Goal: Task Accomplishment & Management: Manage account settings

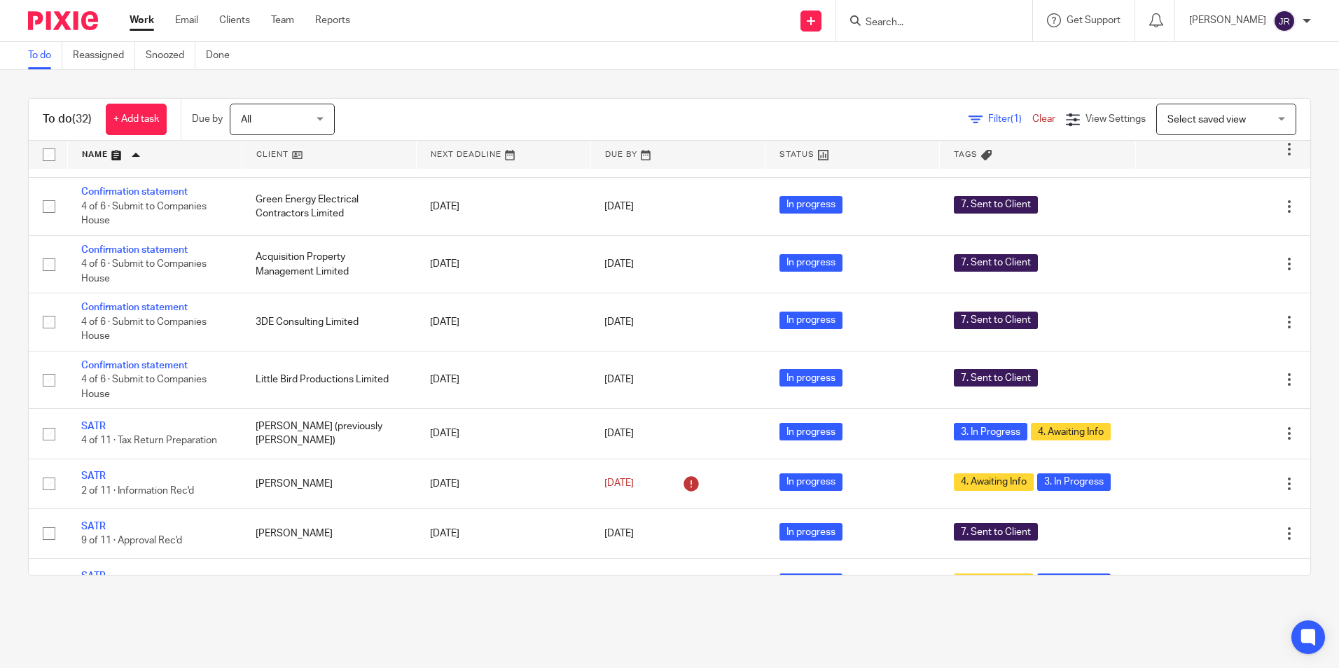
scroll to position [786, 0]
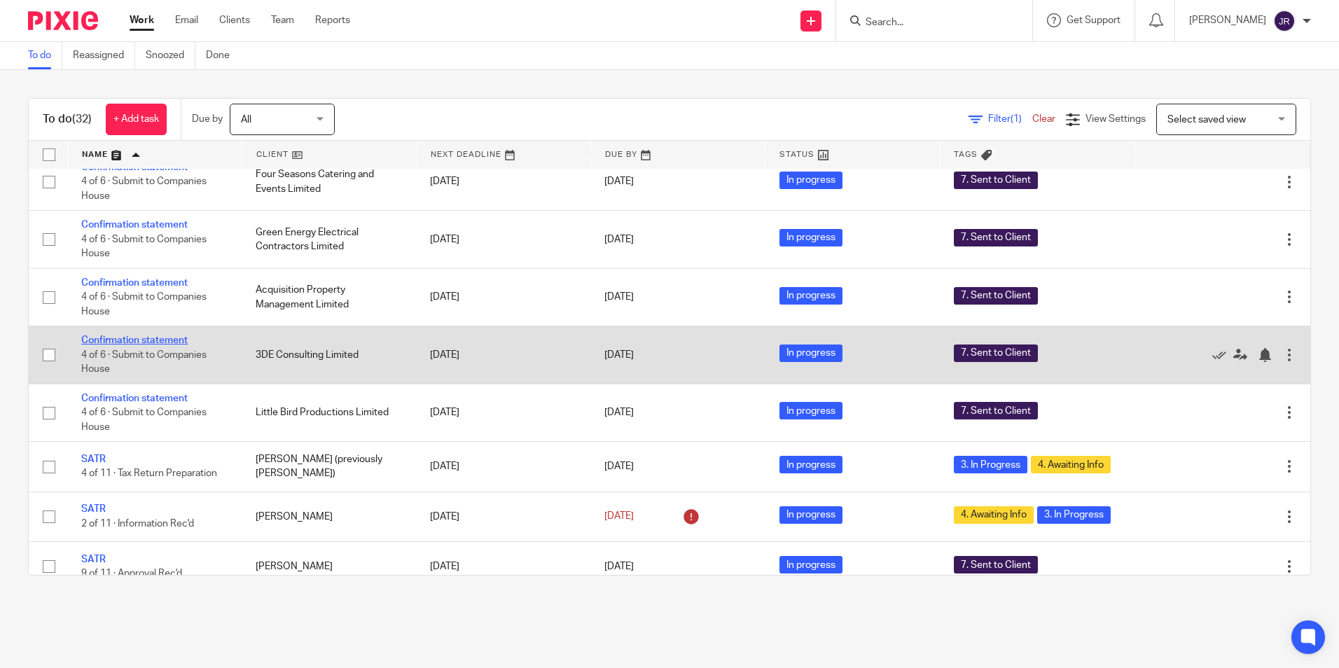
click at [148, 345] on link "Confirmation statement" at bounding box center [134, 340] width 106 height 10
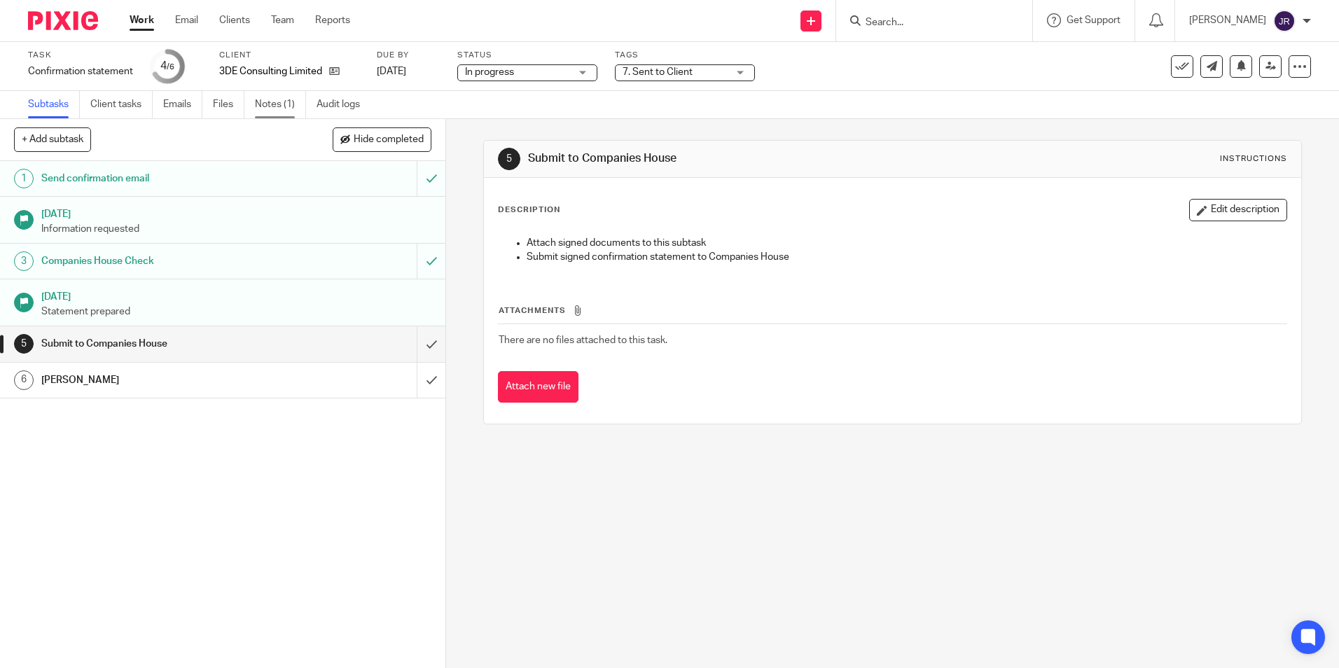
click at [261, 102] on link "Notes (1)" at bounding box center [280, 104] width 51 height 27
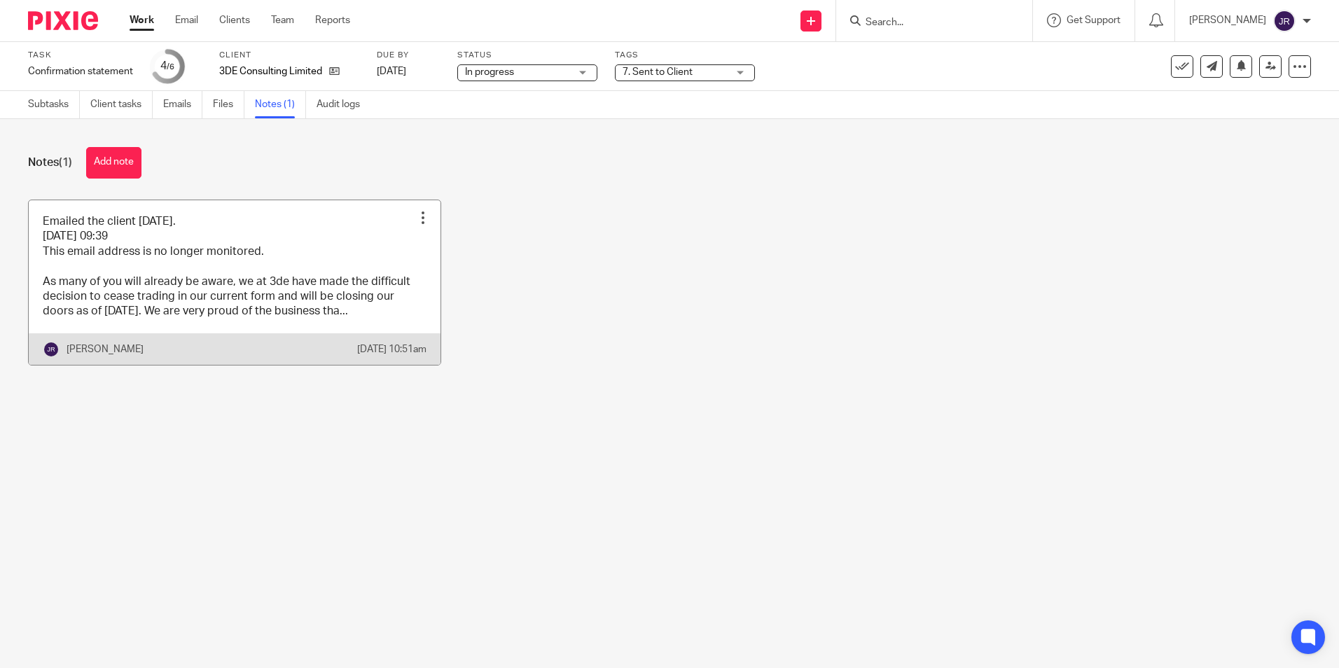
click at [342, 257] on link at bounding box center [235, 282] width 412 height 165
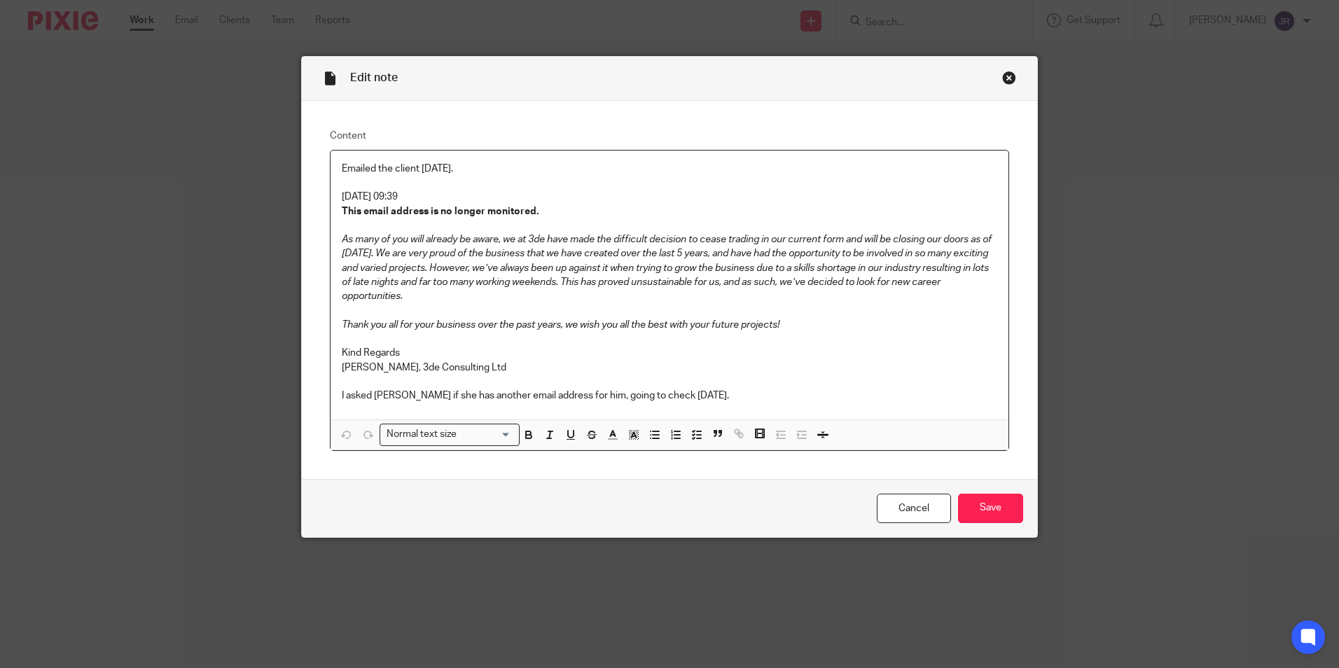
click at [707, 393] on p "I asked [PERSON_NAME] if she has another email address for him, going to check …" at bounding box center [669, 396] width 655 height 14
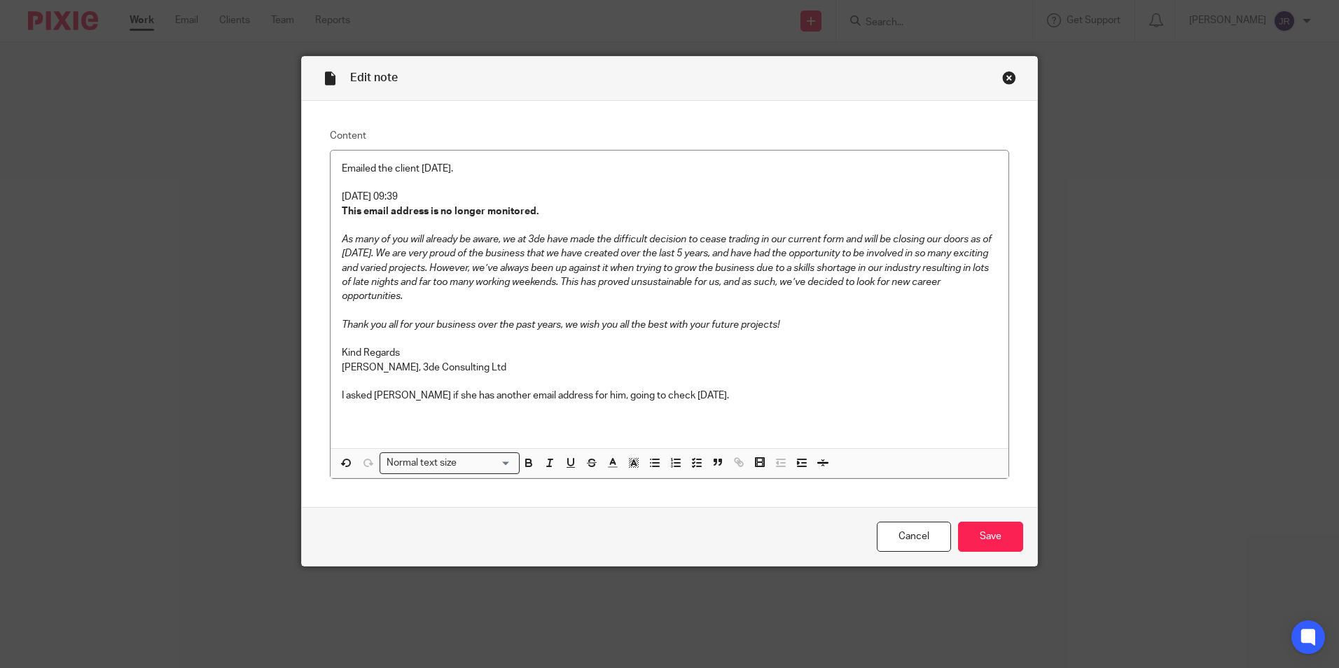
click at [693, 394] on p "I asked Zoe if she has another email address for him, going to check 11/08/25." at bounding box center [669, 396] width 655 height 14
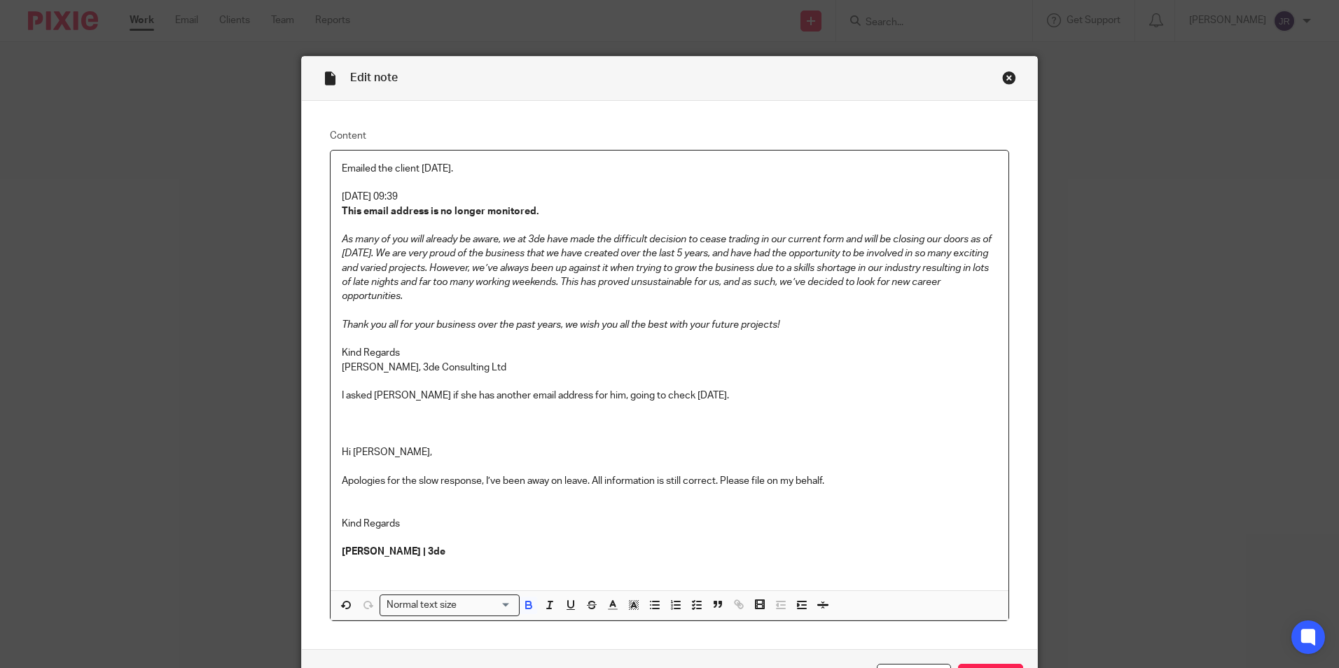
click at [342, 433] on p at bounding box center [669, 438] width 655 height 14
drag, startPoint x: 337, startPoint y: 433, endPoint x: 420, endPoint y: 490, distance: 100.2
click at [342, 433] on p at bounding box center [669, 438] width 655 height 14
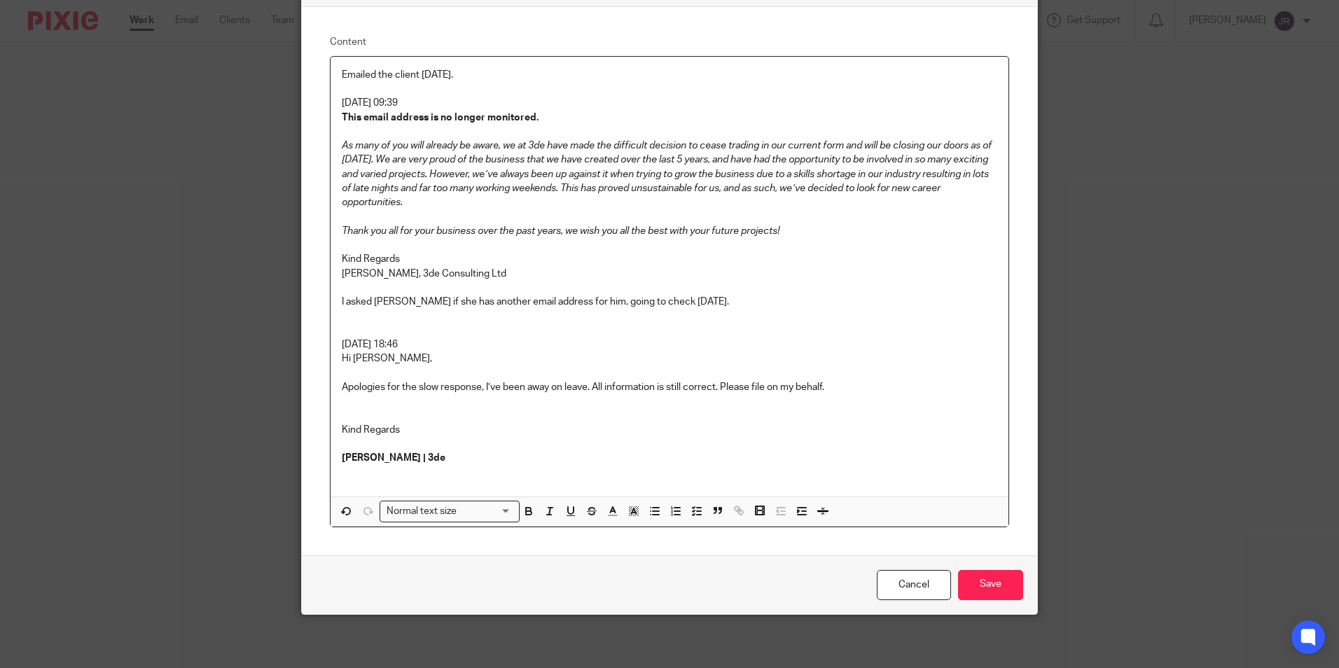
scroll to position [97, 0]
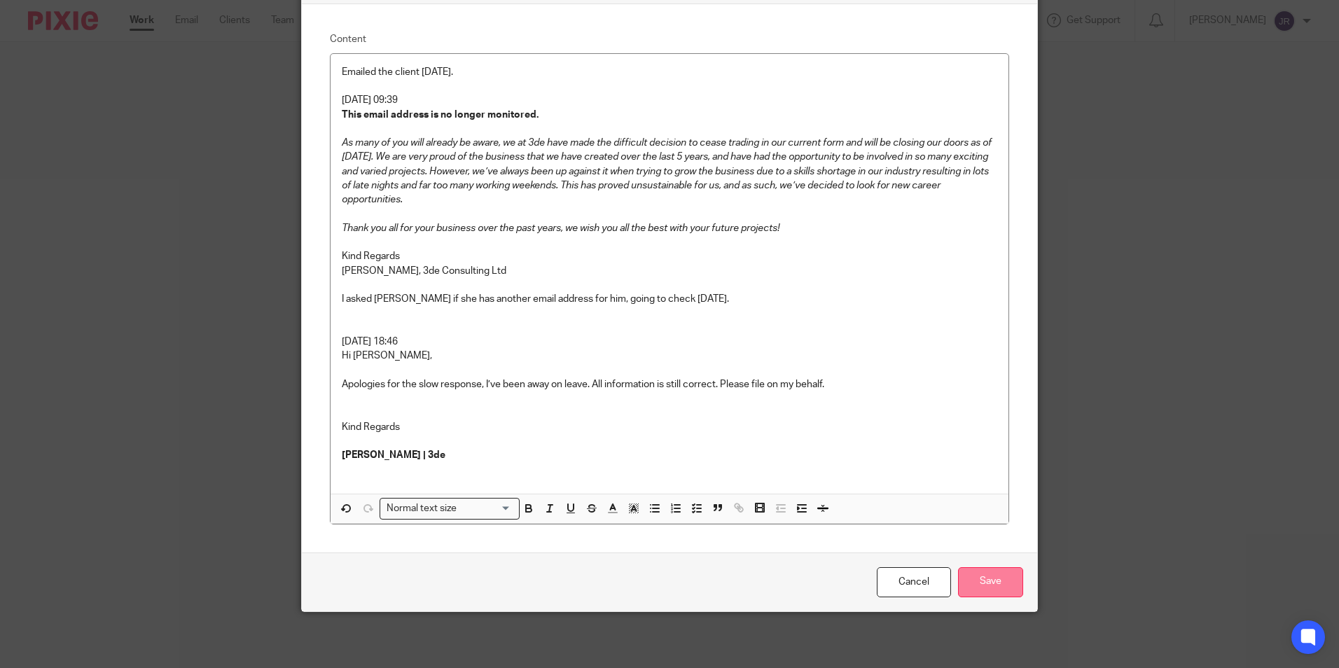
click at [965, 579] on input "Save" at bounding box center [990, 582] width 65 height 30
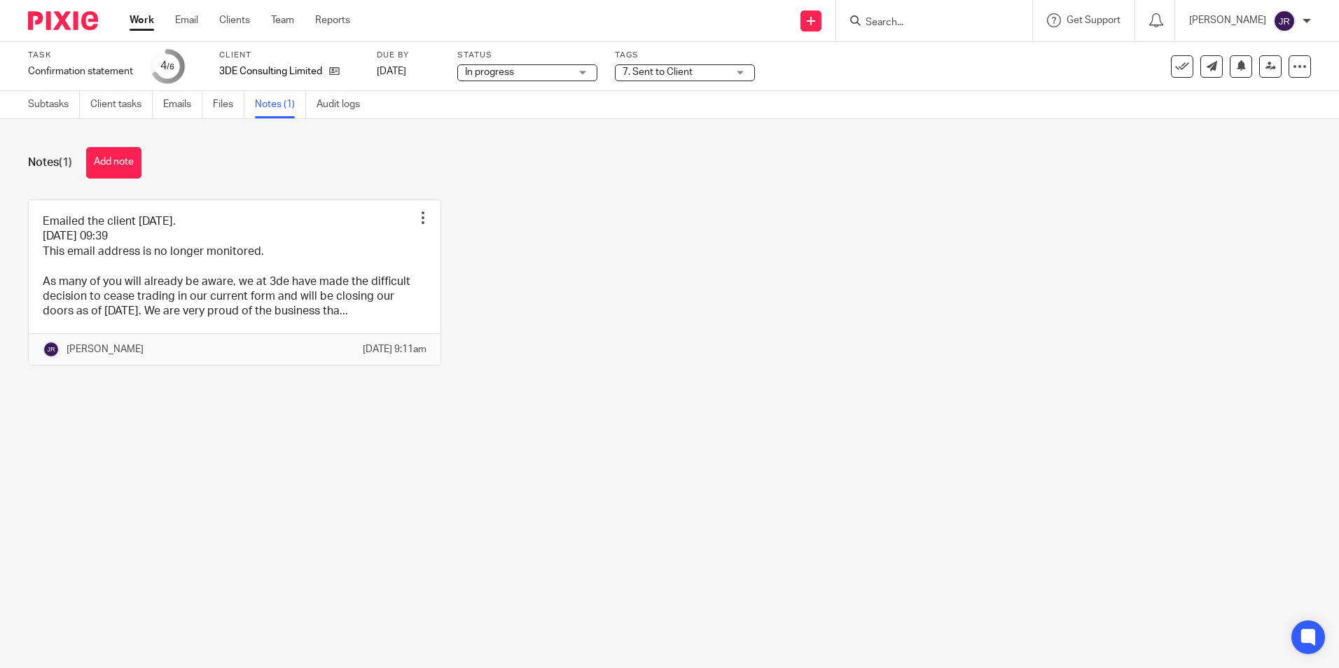
click at [742, 76] on div "7. Sent to Client" at bounding box center [685, 72] width 140 height 17
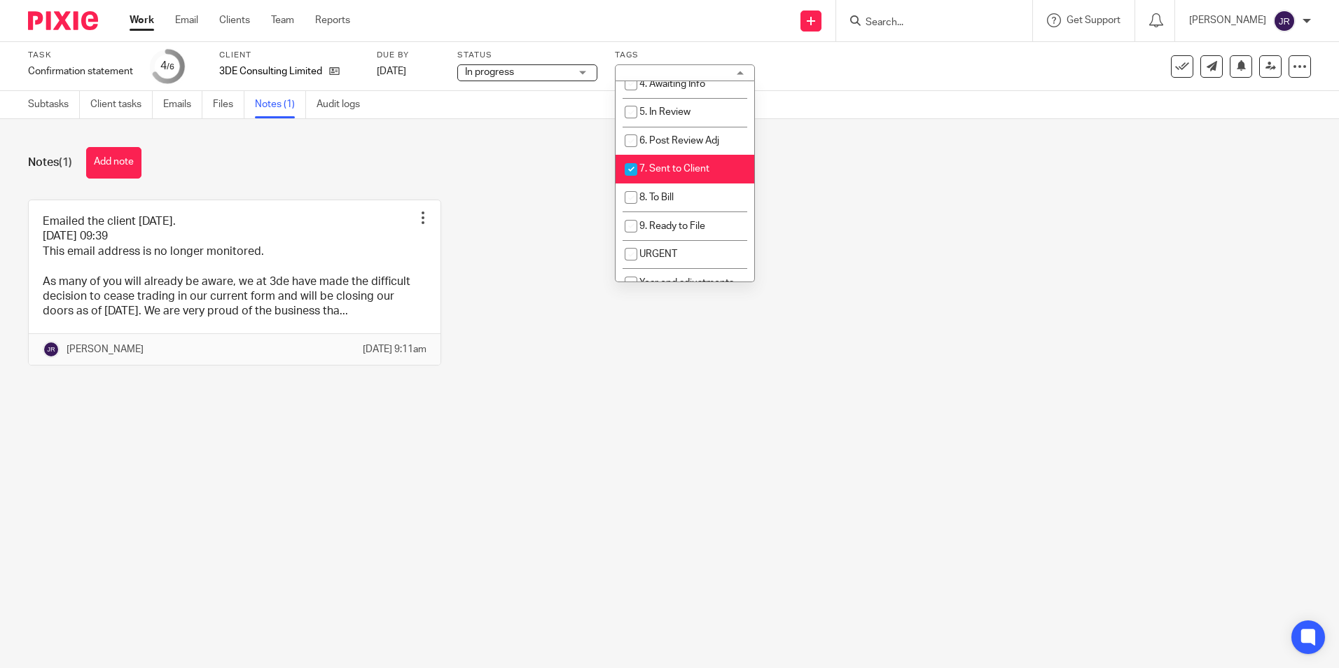
scroll to position [140, 0]
click at [704, 163] on span "7. Sent to Client" at bounding box center [674, 168] width 70 height 10
checkbox input "false"
click at [692, 197] on li "8. To Bill" at bounding box center [684, 197] width 139 height 29
checkbox input "true"
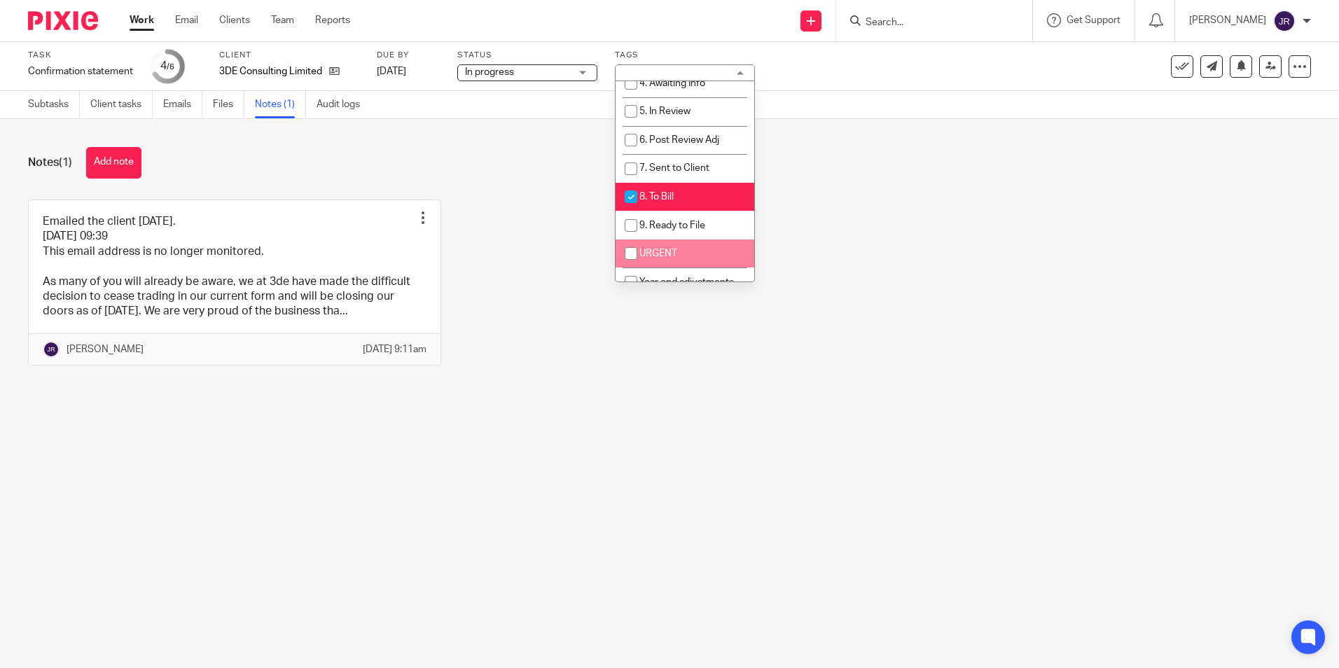
click at [620, 452] on main "Task Confirmation statement Save Confirmation statement 4 /6 Client 3DE Consult…" at bounding box center [669, 334] width 1339 height 668
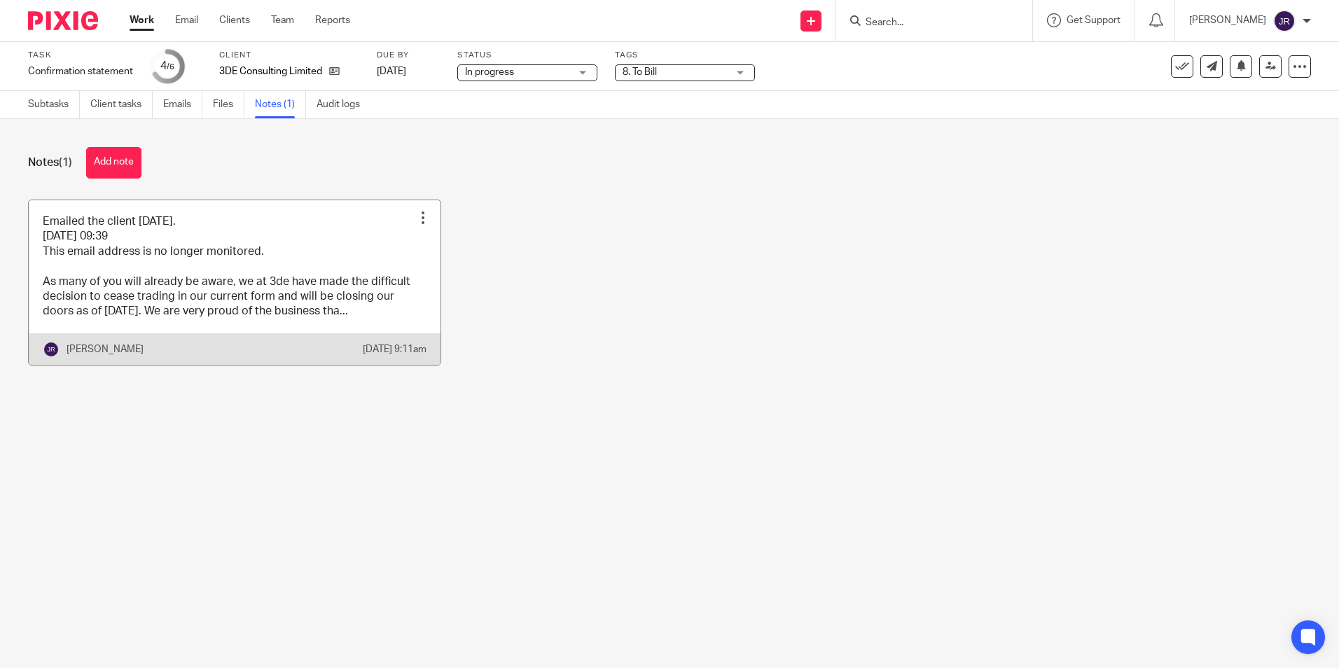
click at [399, 337] on link at bounding box center [235, 282] width 412 height 165
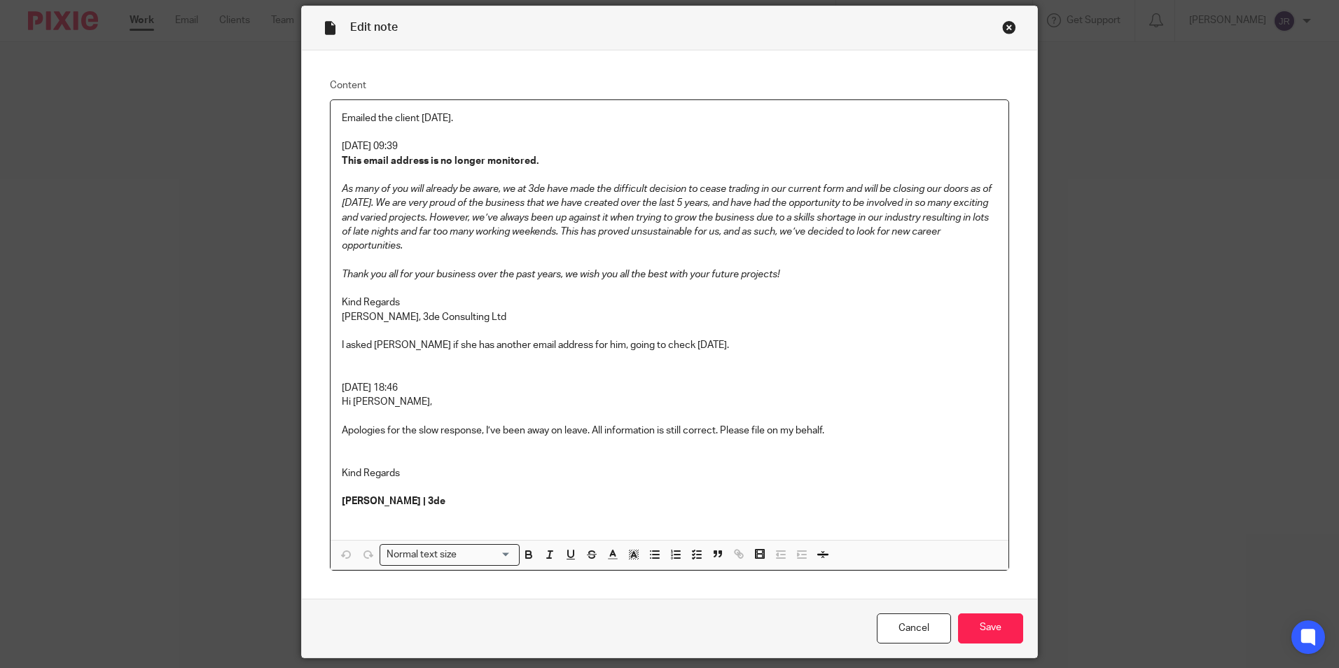
scroll to position [97, 0]
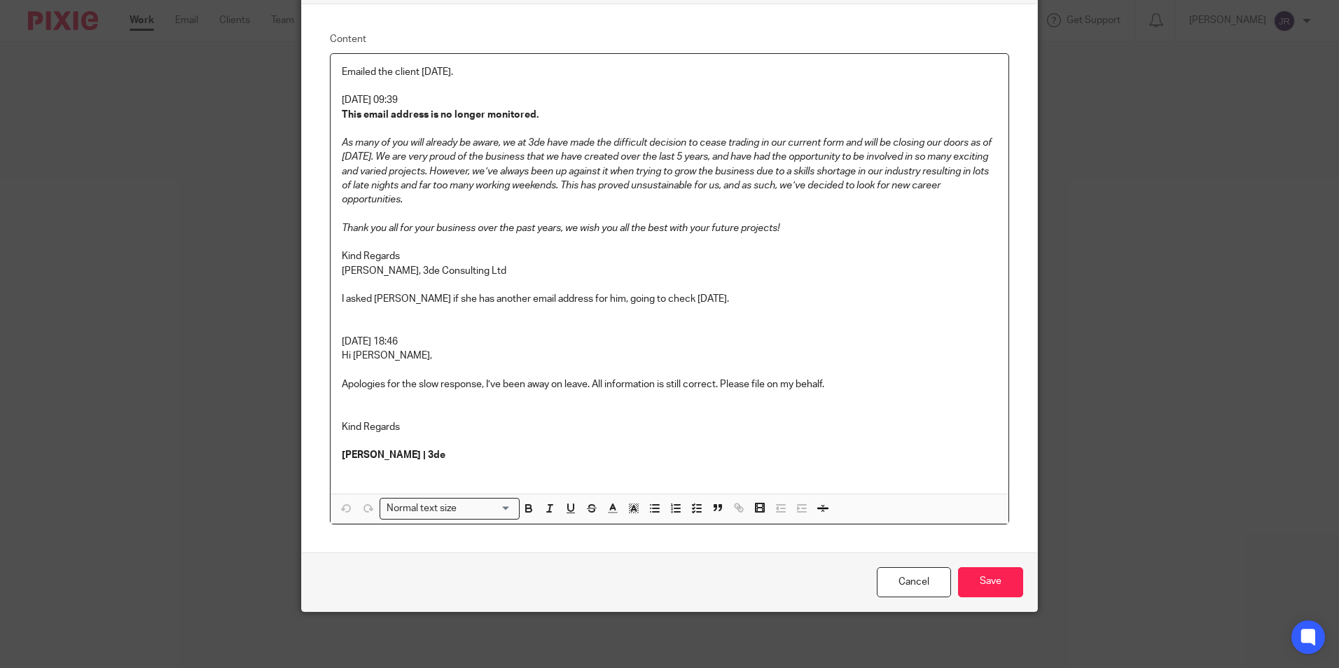
click at [459, 457] on p "James Davies | 3de" at bounding box center [669, 455] width 655 height 14
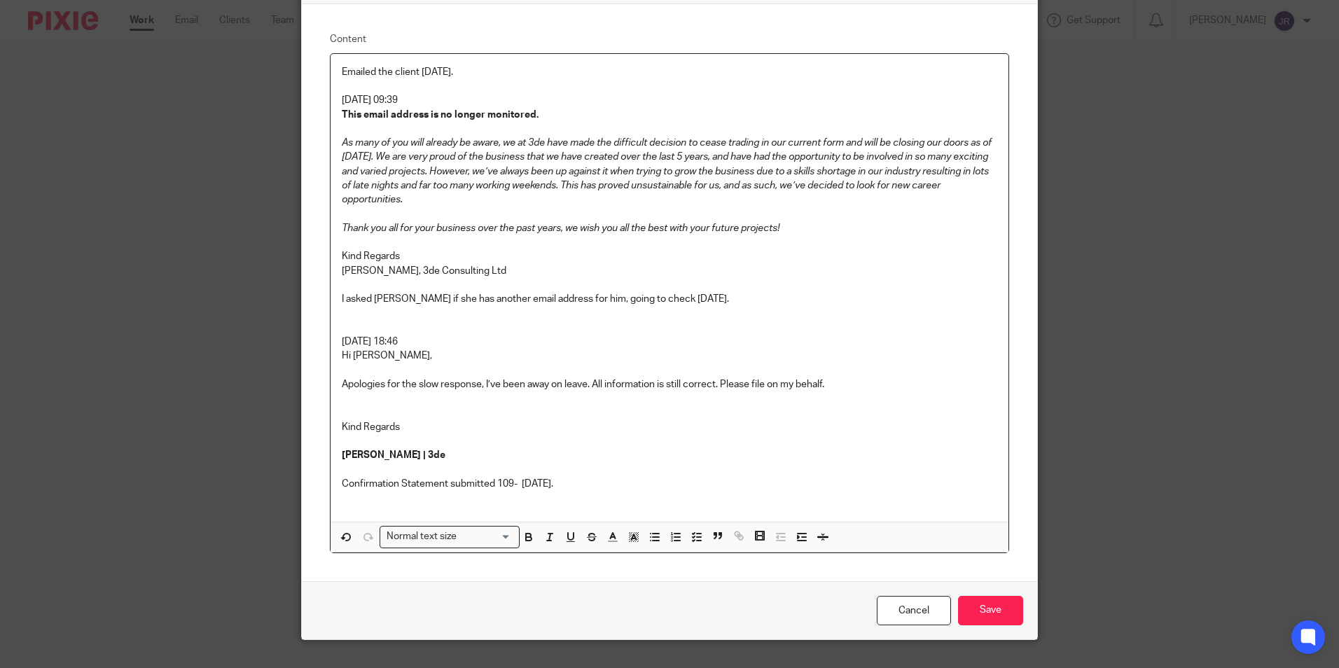
drag, startPoint x: 513, startPoint y: 486, endPoint x: 617, endPoint y: 574, distance: 136.6
click at [513, 486] on p "Confirmation Statement submitted 109- 18/08/25." at bounding box center [669, 484] width 655 height 14
click at [1001, 613] on input "Save" at bounding box center [990, 611] width 65 height 30
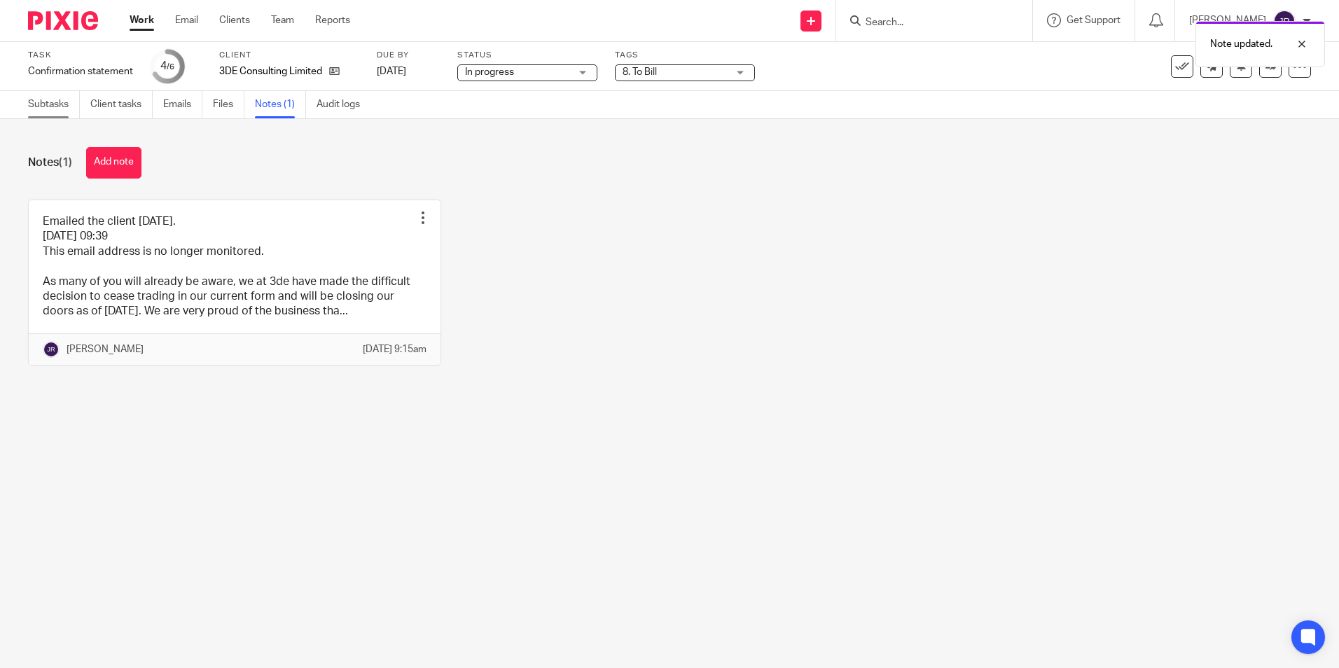
click at [39, 97] on link "Subtasks" at bounding box center [54, 104] width 52 height 27
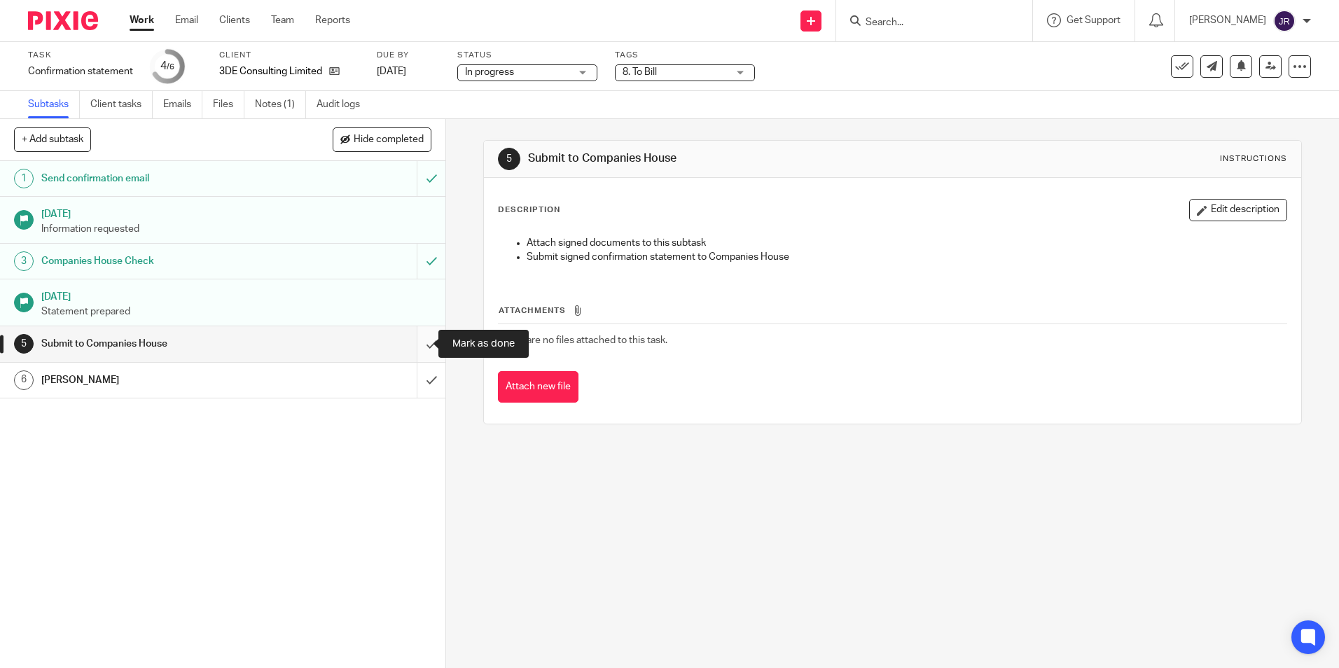
click at [423, 334] on input "submit" at bounding box center [222, 343] width 445 height 35
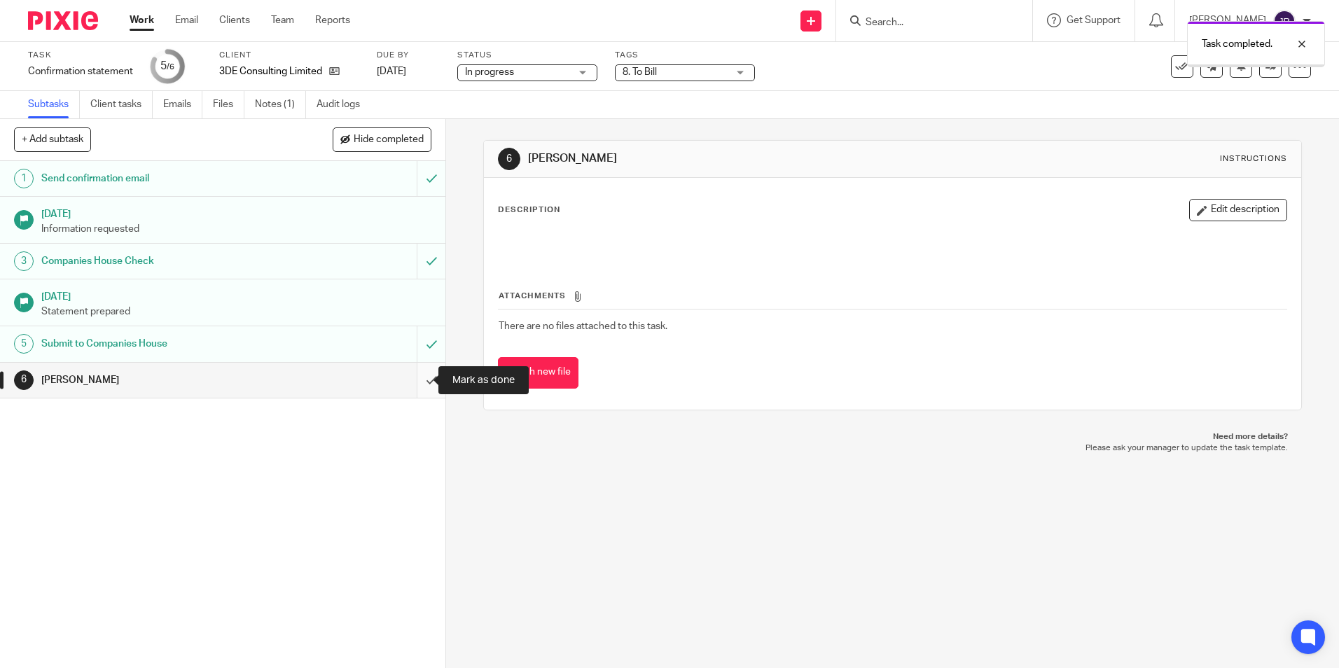
click at [418, 377] on input "submit" at bounding box center [222, 380] width 445 height 35
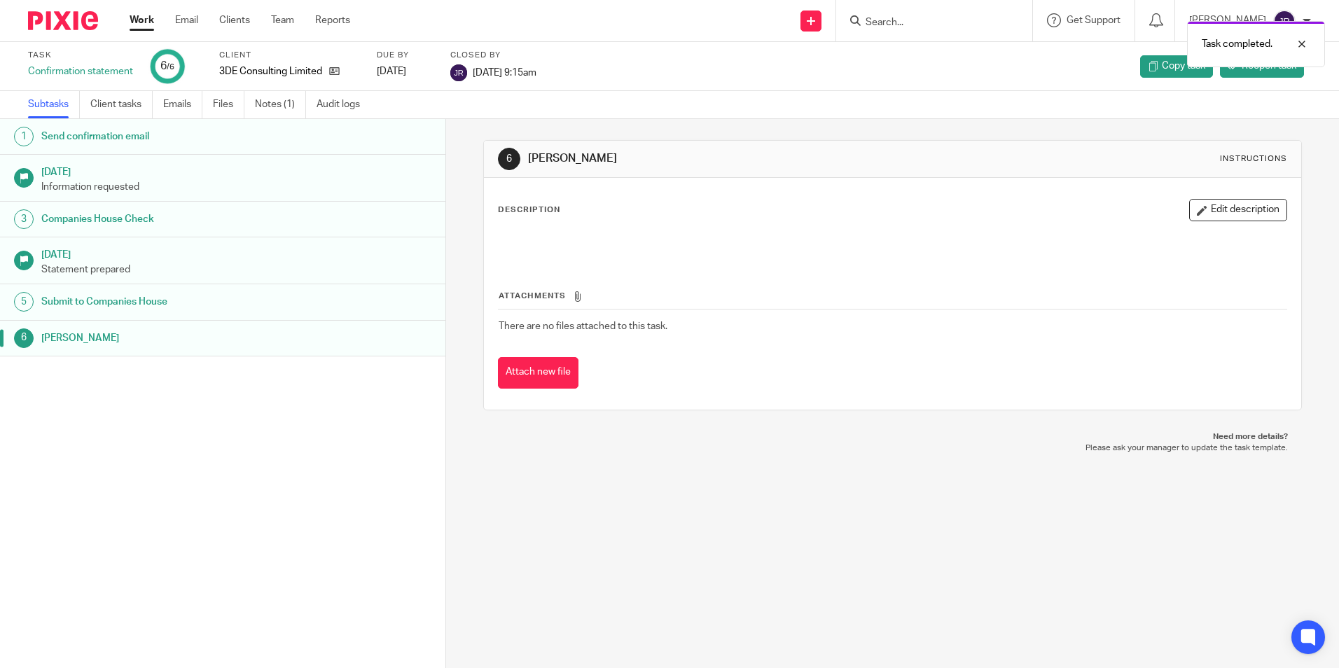
click at [141, 25] on link "Work" at bounding box center [142, 20] width 25 height 14
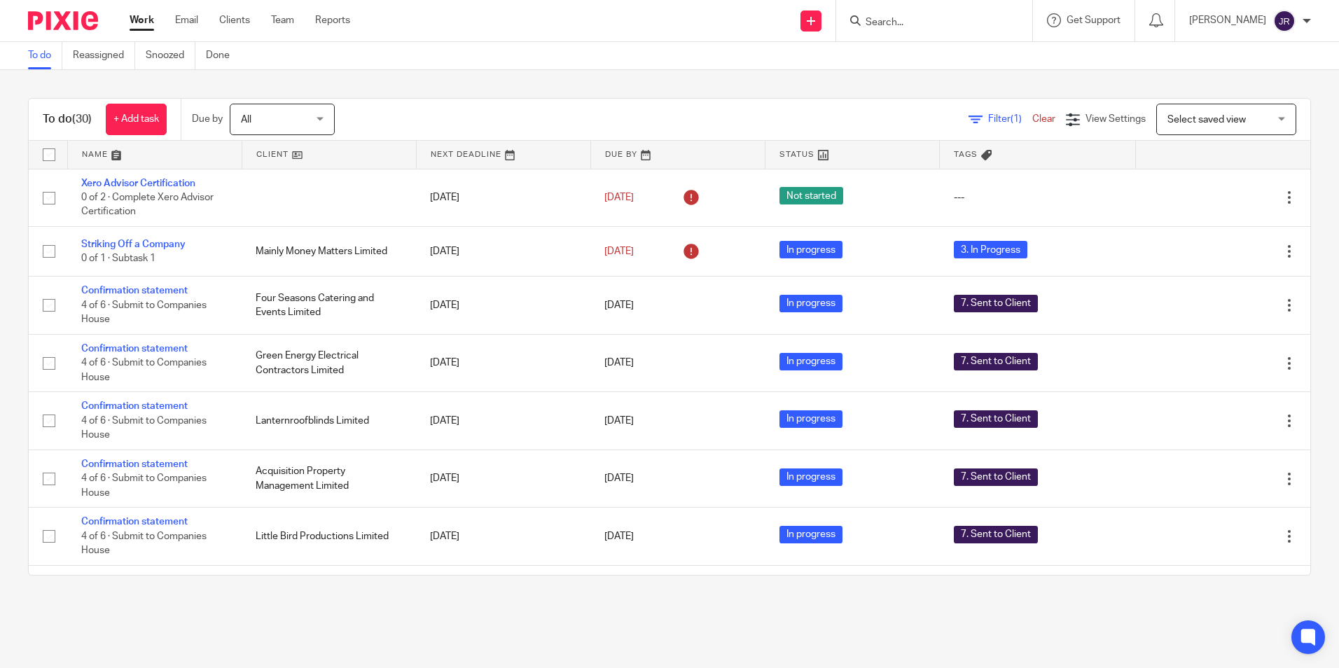
click at [93, 156] on link at bounding box center [155, 155] width 174 height 28
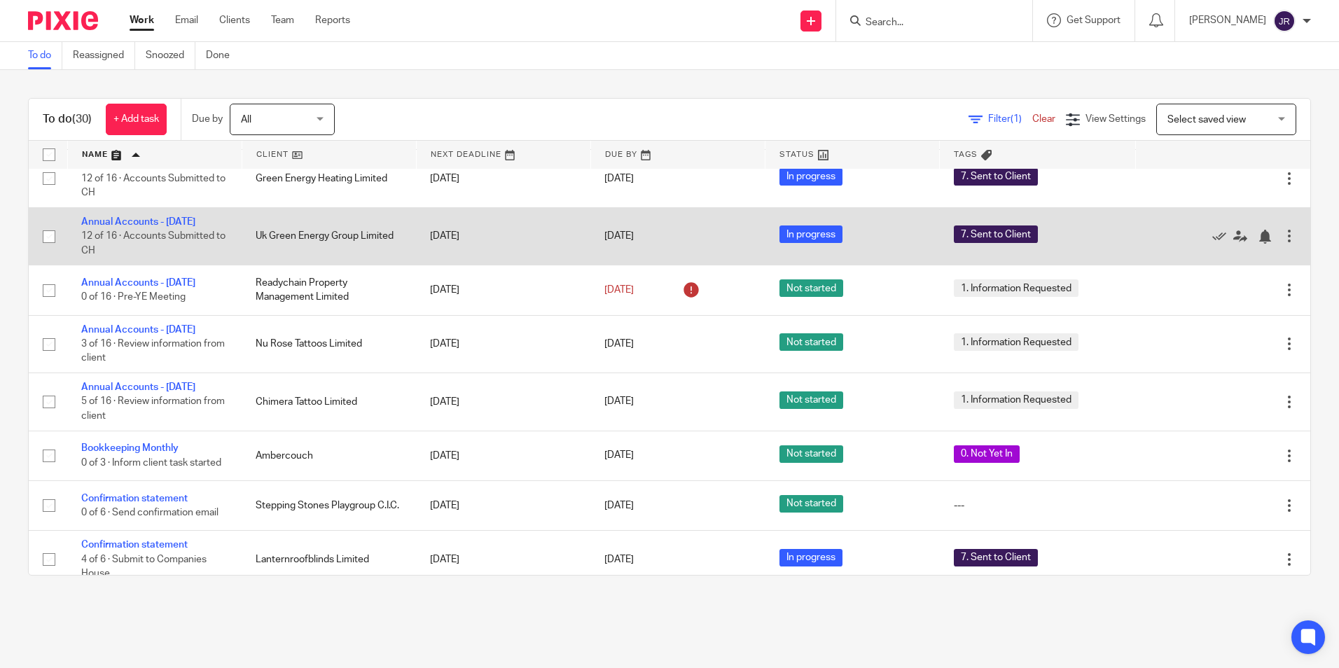
scroll to position [490, 0]
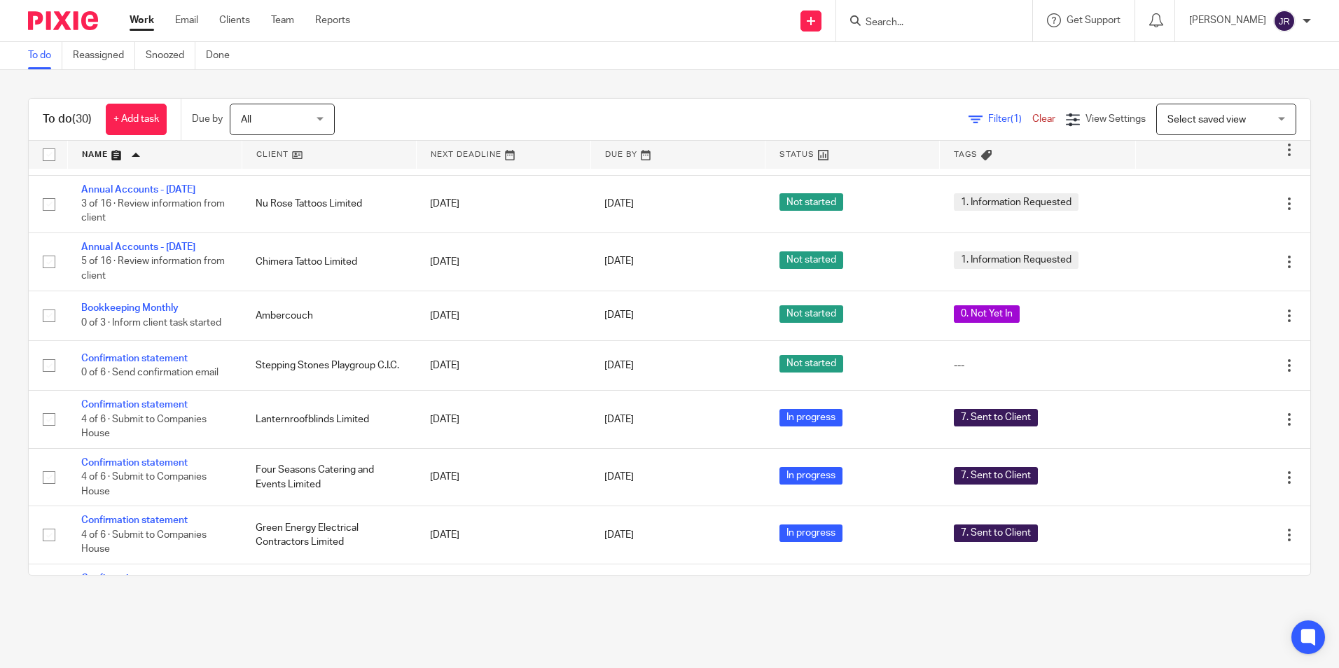
click at [940, 19] on input "Search" at bounding box center [927, 23] width 126 height 13
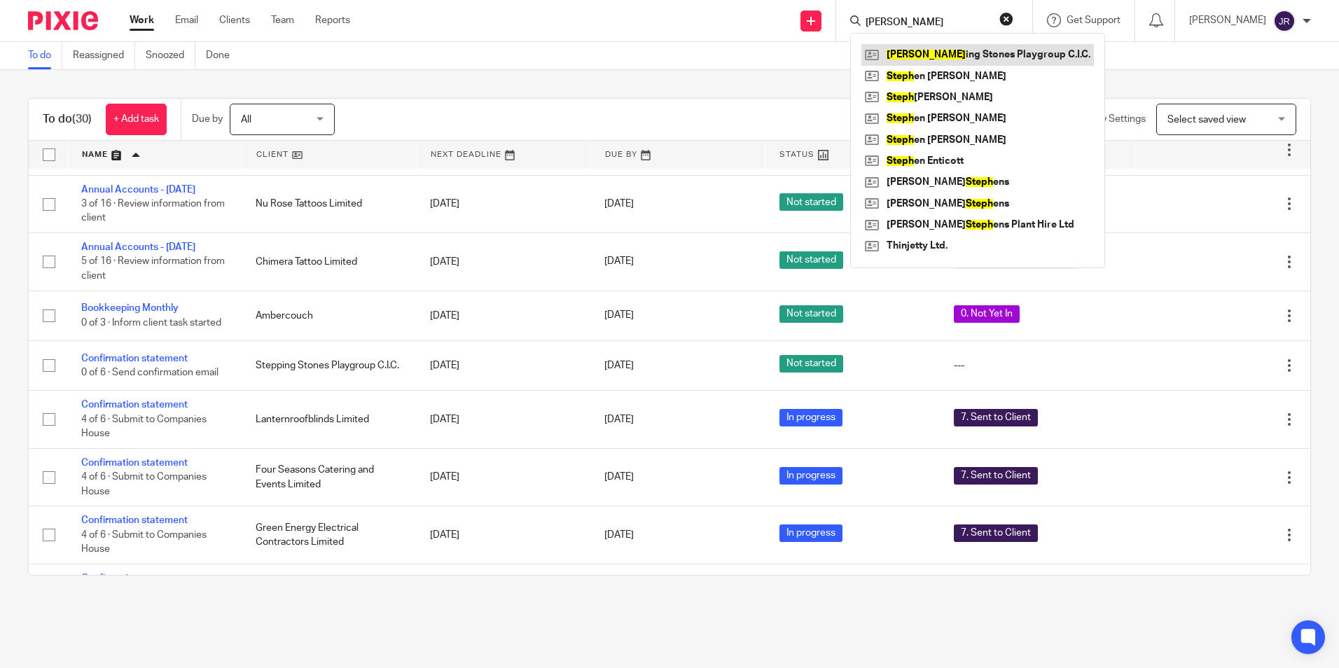
type input "stepp"
click at [975, 55] on link at bounding box center [977, 54] width 232 height 21
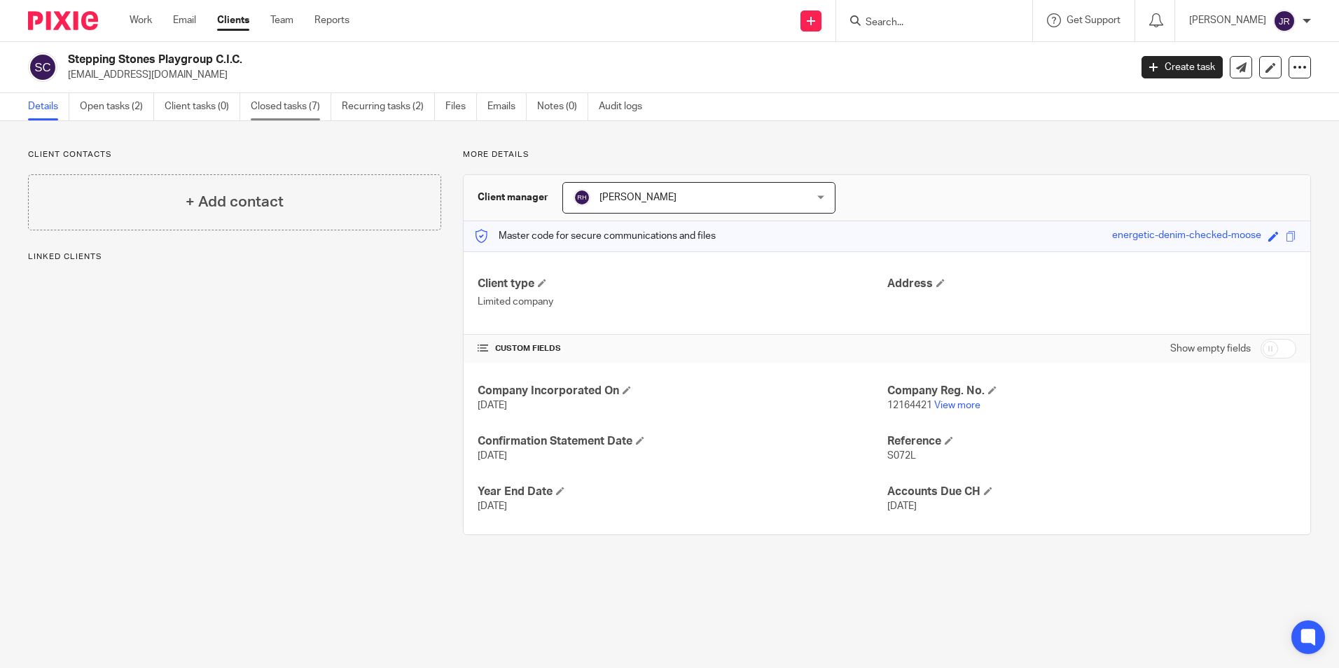
click at [279, 109] on link "Closed tasks (7)" at bounding box center [291, 106] width 81 height 27
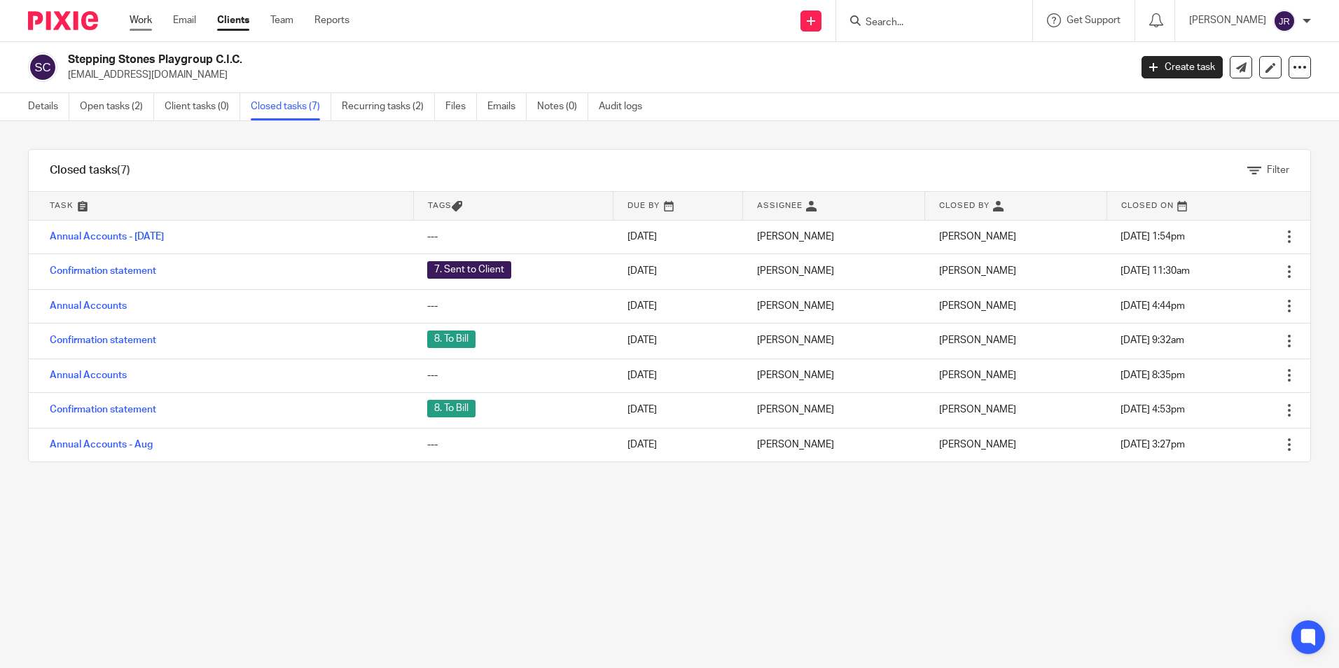
click at [132, 16] on link "Work" at bounding box center [141, 20] width 22 height 14
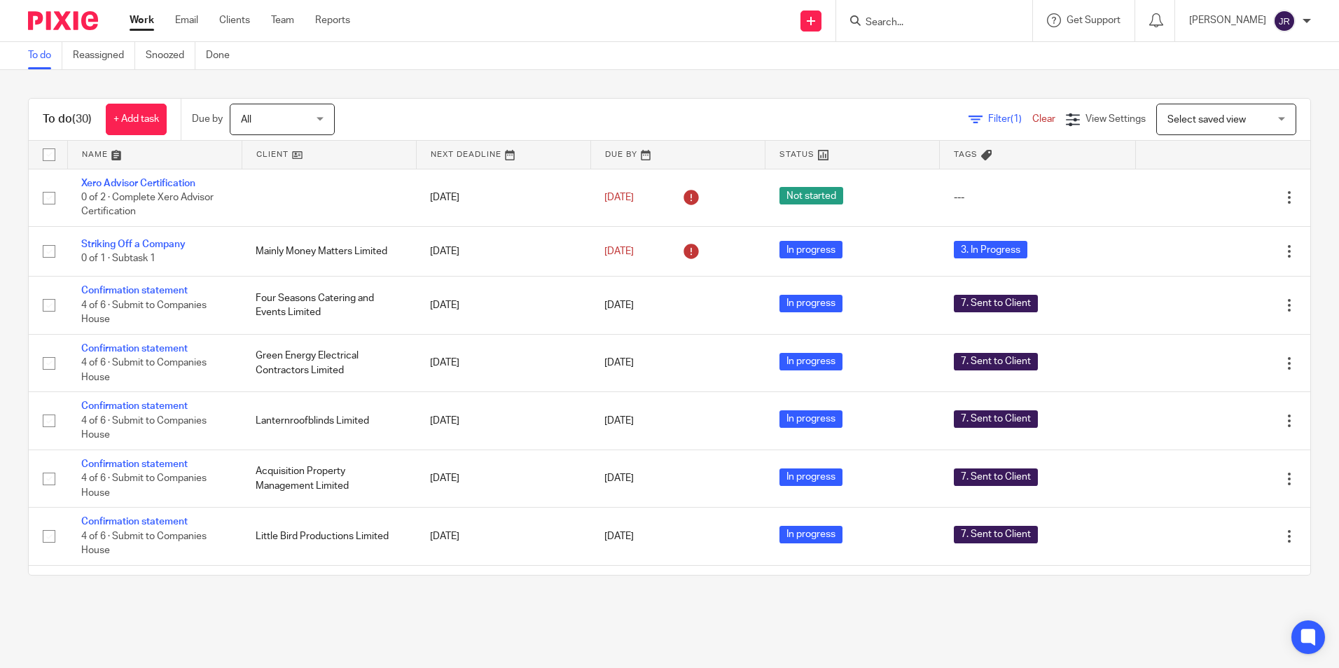
click at [90, 155] on link at bounding box center [155, 155] width 174 height 28
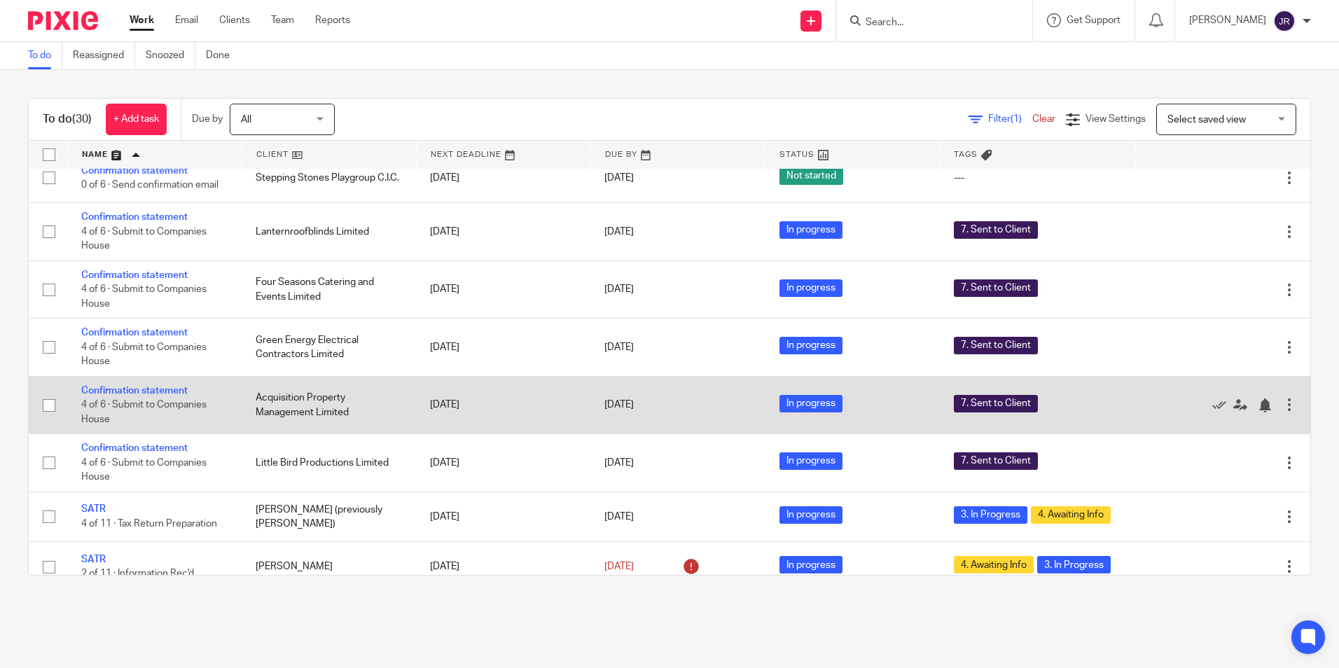
scroll to position [700, 0]
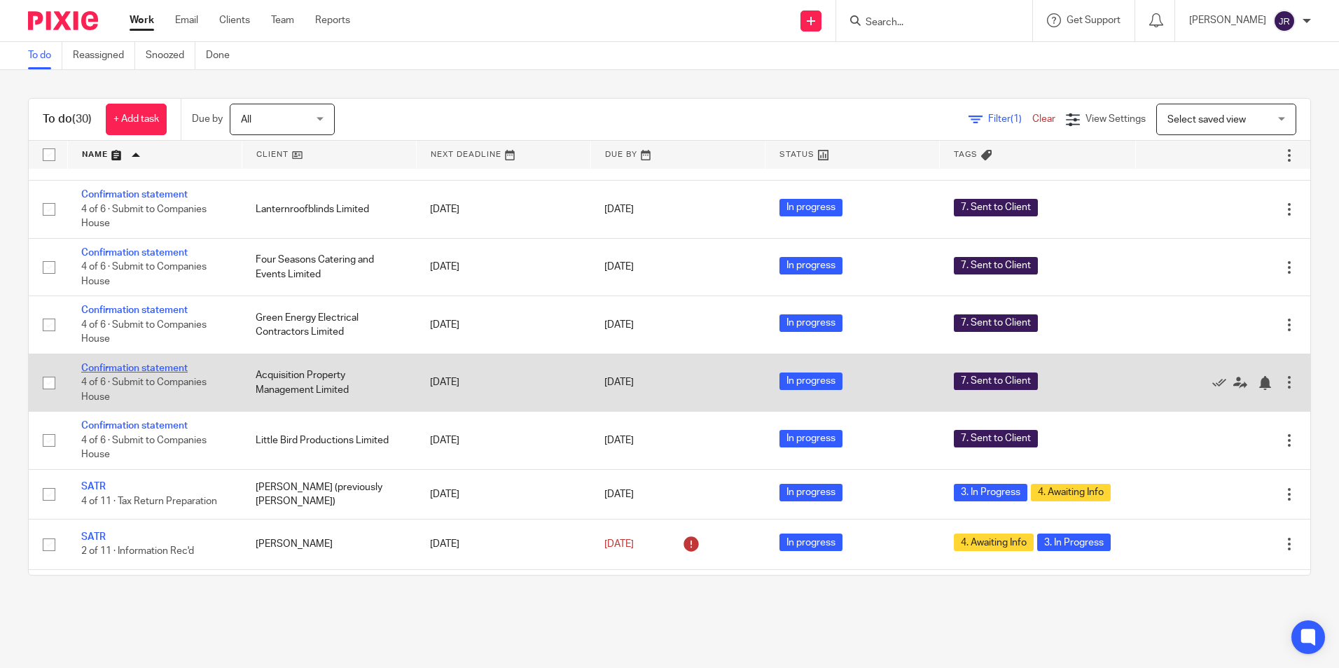
click at [162, 373] on link "Confirmation statement" at bounding box center [134, 368] width 106 height 10
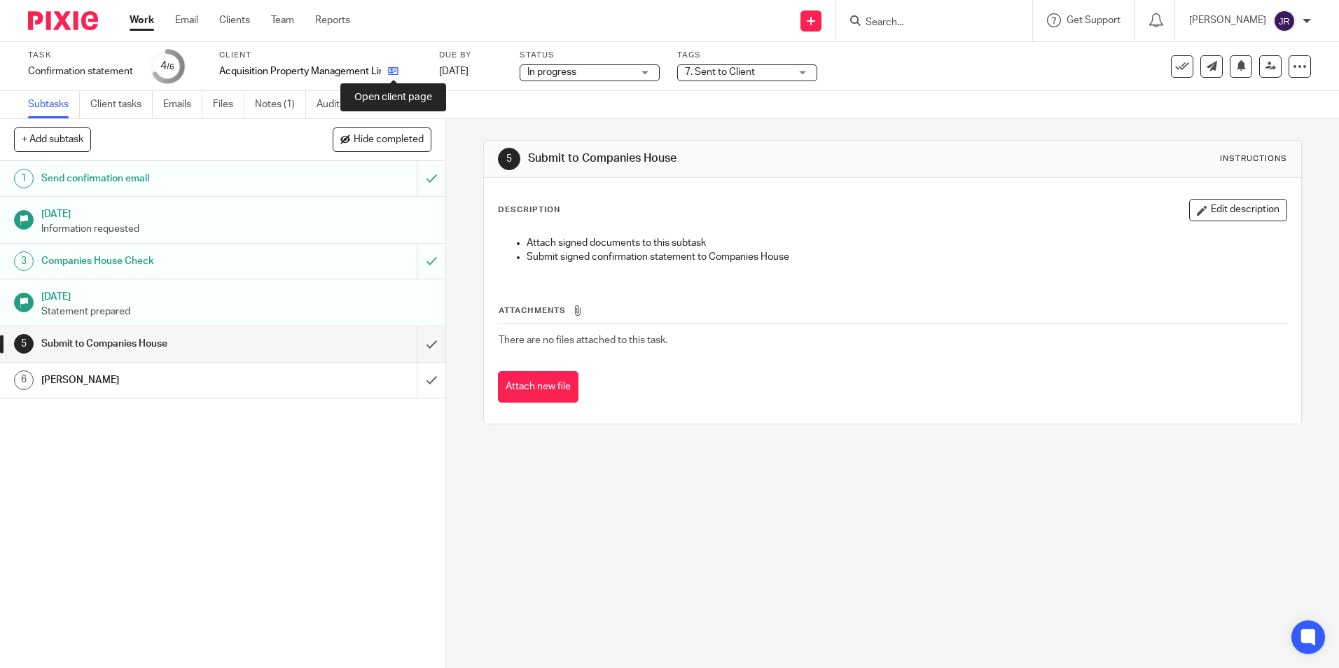
click at [395, 67] on icon at bounding box center [393, 71] width 11 height 11
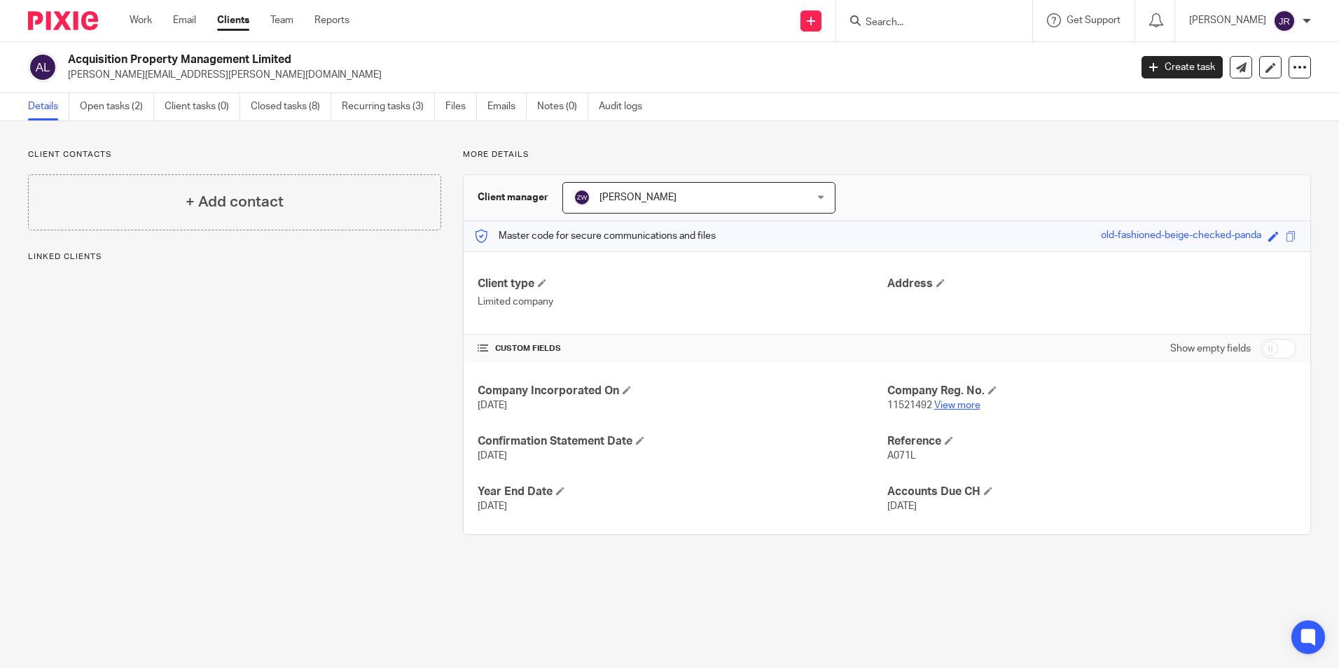
click at [955, 401] on link "View more" at bounding box center [957, 405] width 46 height 10
click at [130, 111] on link "Open tasks (2)" at bounding box center [117, 106] width 74 height 27
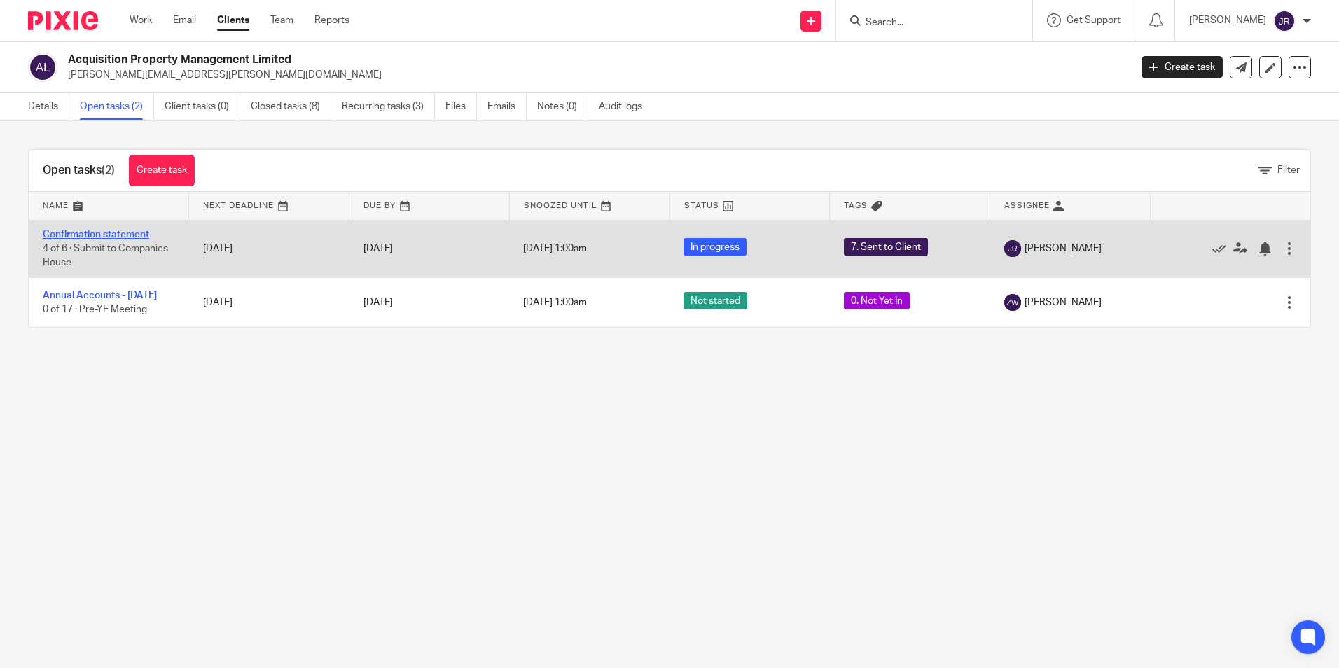
click at [132, 231] on link "Confirmation statement" at bounding box center [96, 235] width 106 height 10
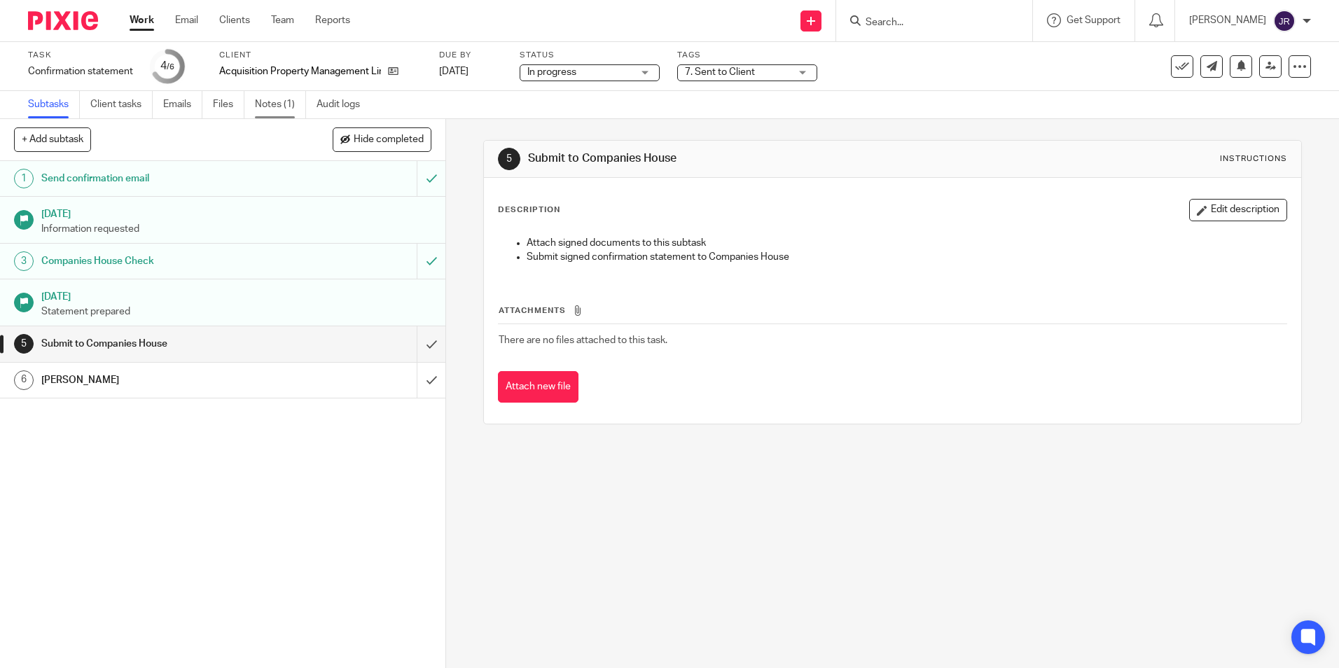
click at [274, 108] on link "Notes (1)" at bounding box center [280, 104] width 51 height 27
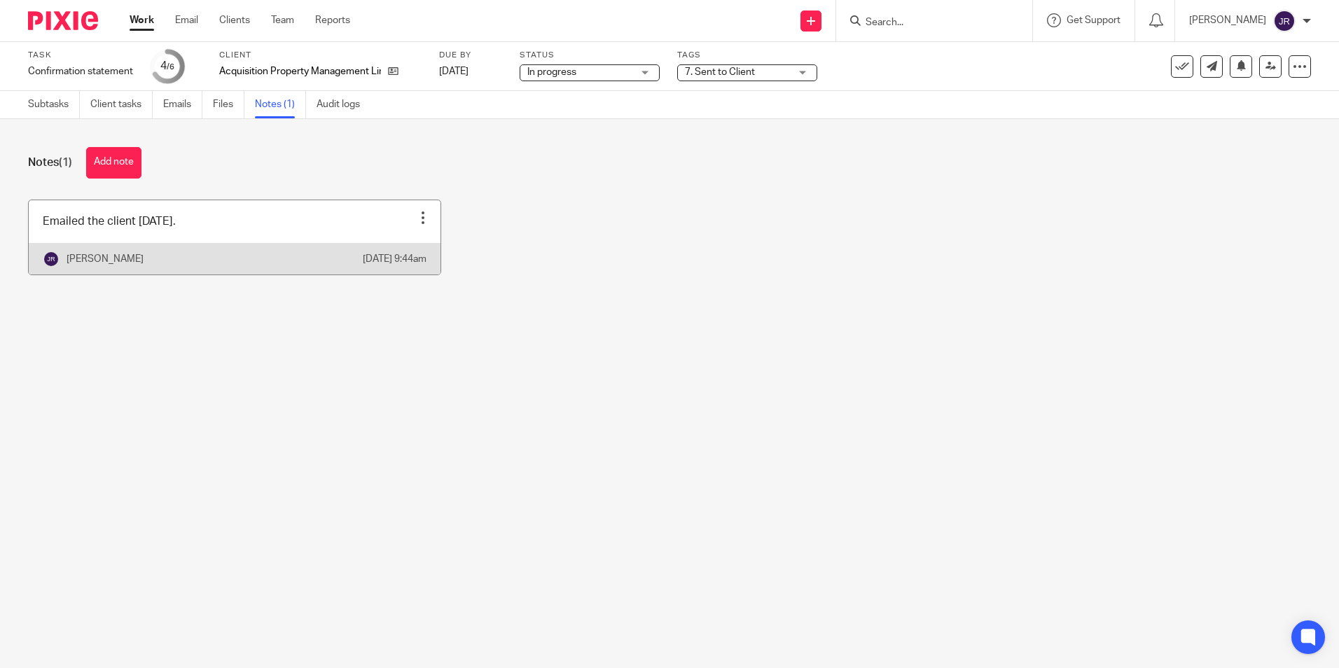
click at [300, 238] on link at bounding box center [235, 237] width 412 height 74
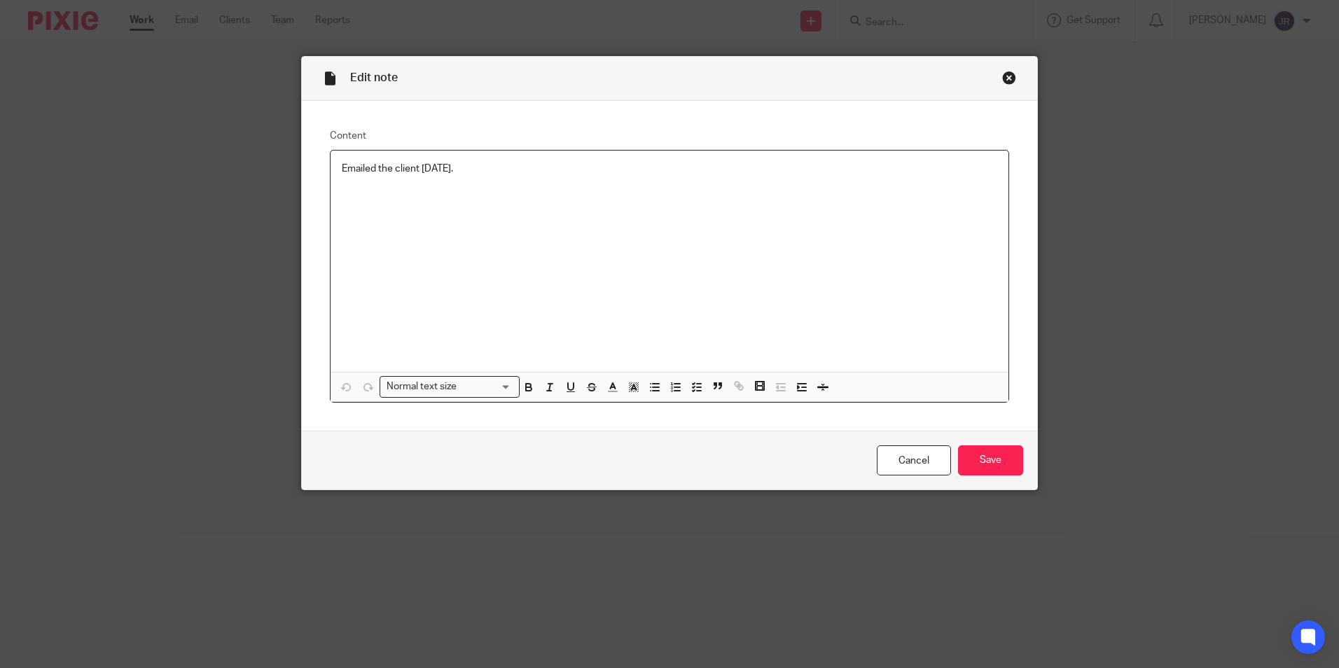
click at [501, 169] on p "Emailed the client [DATE]." at bounding box center [669, 169] width 655 height 14
click at [1001, 465] on input "Save" at bounding box center [990, 460] width 65 height 30
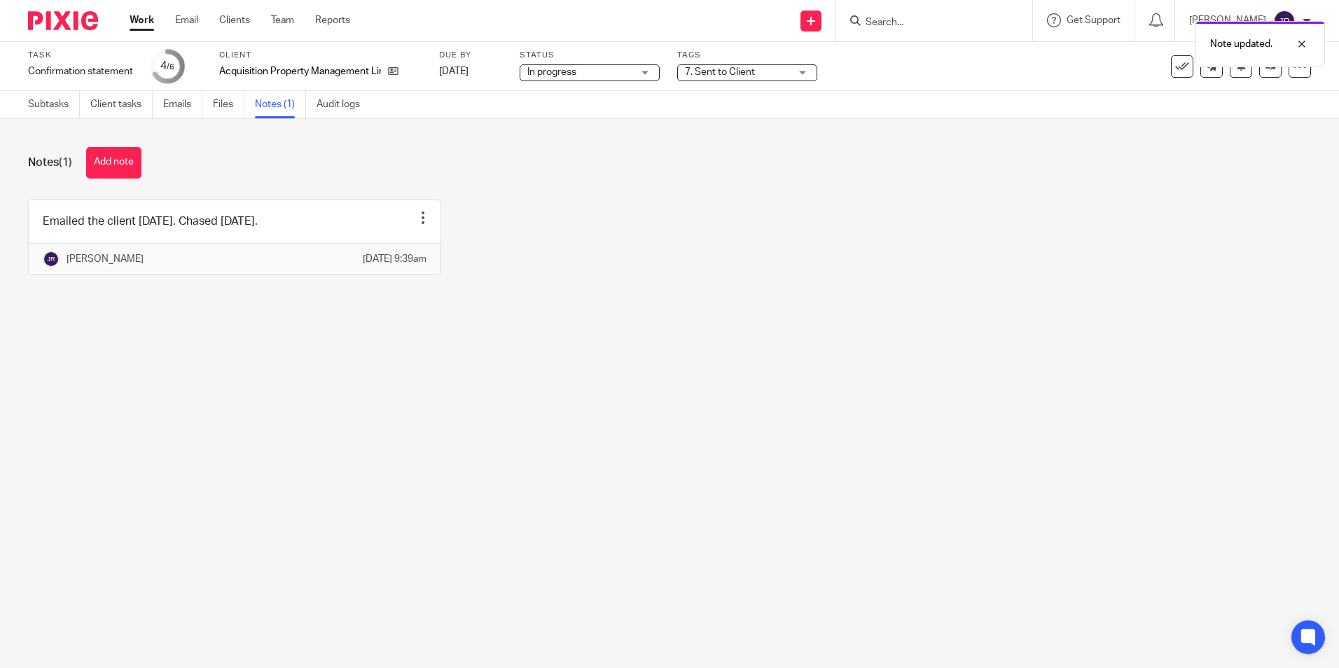
click at [138, 23] on link "Work" at bounding box center [142, 20] width 25 height 14
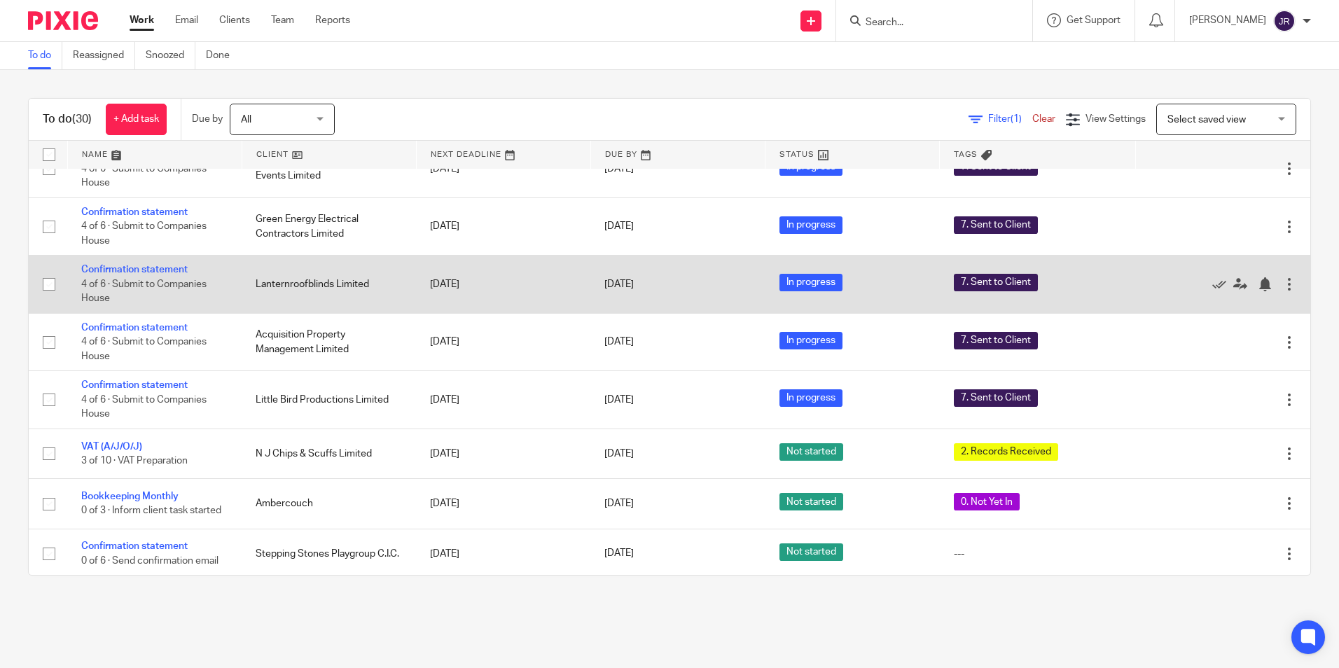
scroll to position [140, 0]
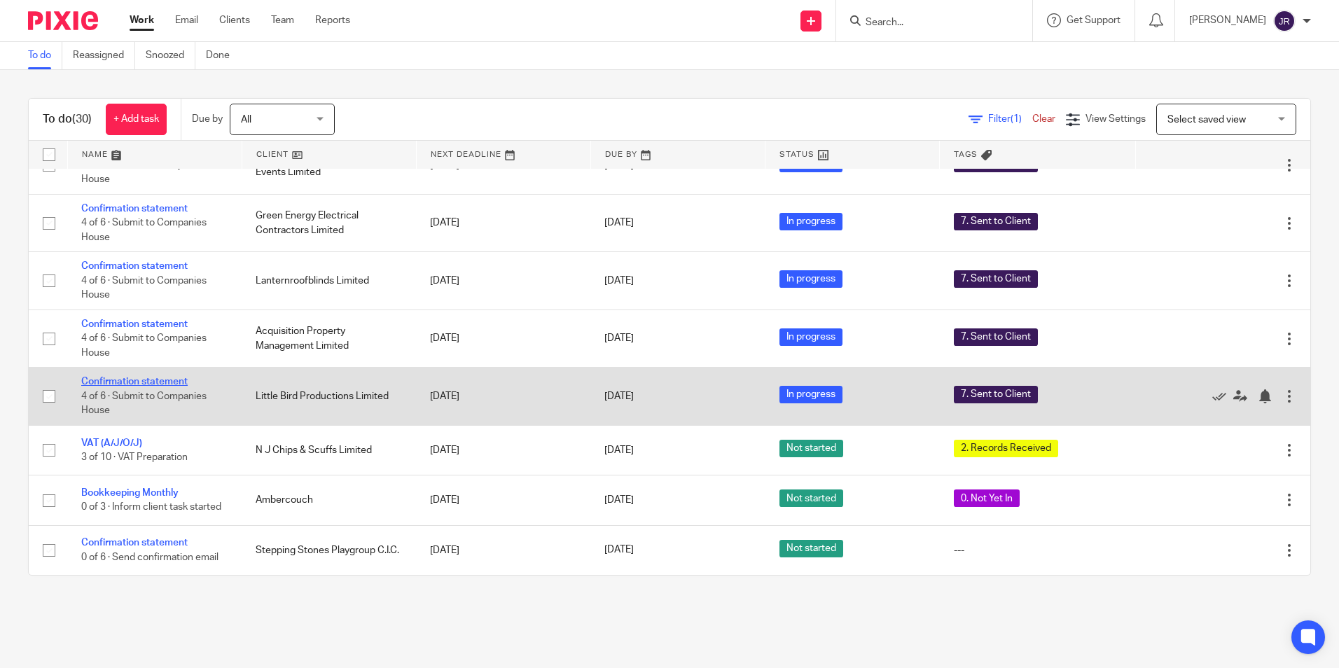
click at [134, 383] on link "Confirmation statement" at bounding box center [134, 382] width 106 height 10
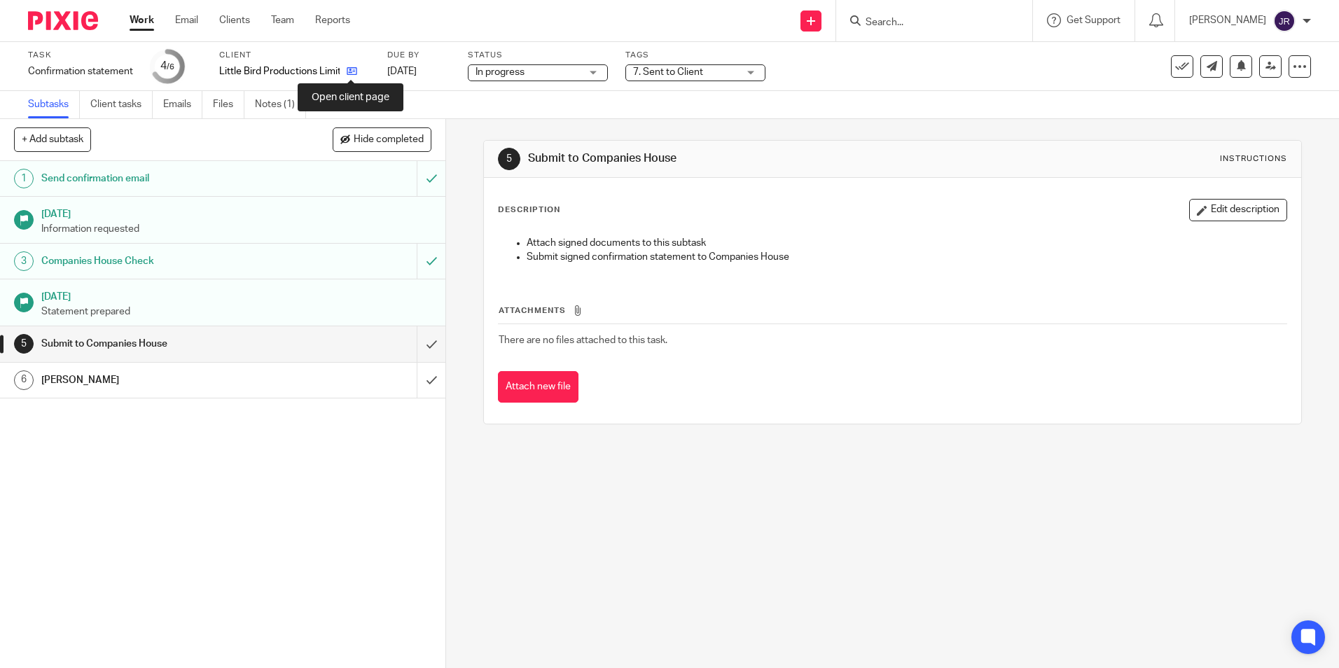
click at [351, 69] on icon at bounding box center [352, 71] width 11 height 11
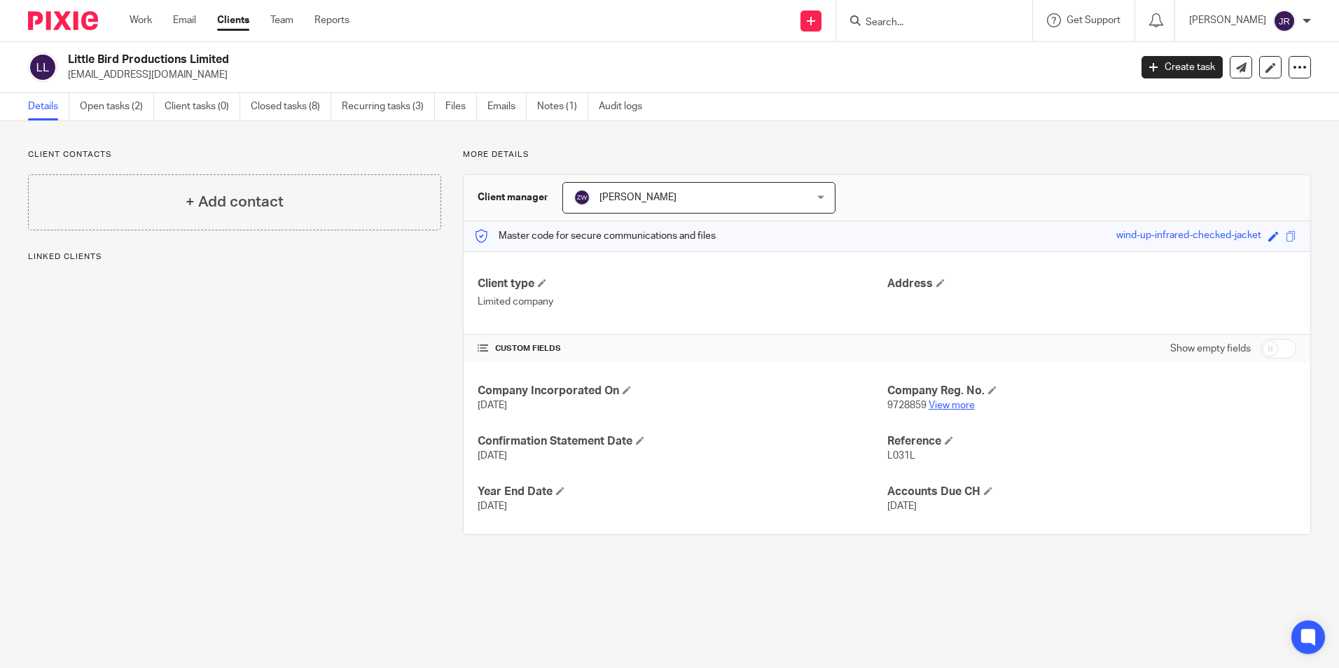
click at [961, 403] on link "View more" at bounding box center [951, 405] width 46 height 10
click at [120, 106] on link "Open tasks (2)" at bounding box center [117, 106] width 74 height 27
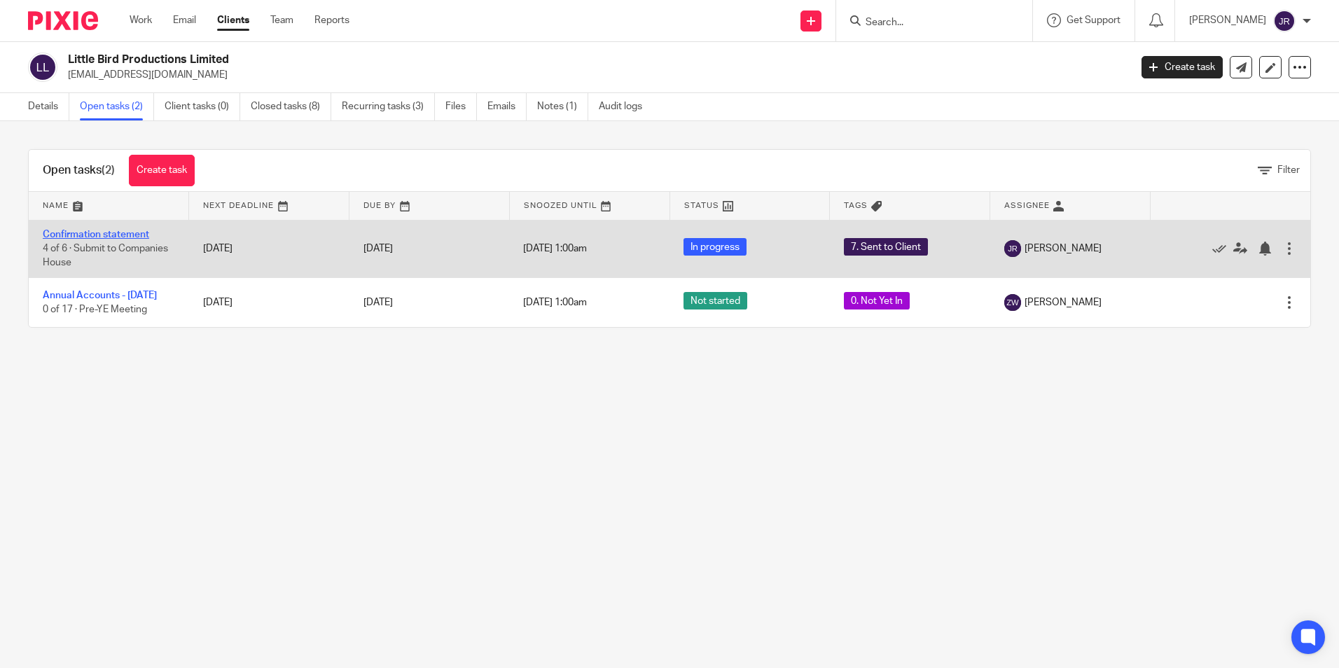
click at [88, 235] on link "Confirmation statement" at bounding box center [96, 235] width 106 height 10
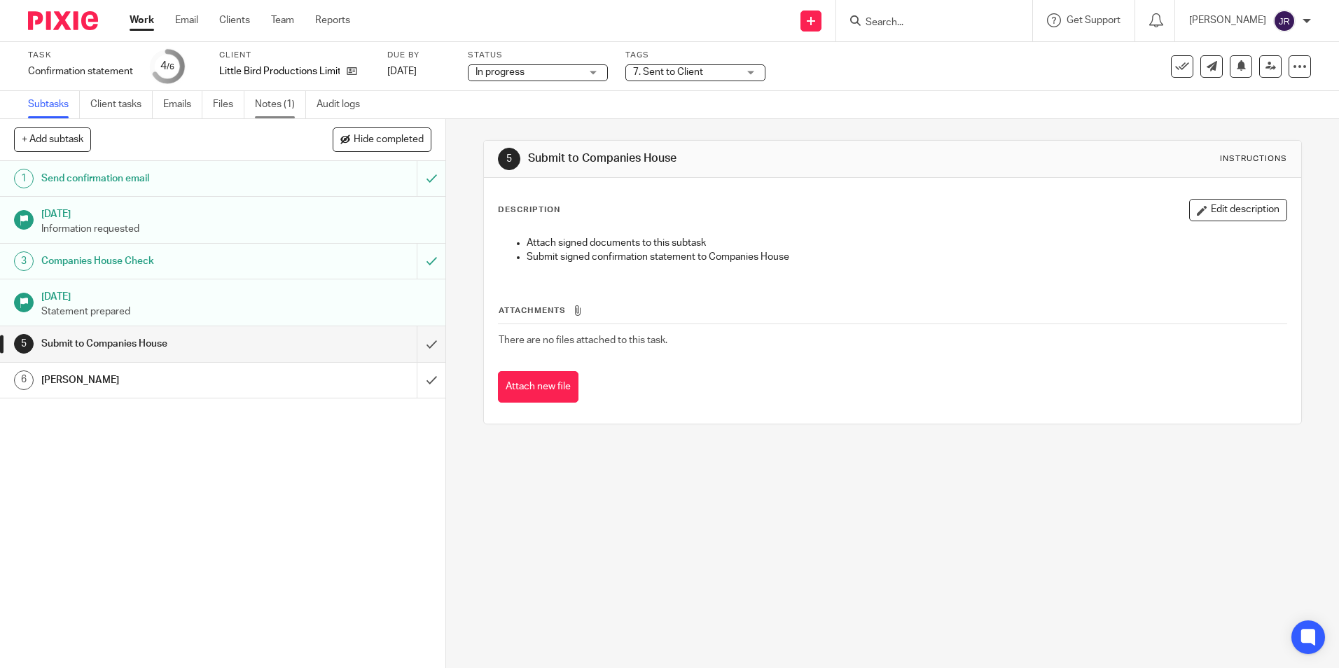
click at [266, 106] on link "Notes (1)" at bounding box center [280, 104] width 51 height 27
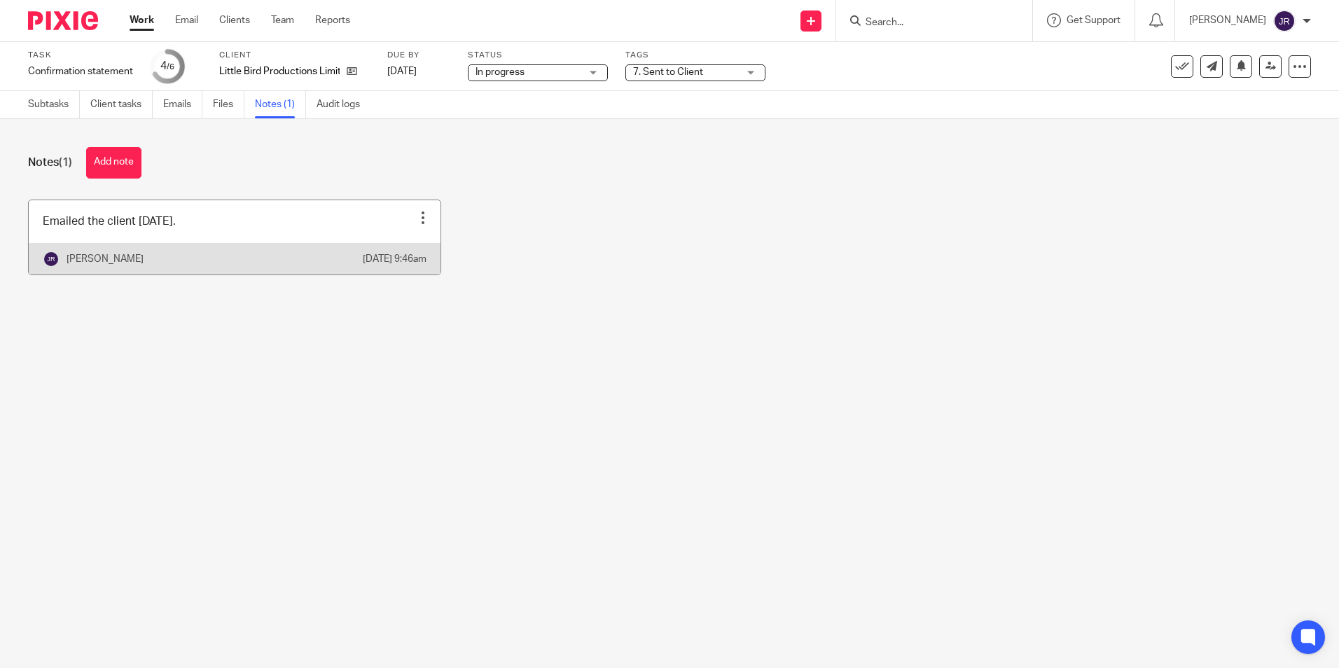
click at [303, 235] on link at bounding box center [235, 237] width 412 height 74
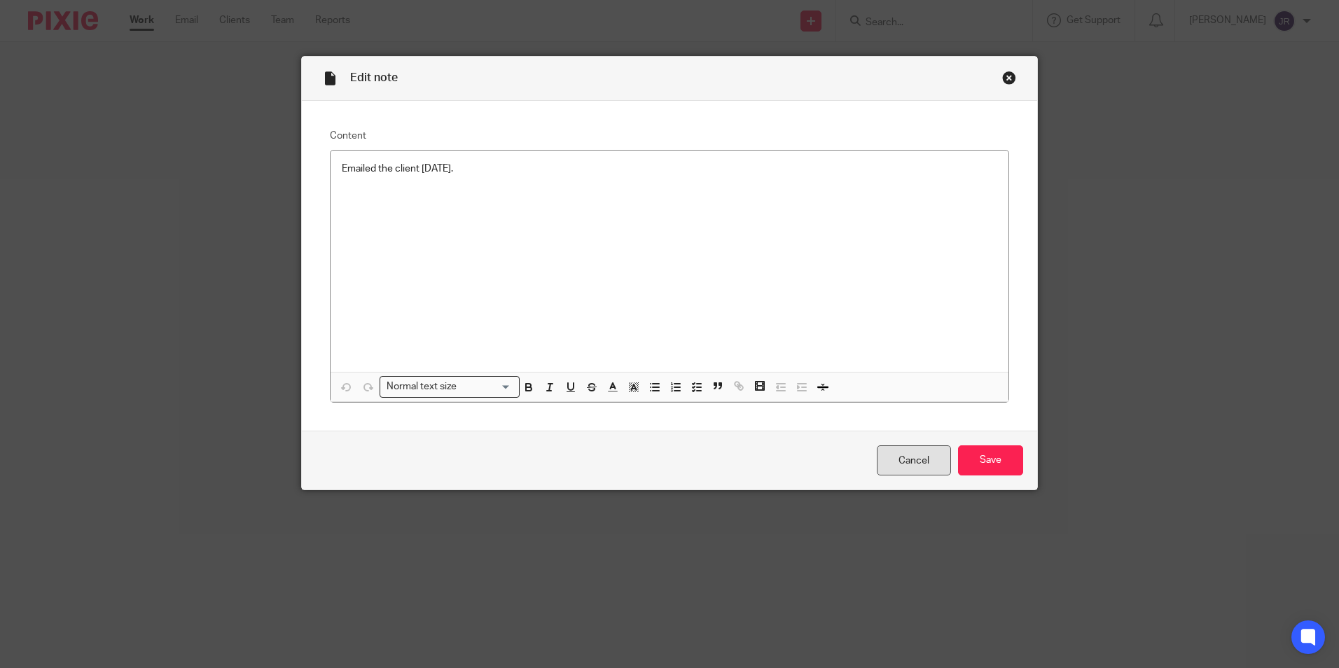
click at [914, 454] on link "Cancel" at bounding box center [914, 460] width 74 height 30
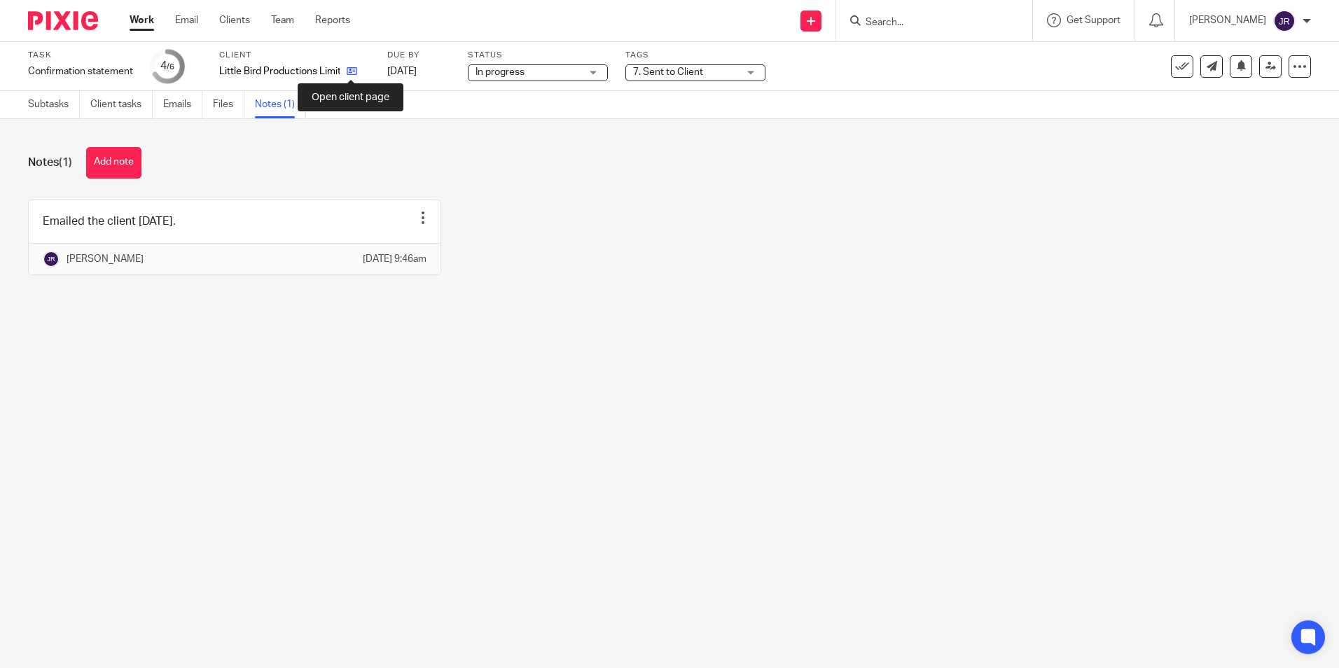
click at [349, 71] on icon at bounding box center [352, 71] width 11 height 11
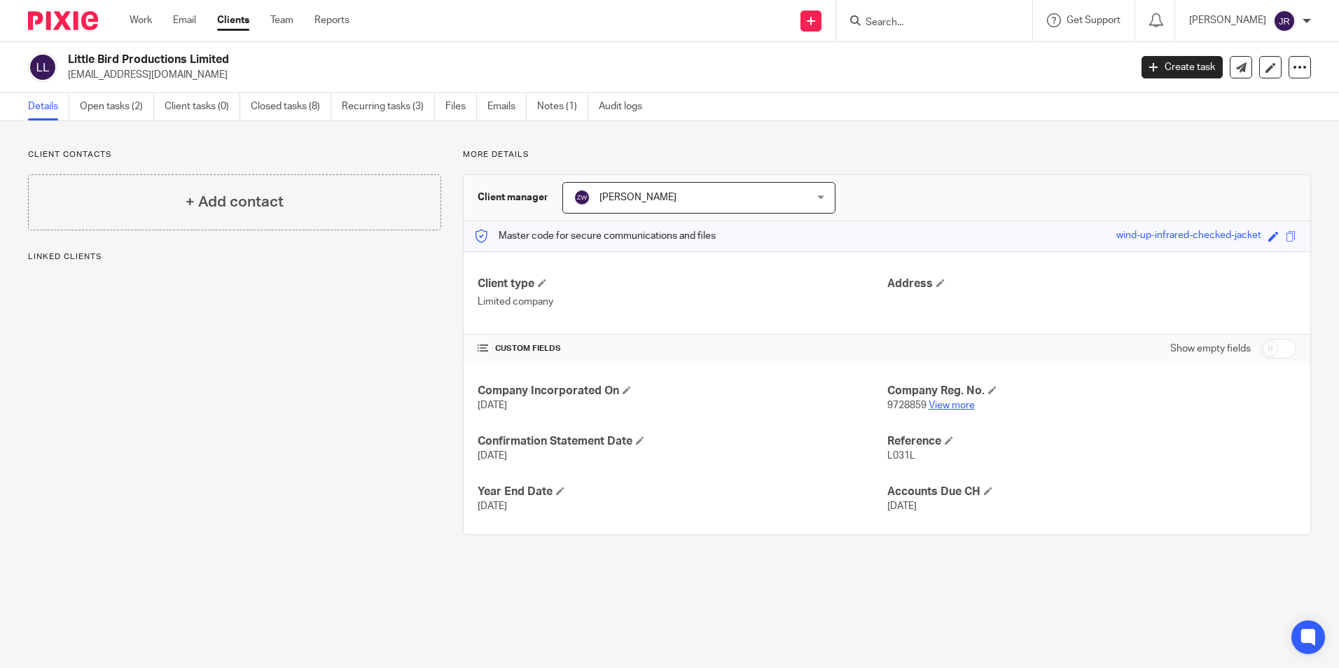
click at [955, 403] on link "View more" at bounding box center [951, 405] width 46 height 10
click at [114, 98] on link "Open tasks (2)" at bounding box center [117, 106] width 74 height 27
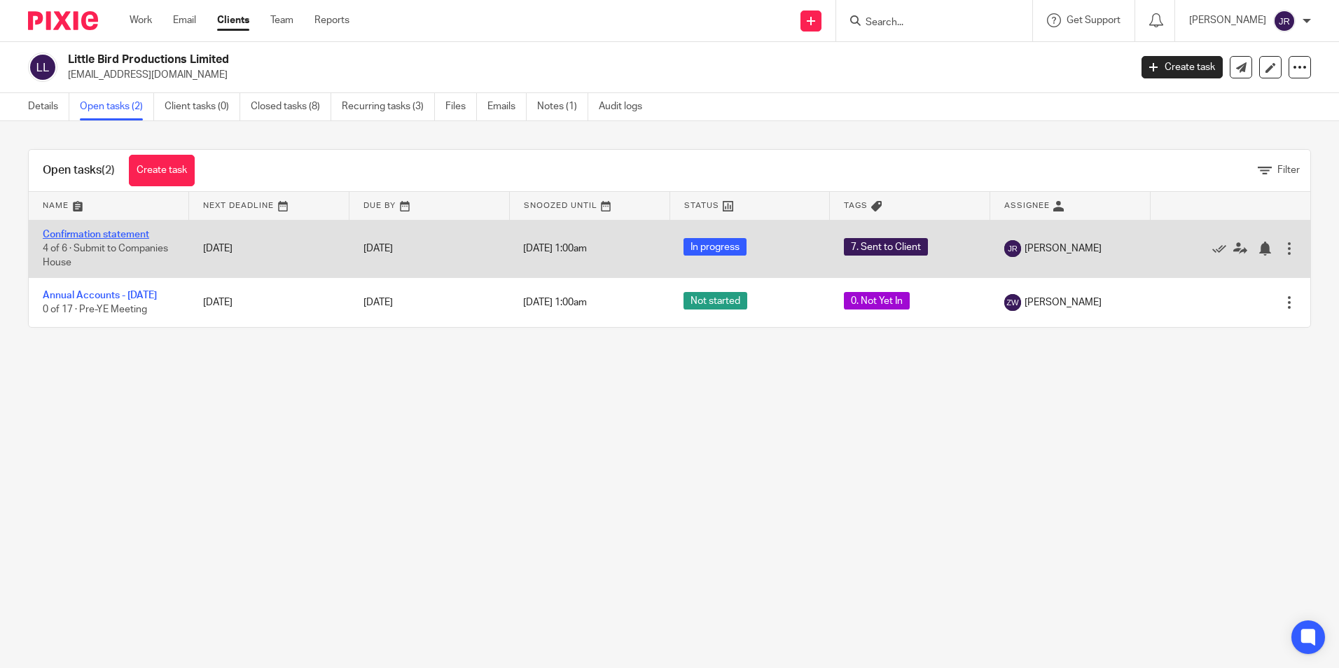
click at [147, 231] on link "Confirmation statement" at bounding box center [96, 235] width 106 height 10
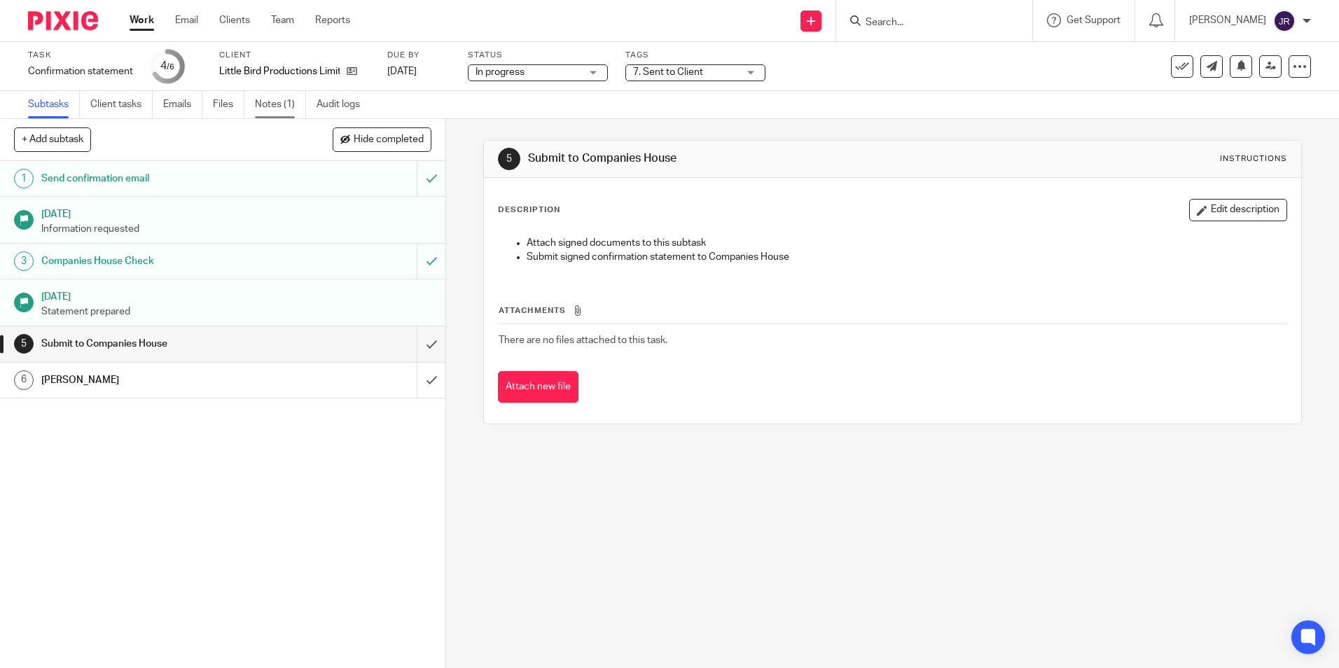
click at [279, 101] on link "Notes (1)" at bounding box center [280, 104] width 51 height 27
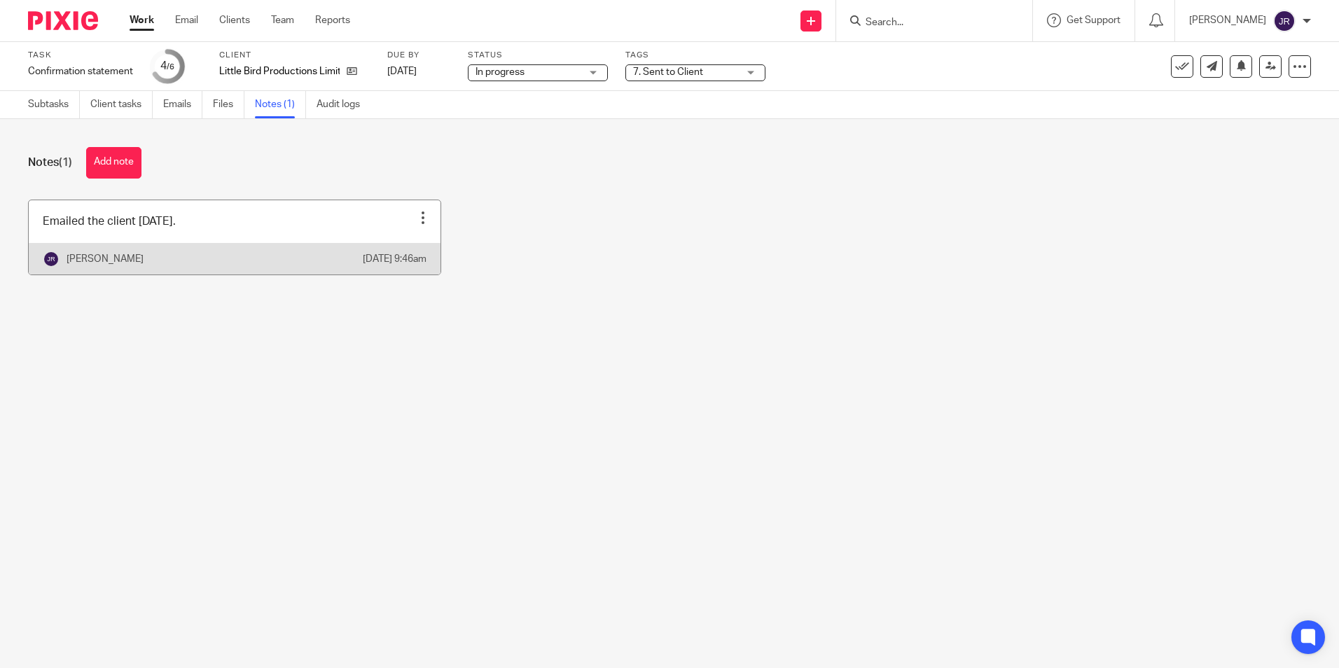
click at [272, 235] on link at bounding box center [235, 237] width 412 height 74
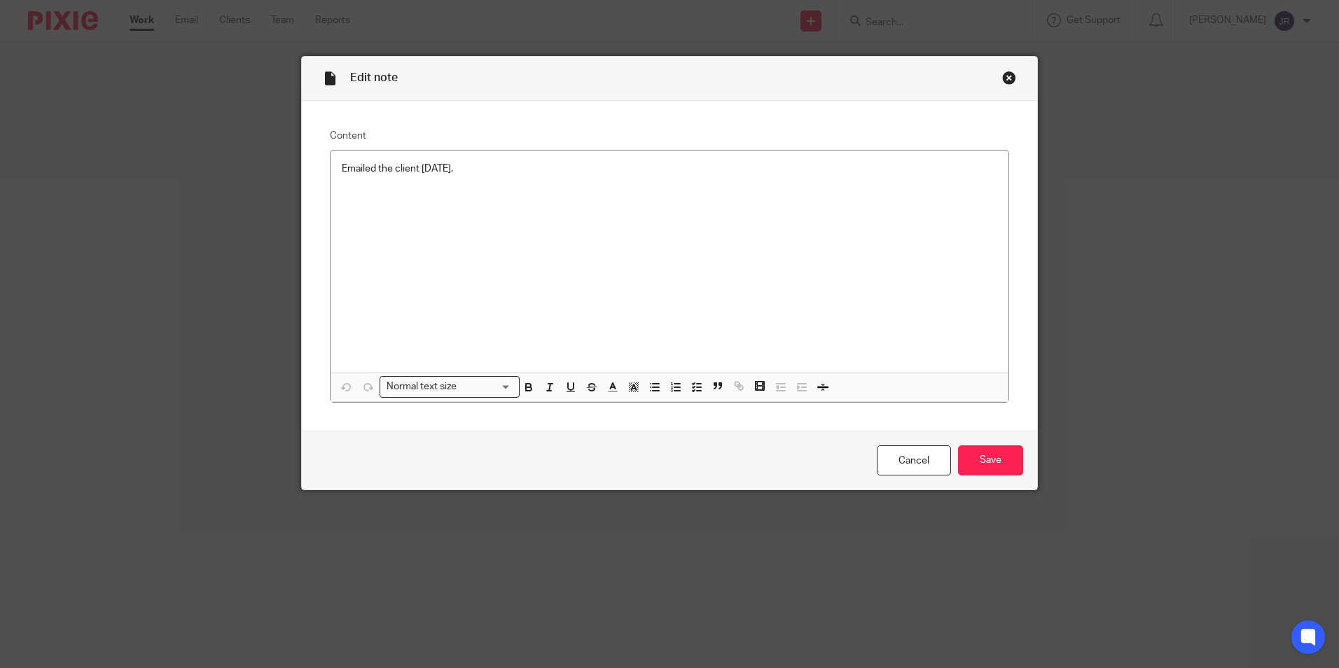
click at [487, 171] on p "Emailed the client [DATE]." at bounding box center [669, 169] width 655 height 14
click at [1000, 470] on input "Save" at bounding box center [990, 460] width 65 height 30
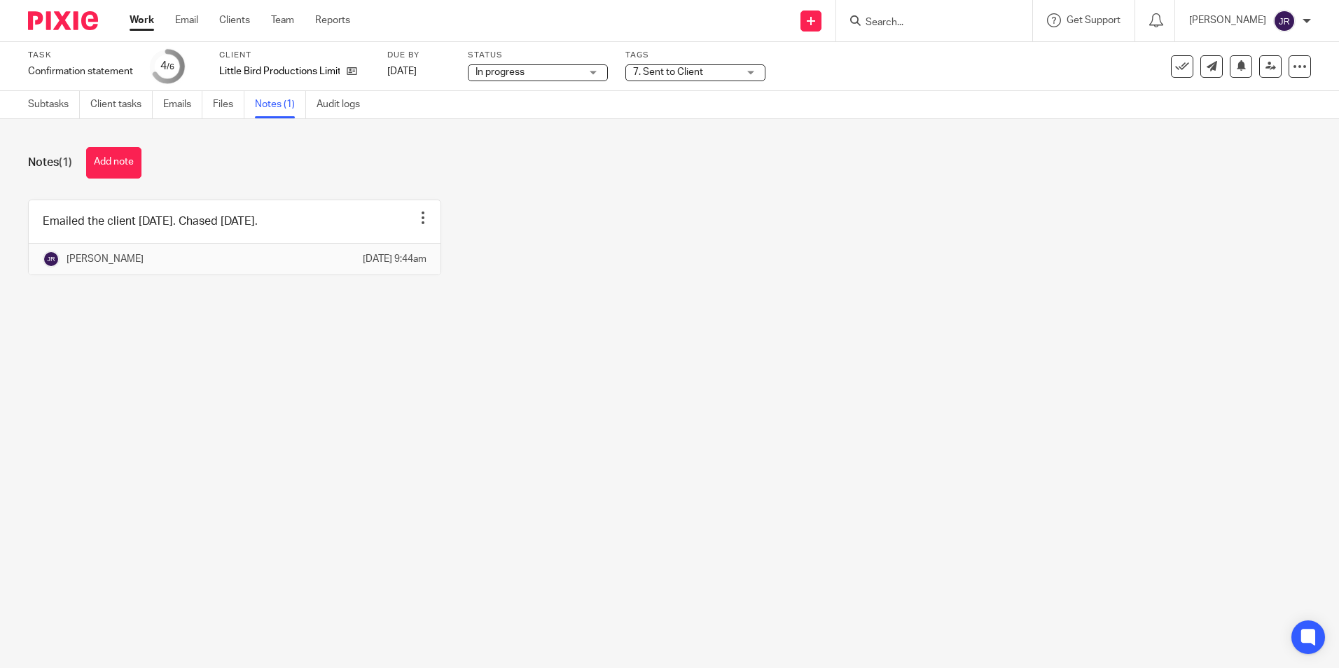
click at [139, 18] on link "Work" at bounding box center [142, 20] width 25 height 14
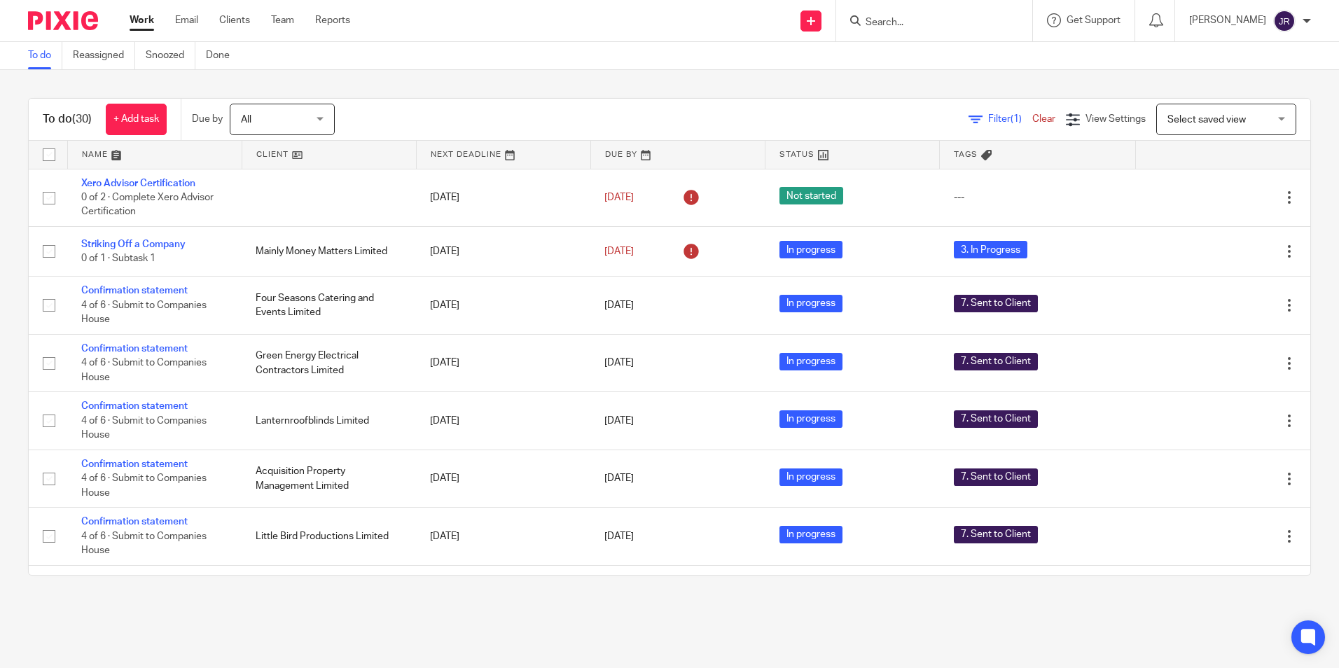
click at [92, 151] on link at bounding box center [155, 155] width 174 height 28
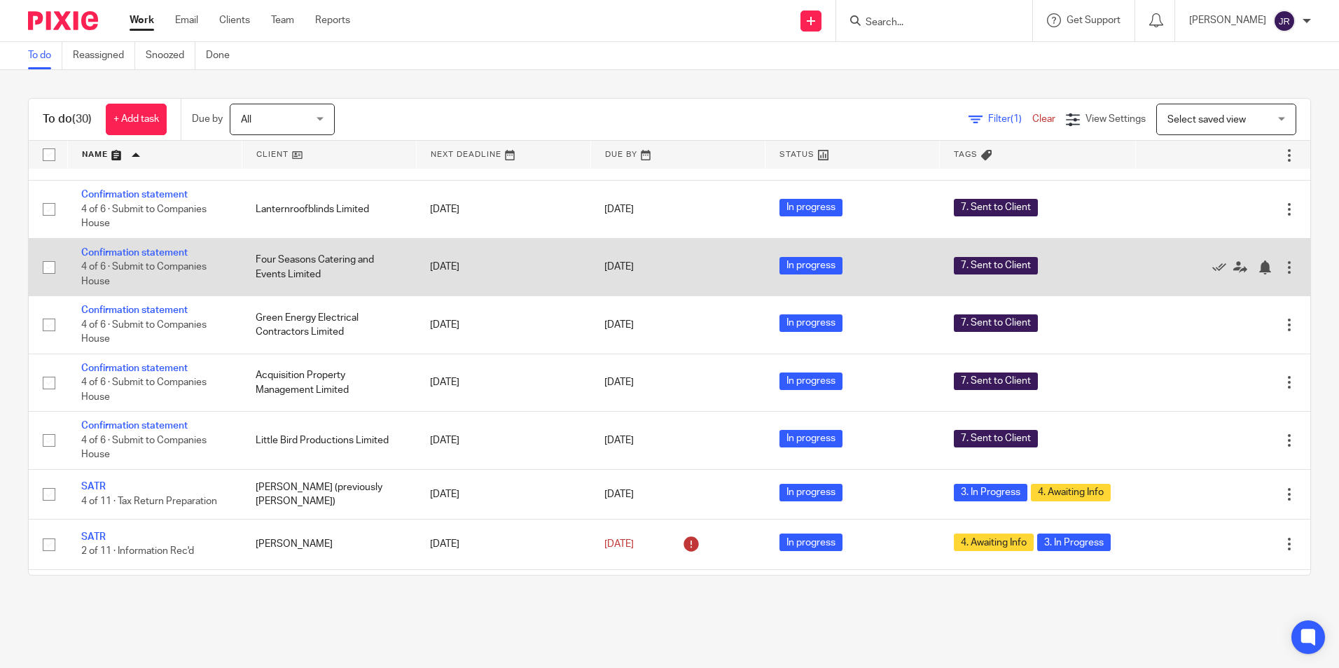
scroll to position [630, 0]
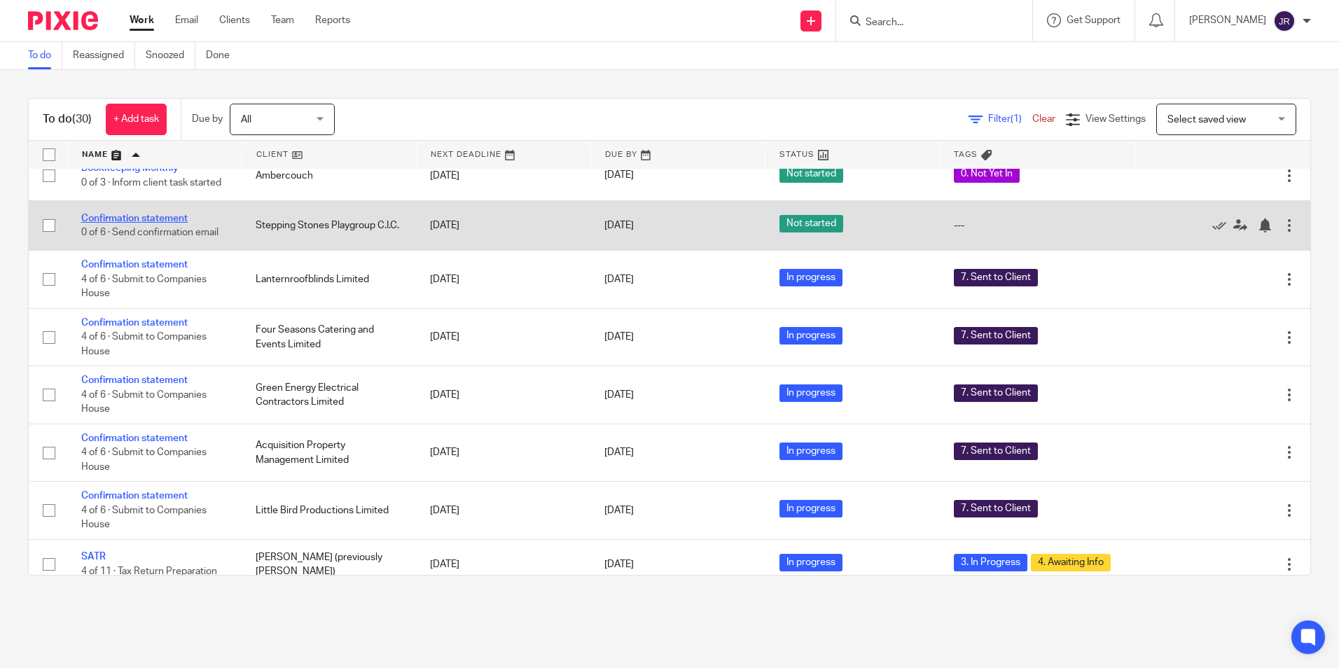
click at [110, 223] on link "Confirmation statement" at bounding box center [134, 219] width 106 height 10
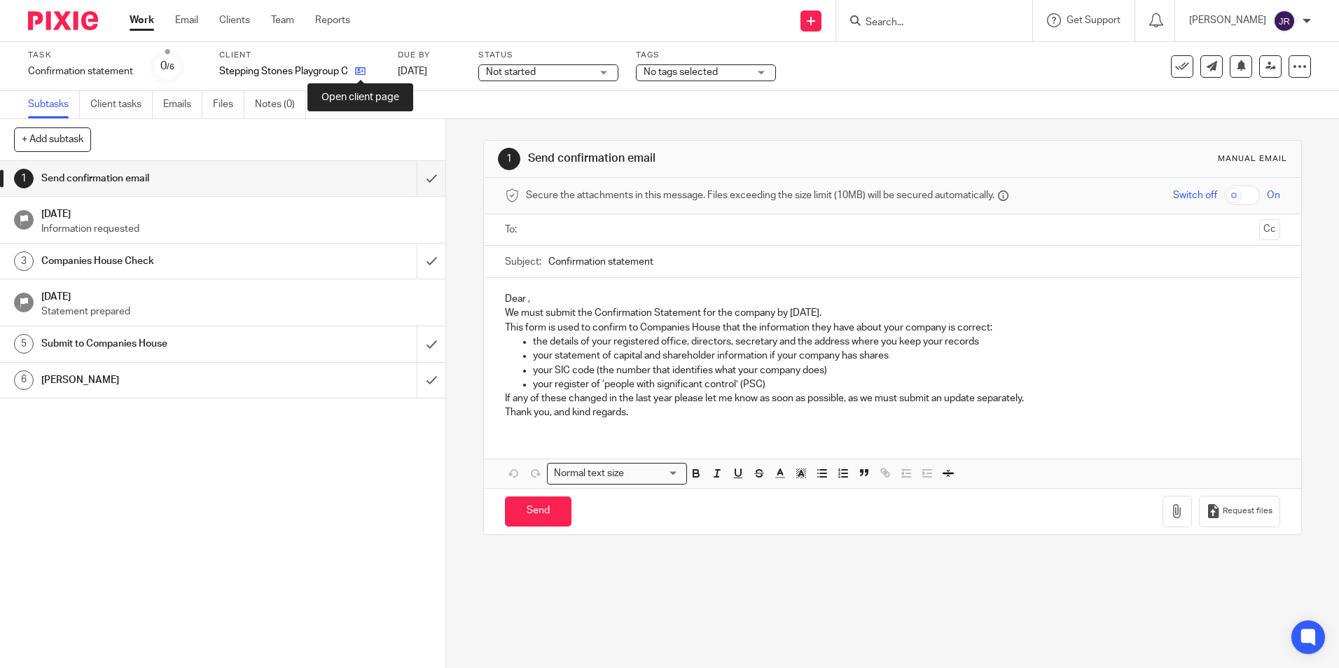
click at [363, 74] on icon at bounding box center [360, 71] width 11 height 11
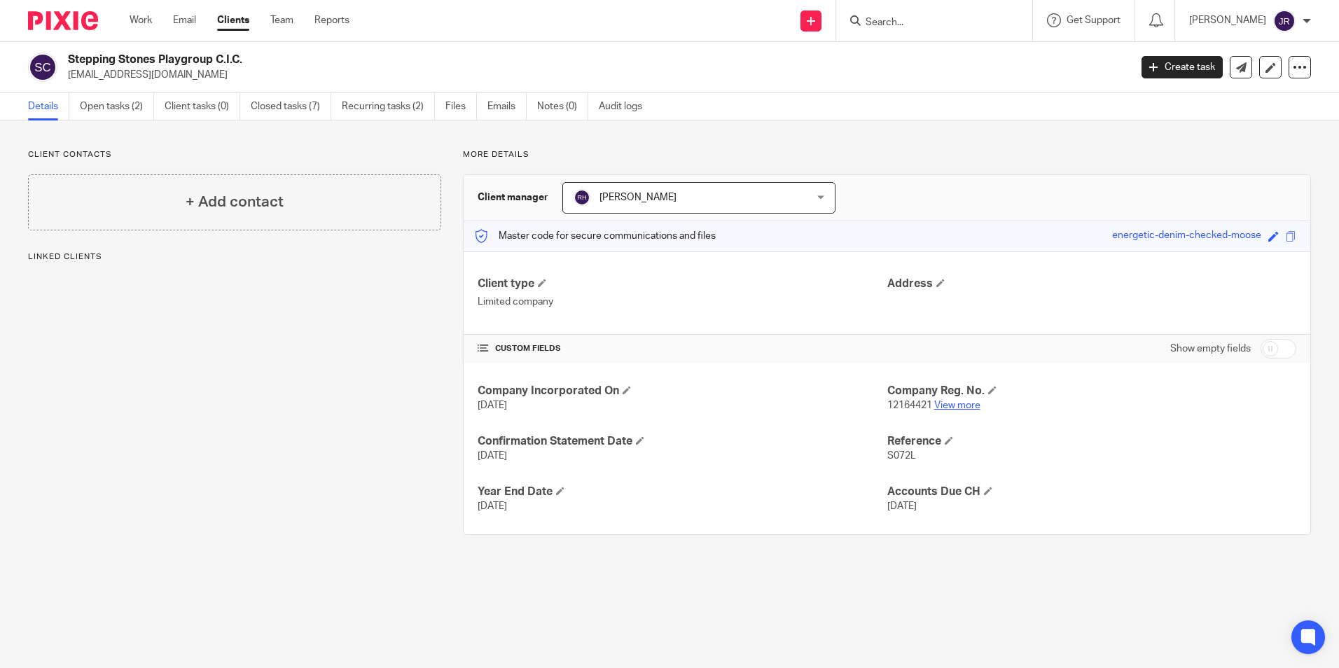
click at [945, 409] on link "View more" at bounding box center [957, 405] width 46 height 10
click at [135, 21] on link "Work" at bounding box center [141, 20] width 22 height 14
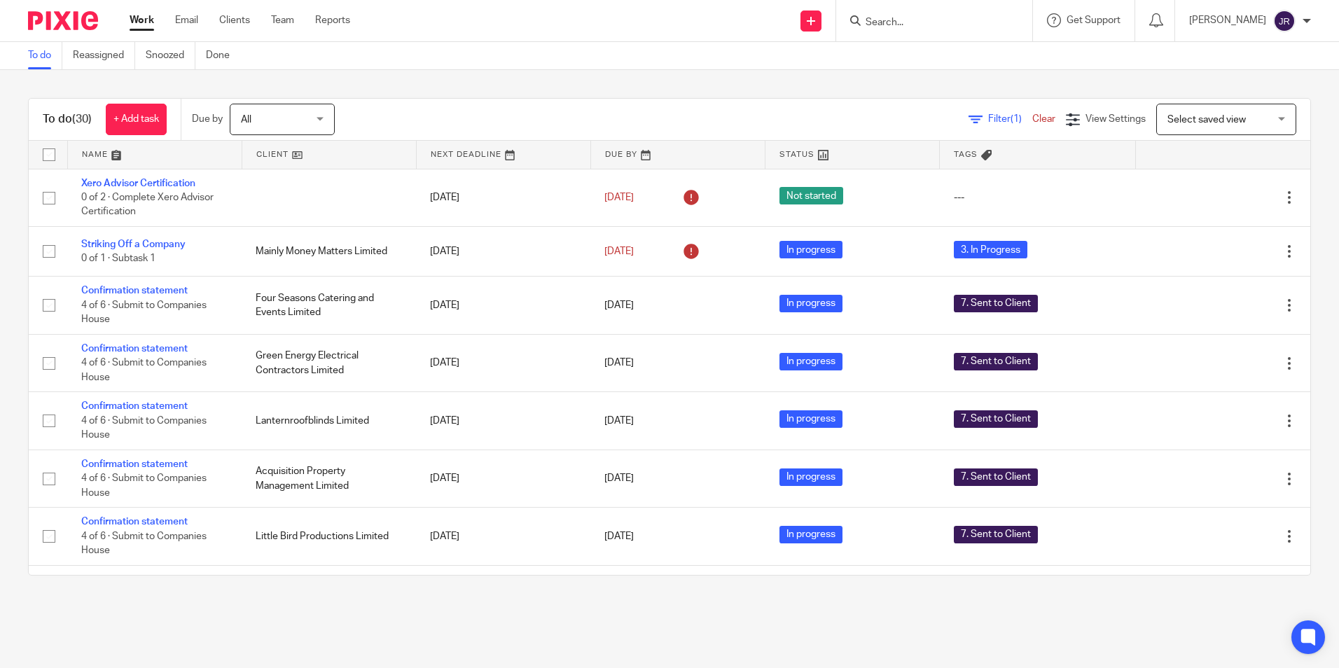
click at [94, 160] on link at bounding box center [155, 155] width 174 height 28
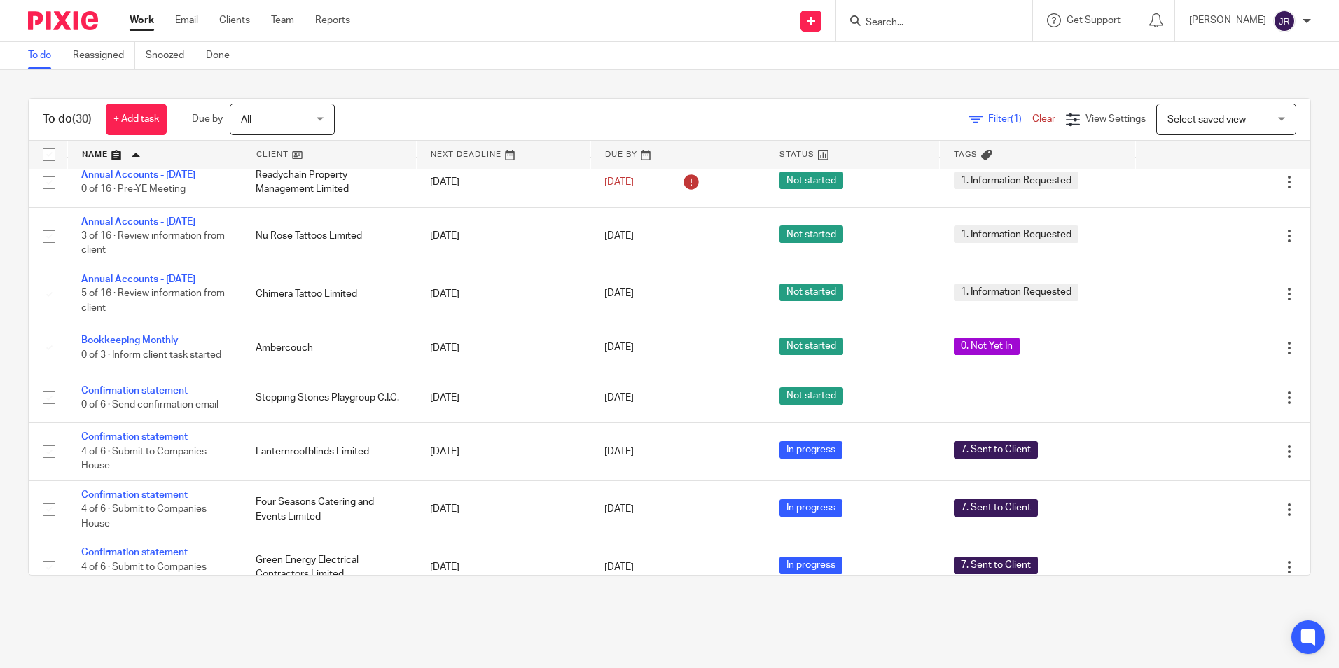
scroll to position [560, 0]
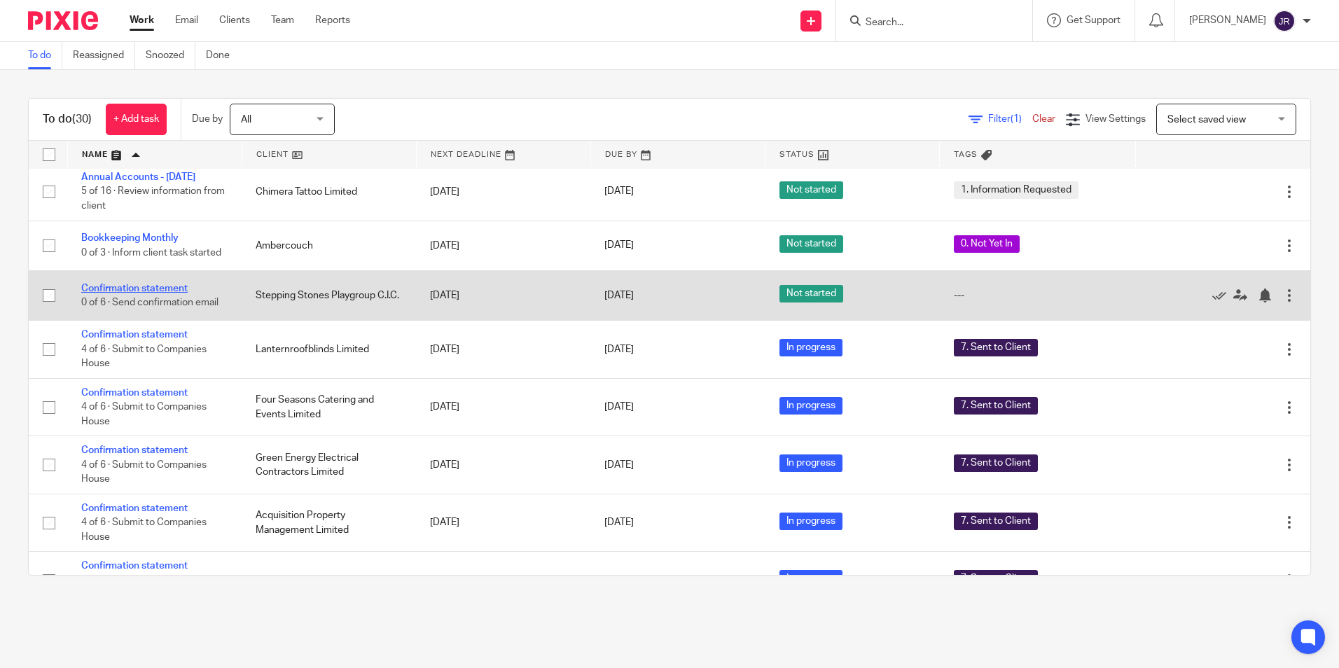
click at [104, 293] on link "Confirmation statement" at bounding box center [134, 289] width 106 height 10
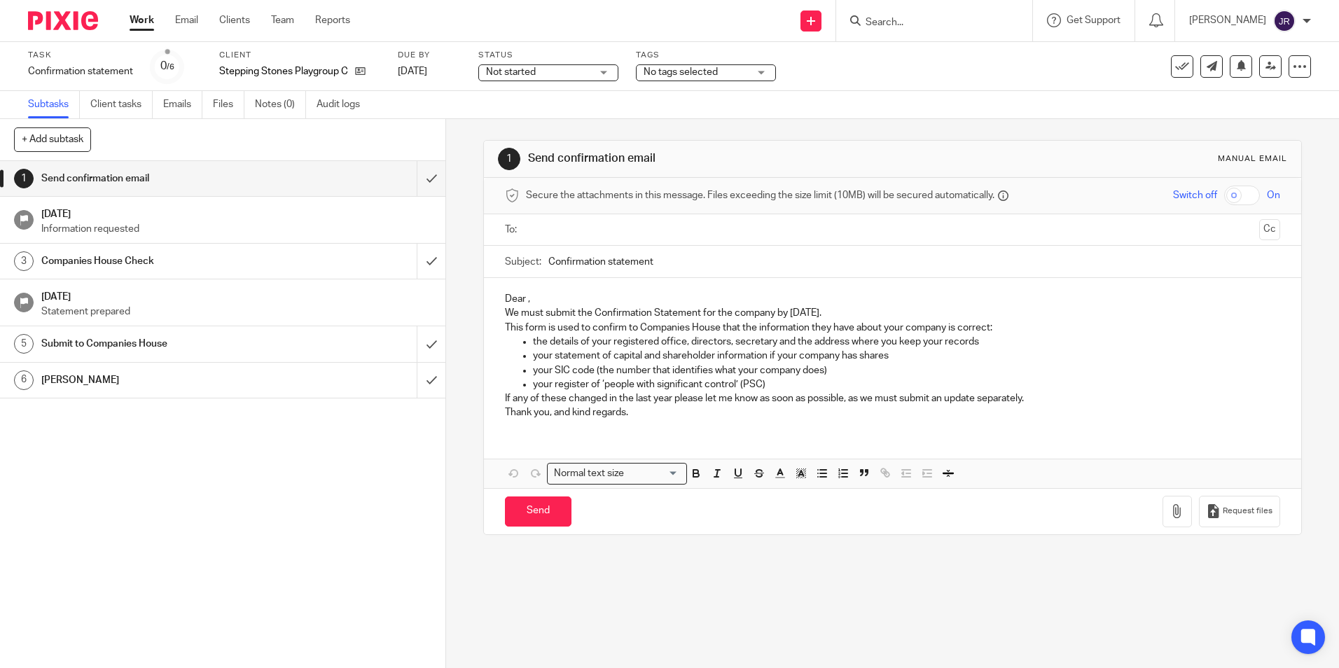
click at [608, 76] on div "Not started Not started" at bounding box center [548, 72] width 140 height 17
click at [585, 125] on li "In progress" at bounding box center [549, 123] width 139 height 29
click at [767, 71] on div "No tags selected" at bounding box center [706, 72] width 140 height 17
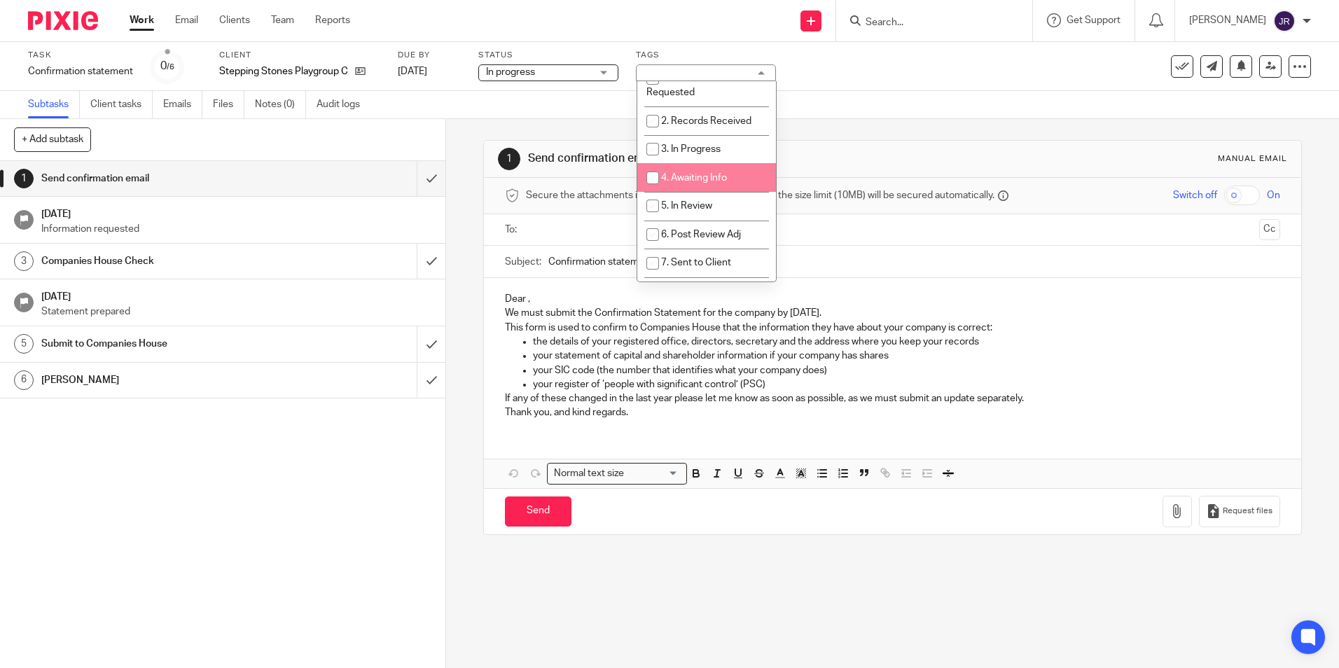
scroll to position [70, 0]
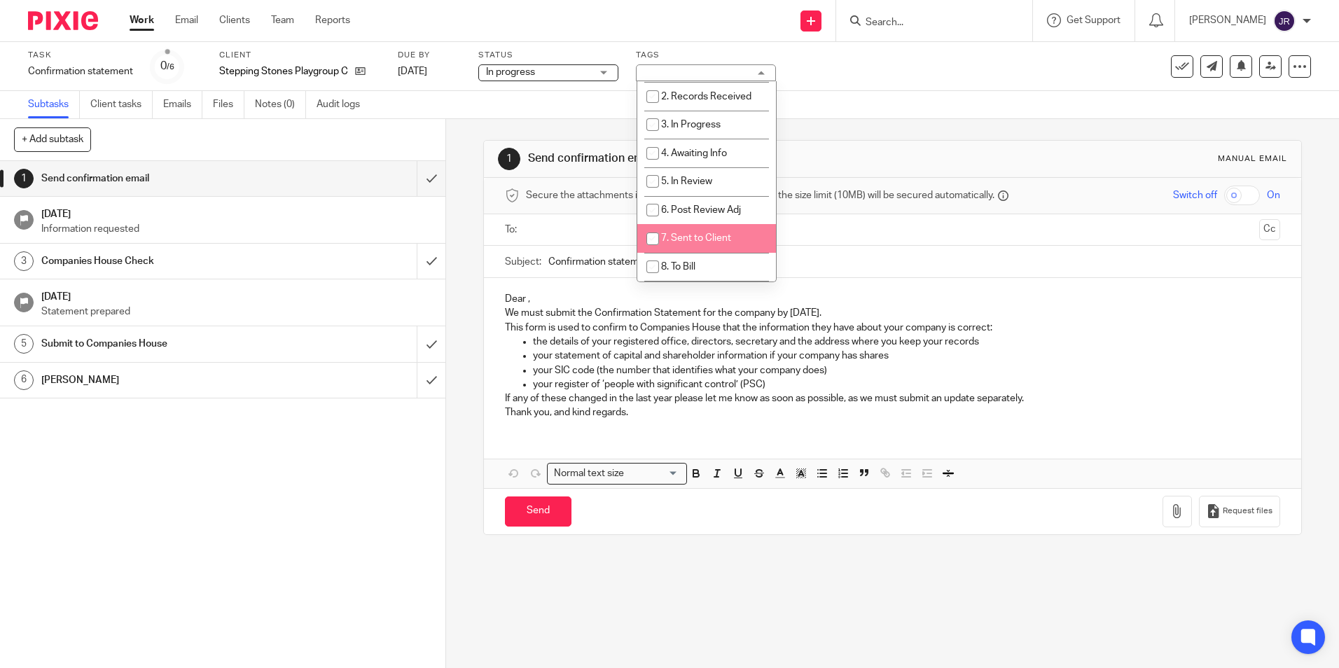
click at [730, 242] on span "7. Sent to Client" at bounding box center [696, 238] width 70 height 10
checkbox input "true"
click at [288, 499] on div "1 Send confirmation email 18 Aug 2025 Information requested 3 Companies House C…" at bounding box center [222, 414] width 445 height 507
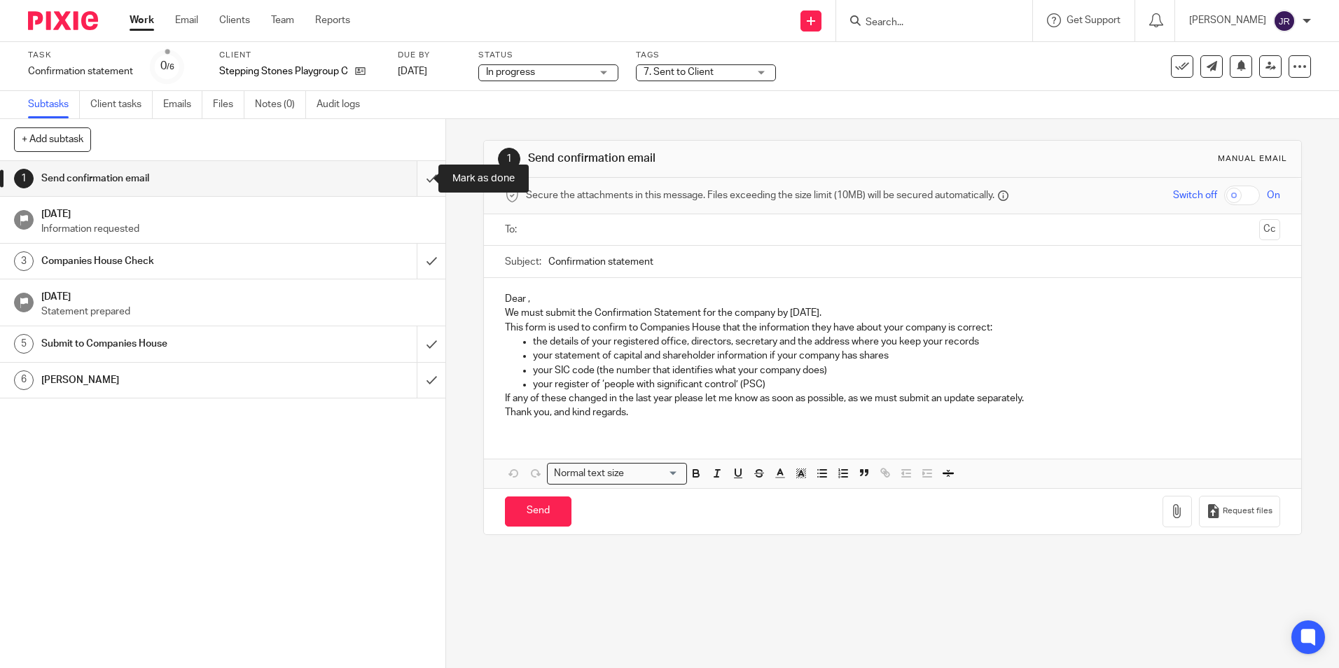
click at [413, 183] on input "submit" at bounding box center [222, 178] width 445 height 35
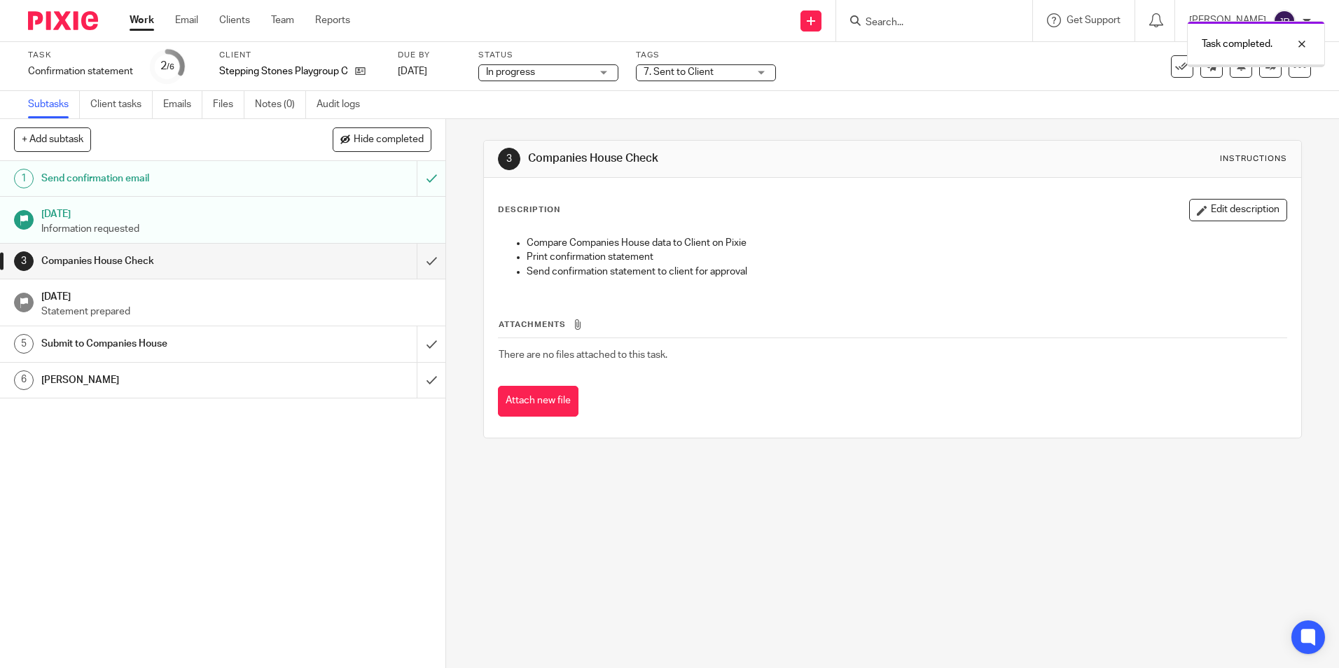
click at [419, 261] on input "submit" at bounding box center [222, 261] width 445 height 35
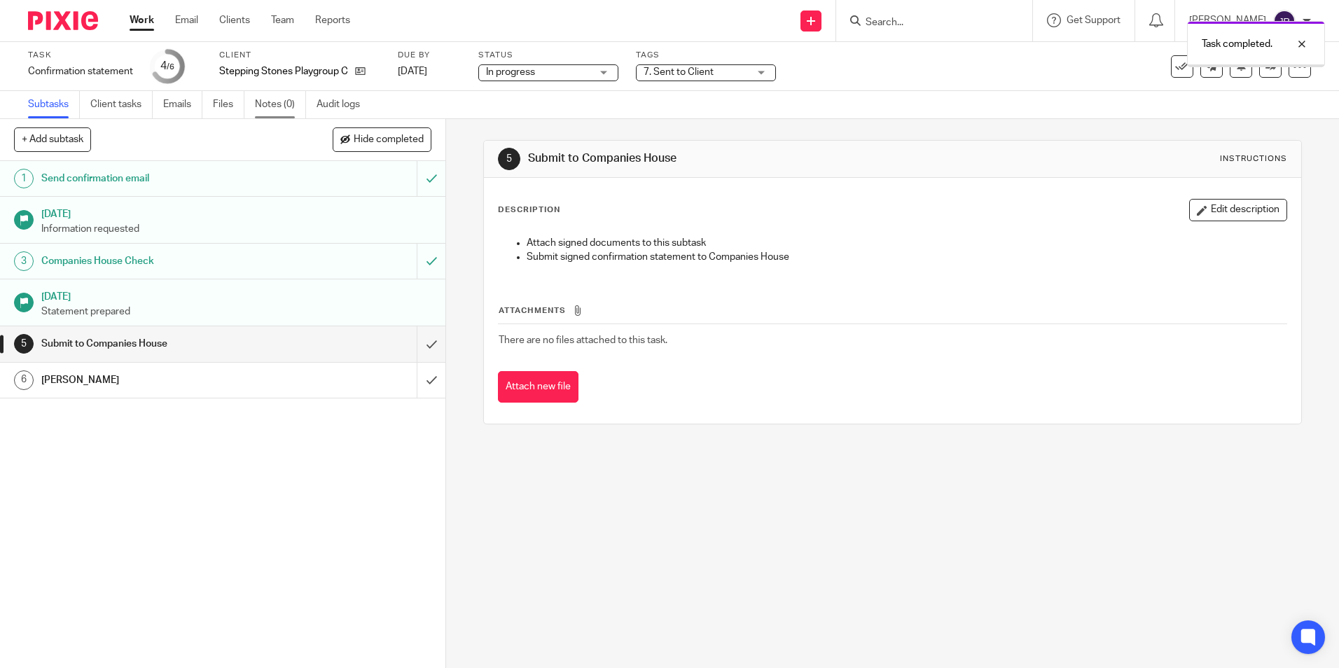
click at [276, 111] on link "Notes (0)" at bounding box center [280, 104] width 51 height 27
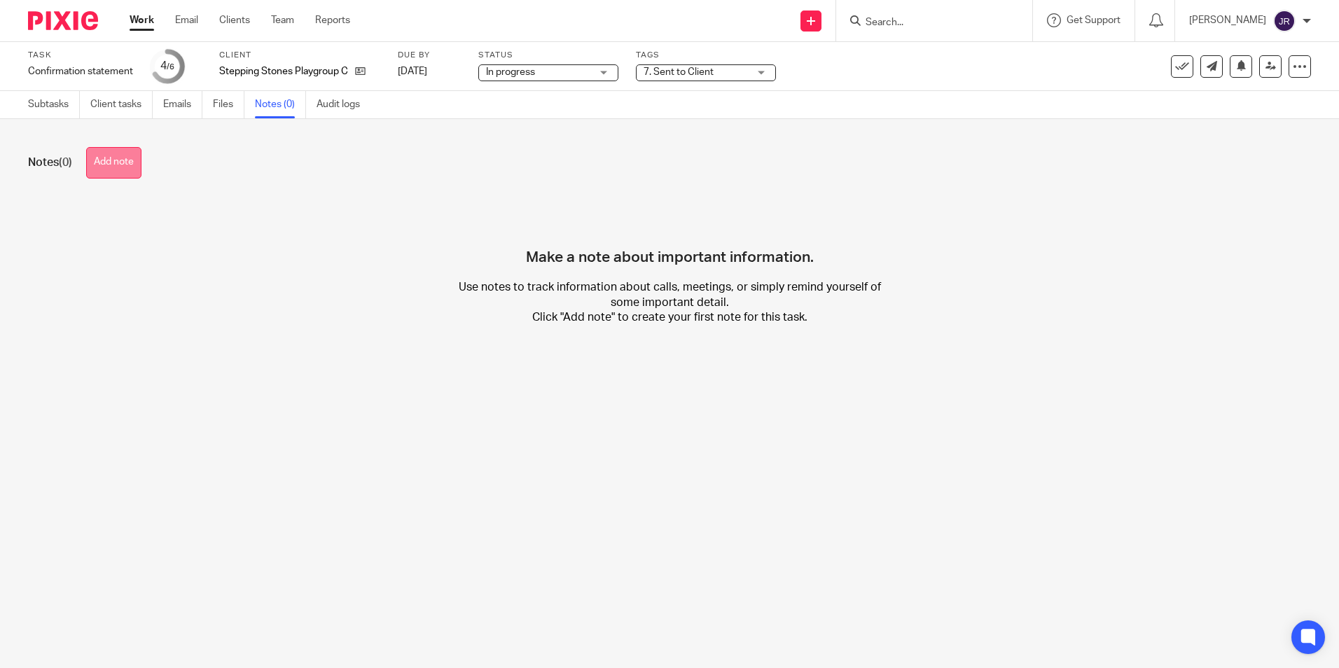
click at [131, 157] on button "Add note" at bounding box center [113, 163] width 55 height 32
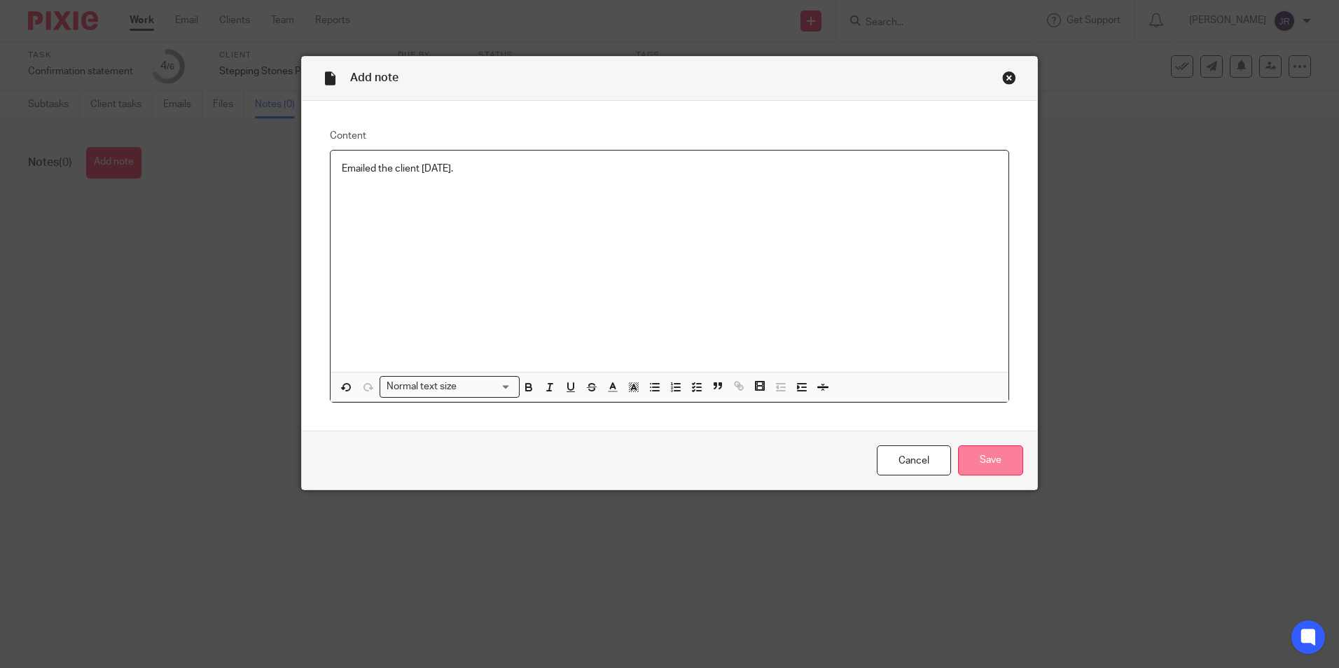
click at [1007, 458] on input "Save" at bounding box center [990, 460] width 65 height 30
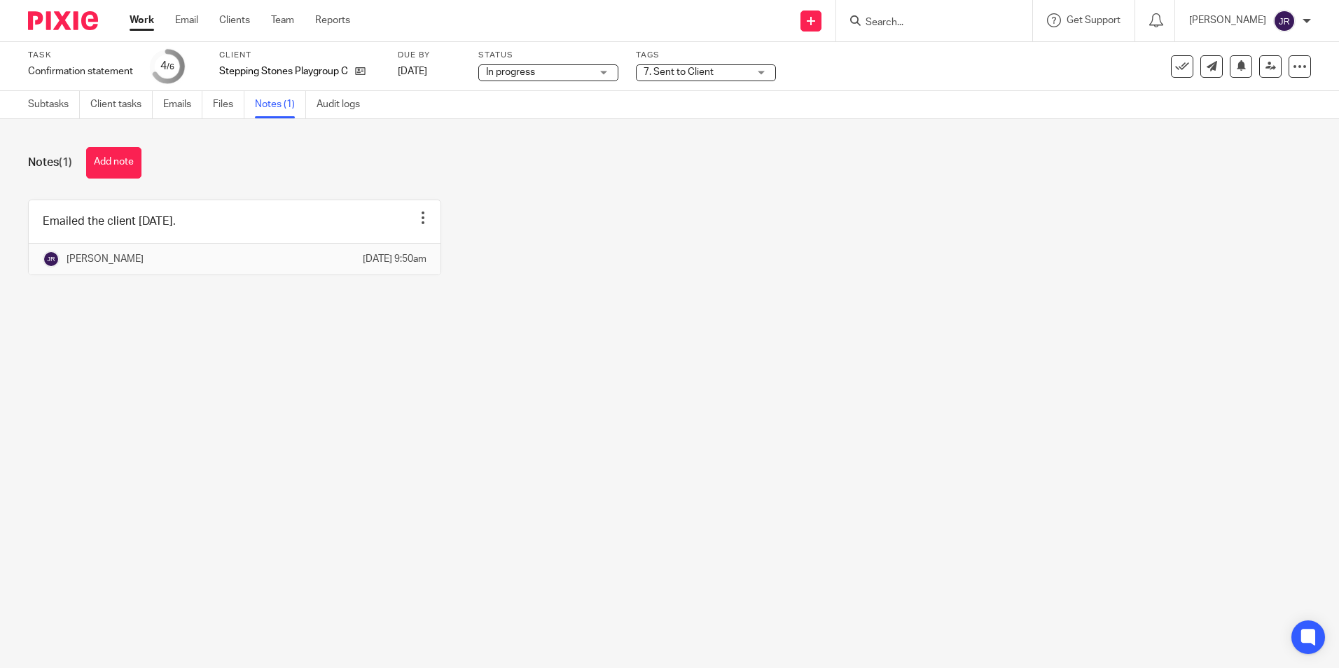
click at [145, 15] on link "Work" at bounding box center [142, 20] width 25 height 14
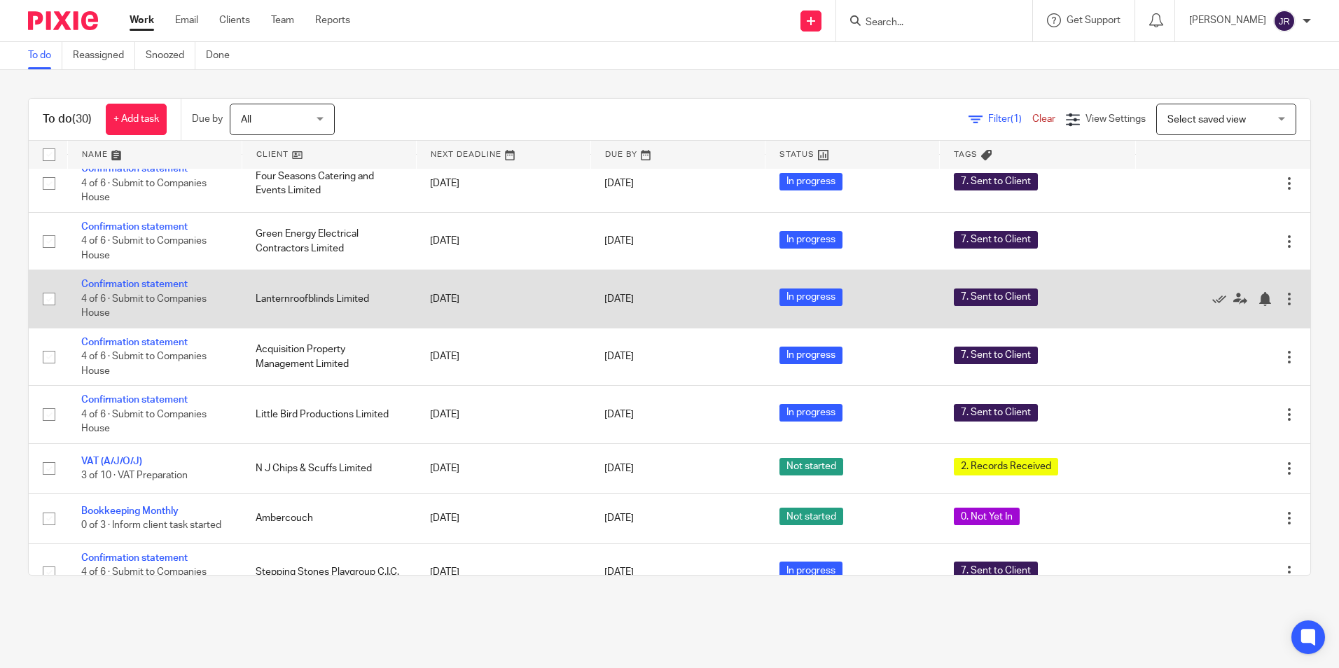
scroll to position [140, 0]
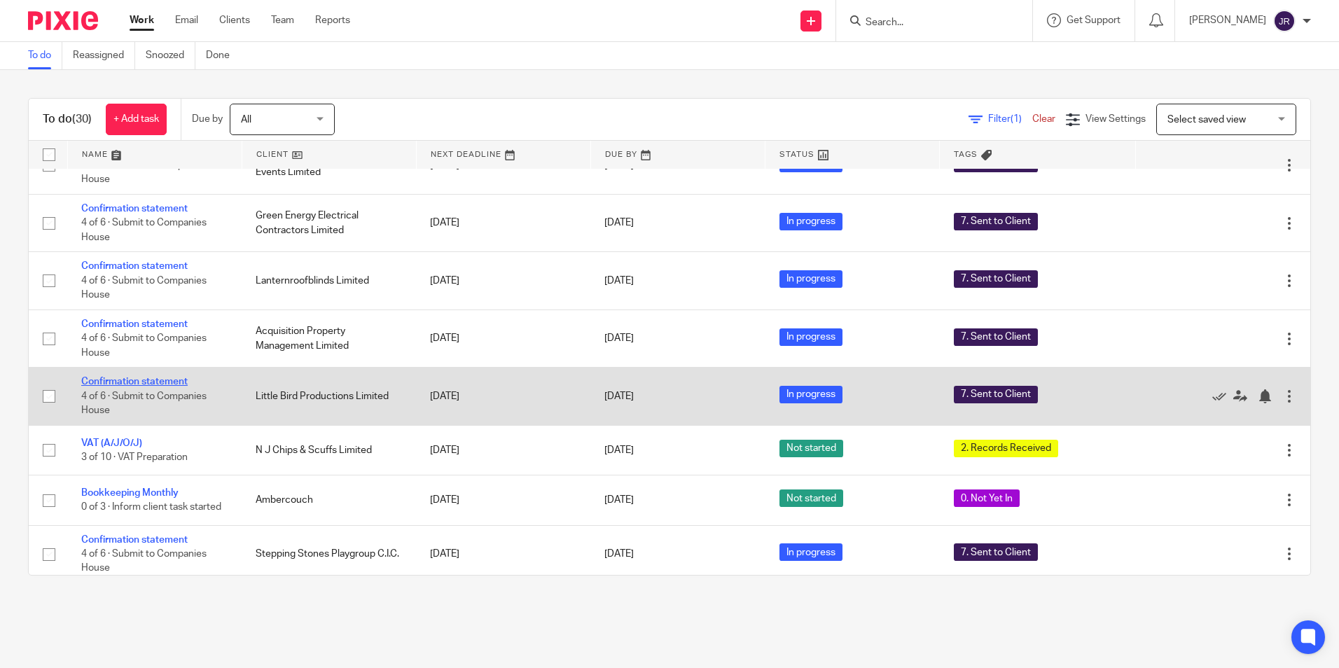
click at [175, 382] on link "Confirmation statement" at bounding box center [134, 382] width 106 height 10
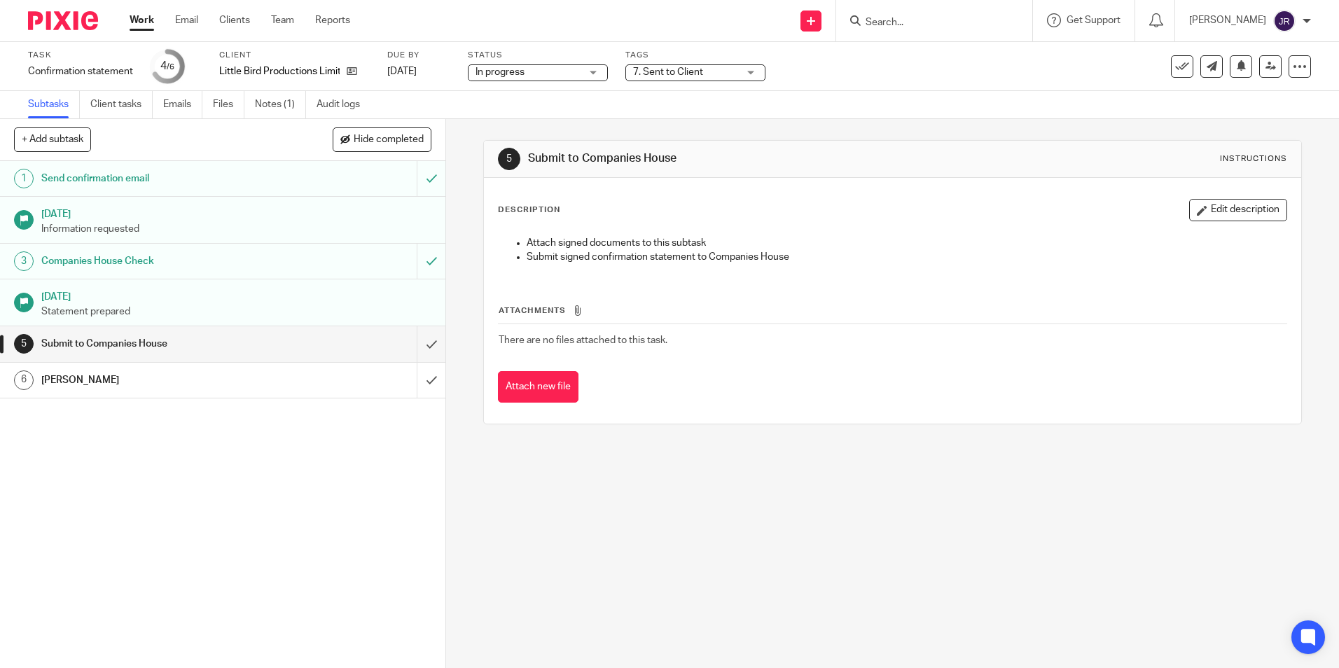
click at [756, 74] on div "7. Sent to Client" at bounding box center [695, 72] width 140 height 17
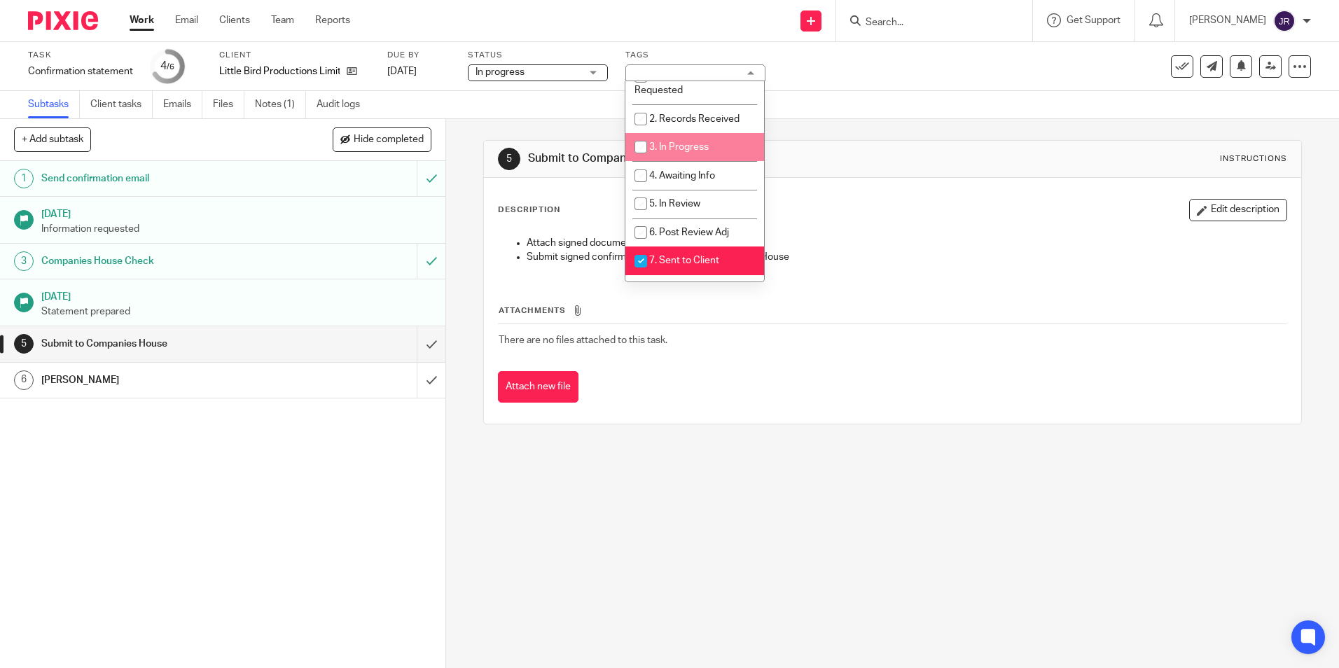
scroll to position [70, 0]
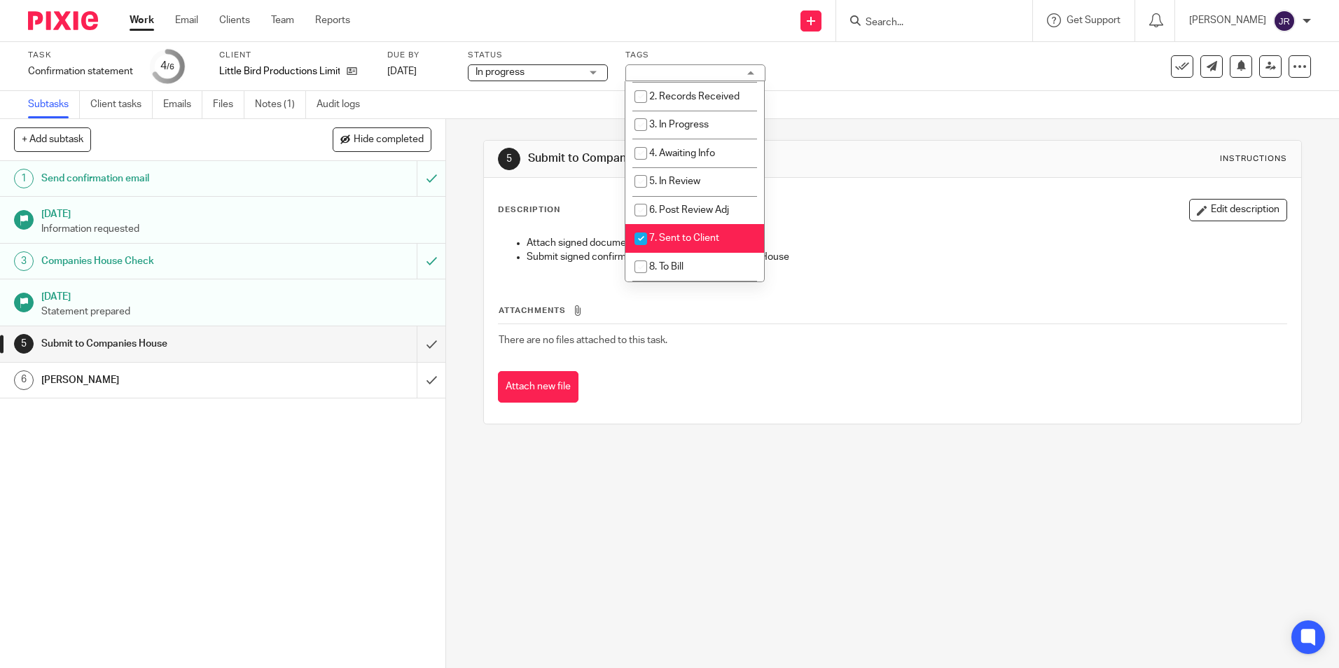
click at [712, 230] on li "7. Sent to Client" at bounding box center [694, 238] width 139 height 29
checkbox input "false"
click at [705, 263] on li "8. To Bill" at bounding box center [694, 267] width 139 height 29
checkbox input "true"
click at [677, 498] on div "5 Submit to Companies House Instructions Description Edit description Attach si…" at bounding box center [892, 393] width 893 height 549
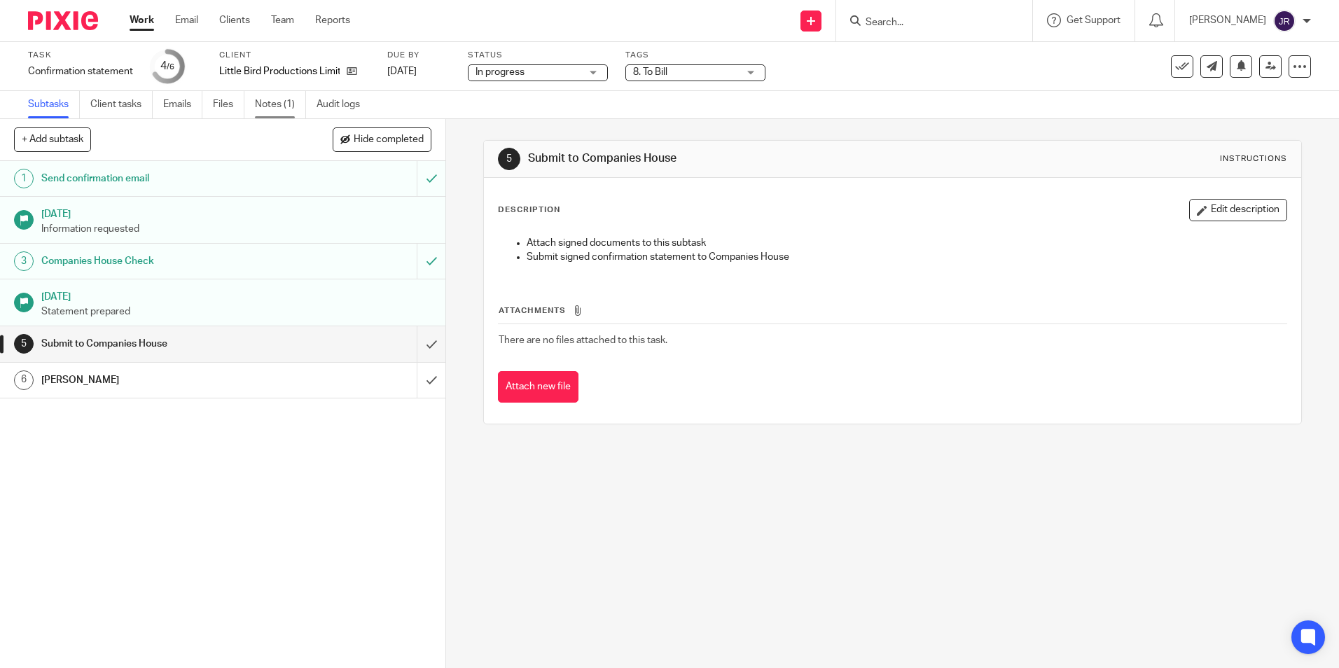
click at [263, 103] on link "Notes (1)" at bounding box center [280, 104] width 51 height 27
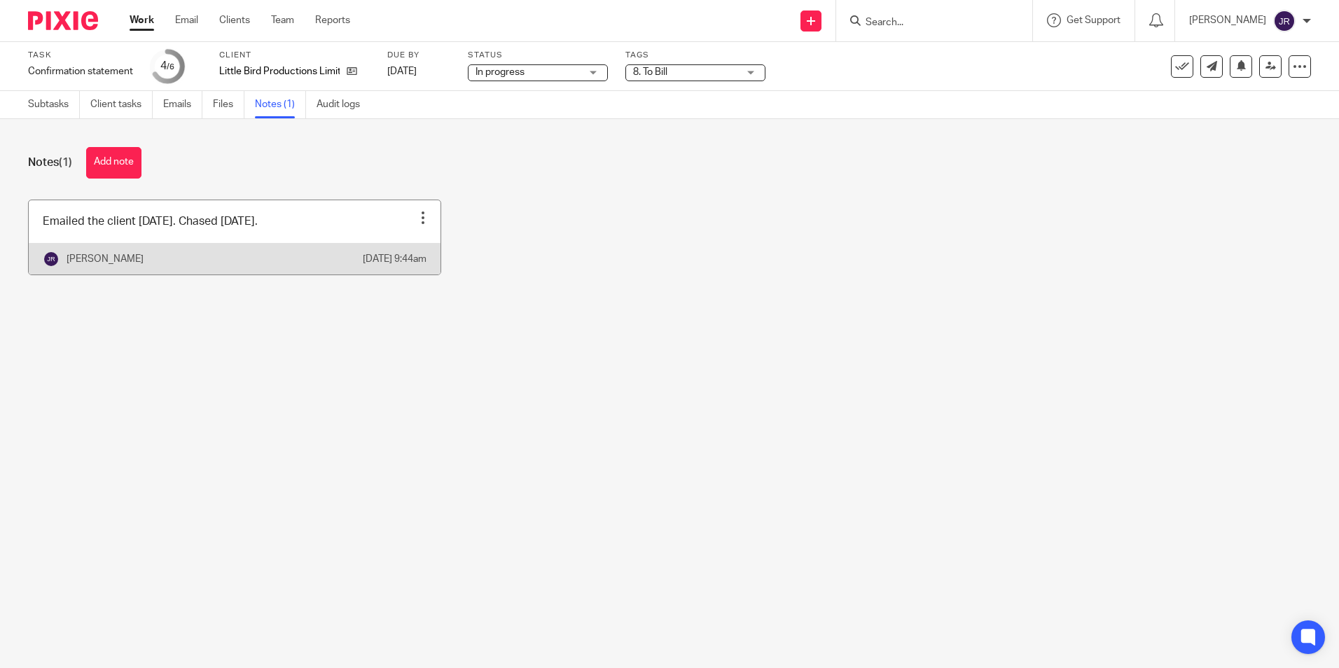
click at [305, 236] on link at bounding box center [235, 237] width 412 height 74
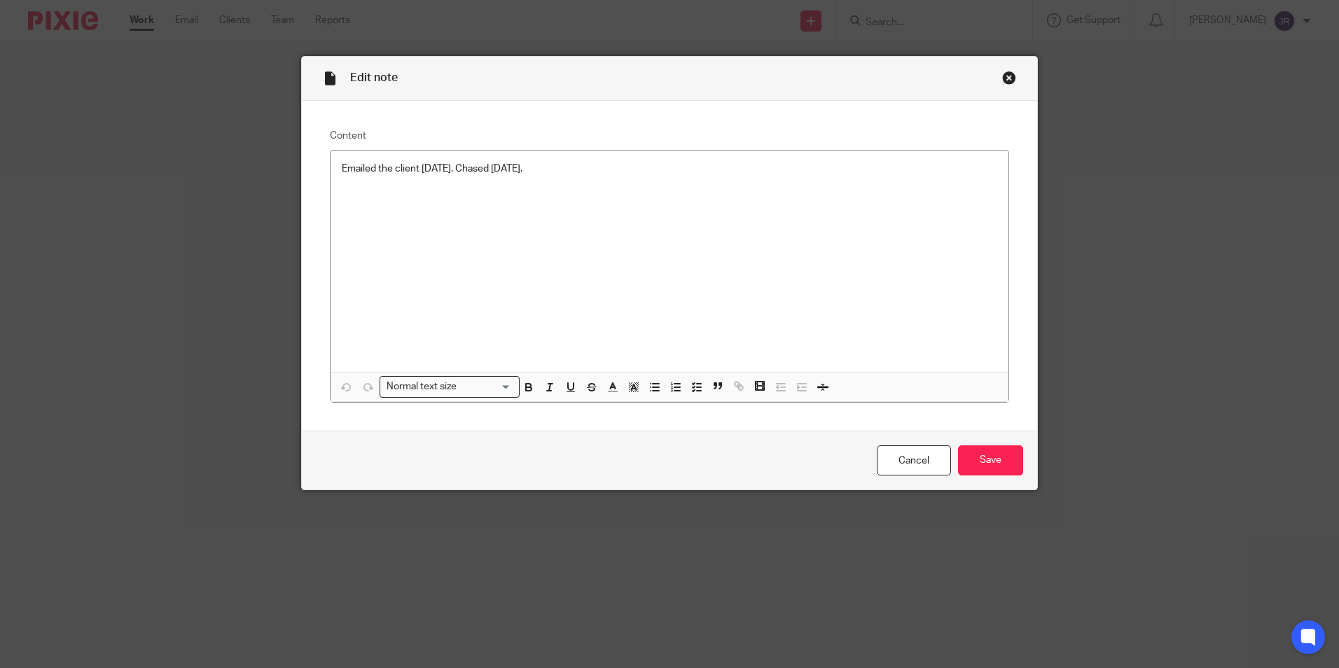
drag, startPoint x: 571, startPoint y: 169, endPoint x: 578, endPoint y: 191, distance: 22.8
click at [571, 169] on p "Emailed the client 11/08/25. Chased 18/08/25." at bounding box center [669, 169] width 655 height 14
click at [332, 197] on div "Emailed the client 11/08/25. Chased 18/08/25. Hello, Thank you for the reminder…" at bounding box center [669, 261] width 678 height 221
click at [344, 193] on p at bounding box center [669, 197] width 655 height 14
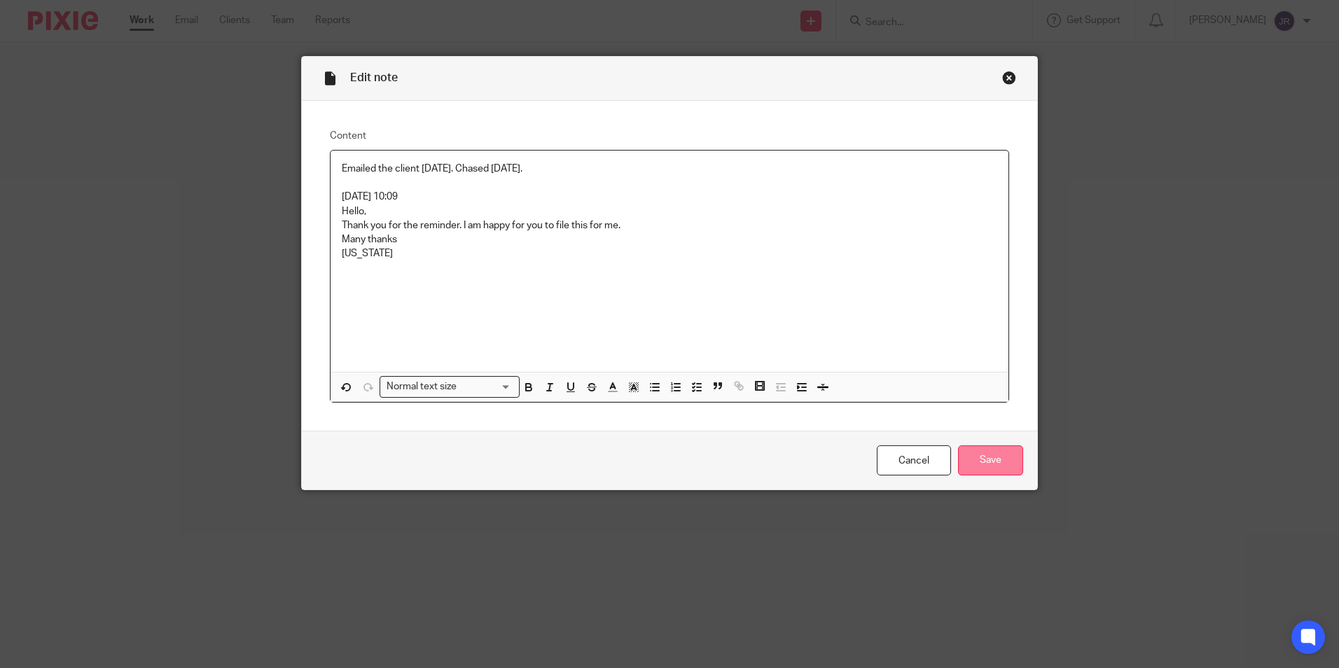
click at [997, 462] on input "Save" at bounding box center [990, 460] width 65 height 30
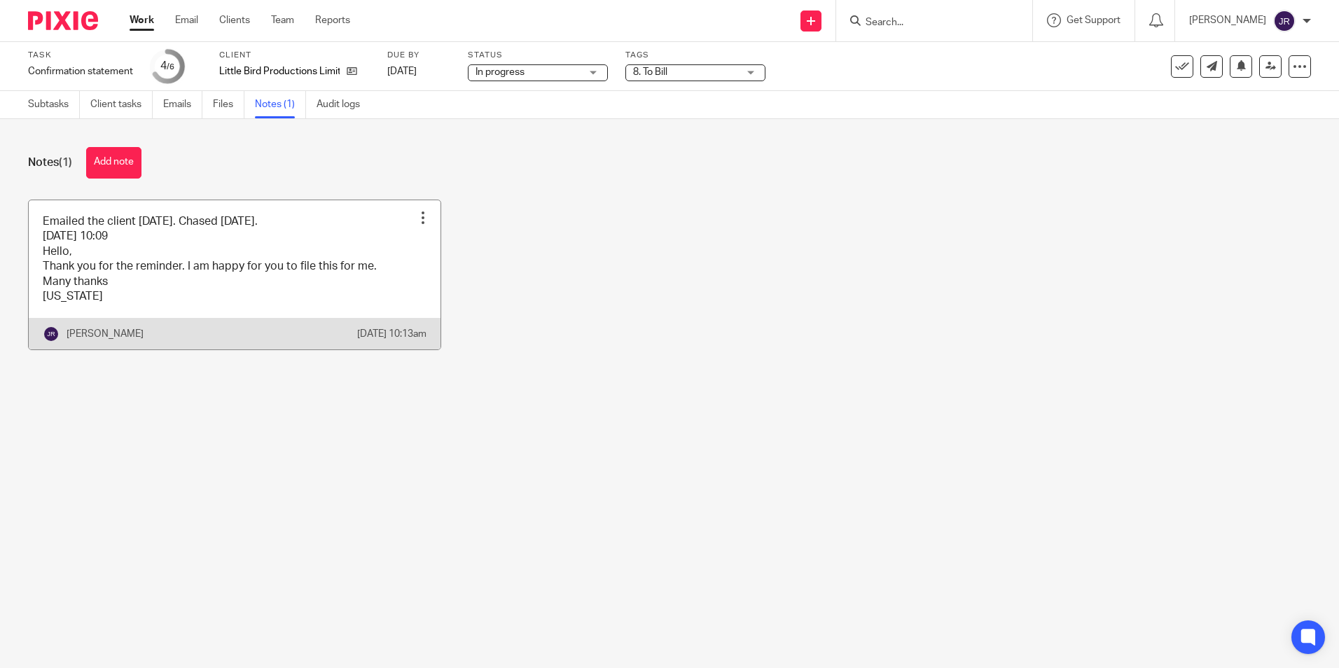
click at [316, 305] on link at bounding box center [235, 275] width 412 height 150
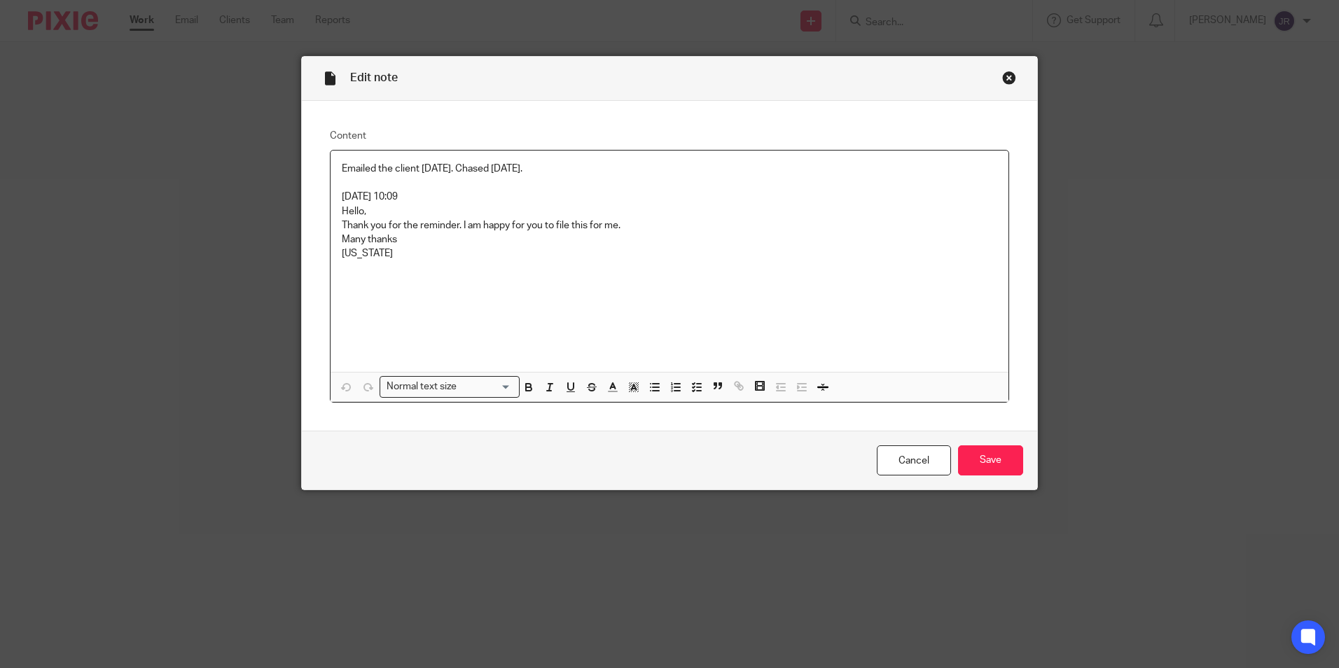
click at [403, 253] on p "[US_STATE]" at bounding box center [669, 253] width 655 height 14
click at [1003, 465] on input "Save" at bounding box center [990, 460] width 65 height 30
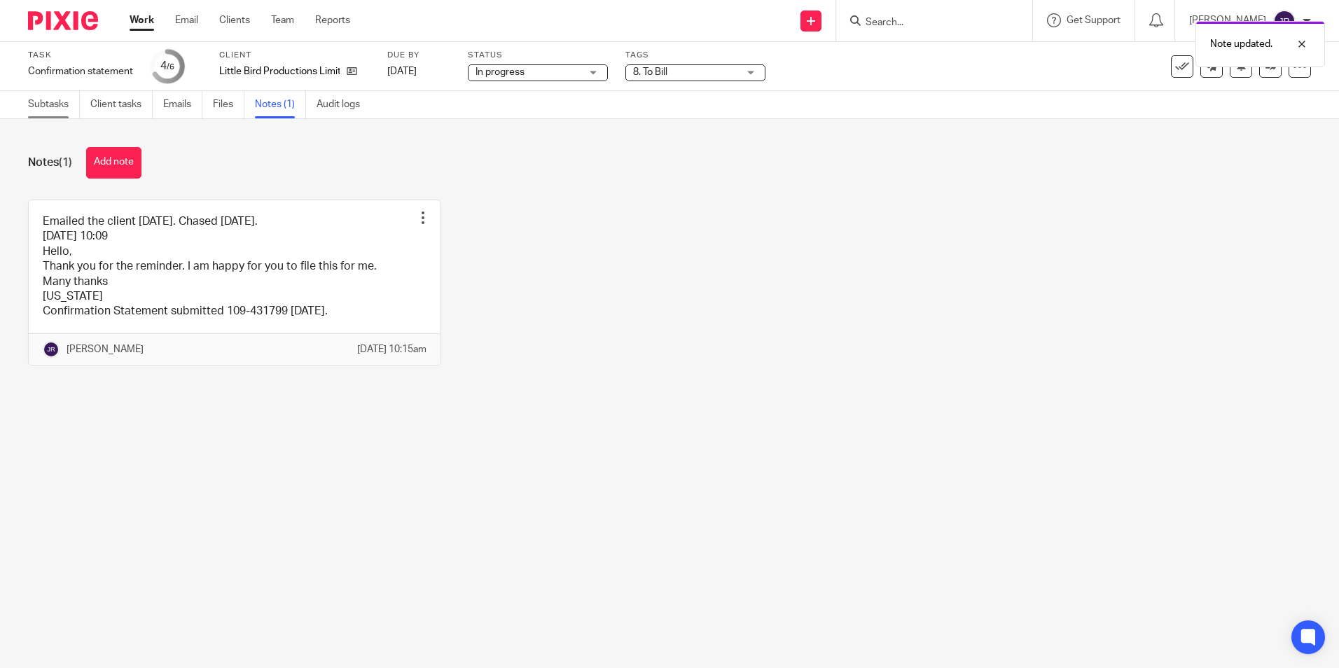
click at [57, 105] on link "Subtasks" at bounding box center [54, 104] width 52 height 27
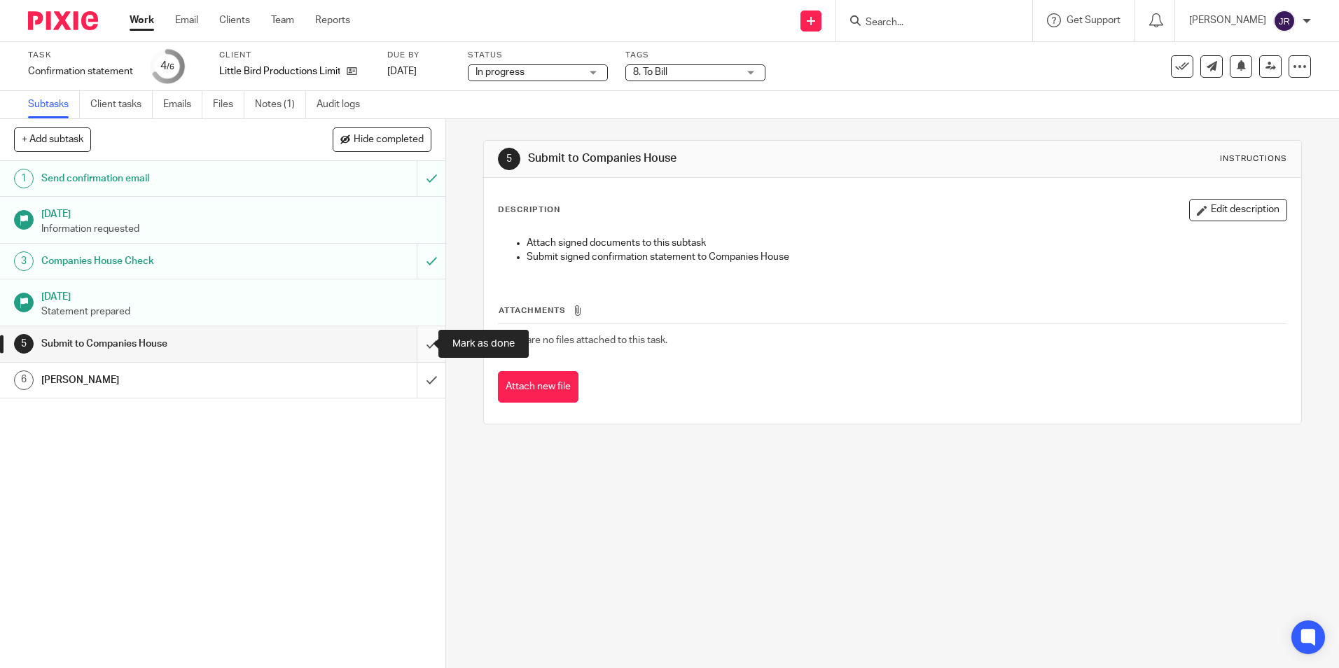
click at [415, 334] on input "submit" at bounding box center [222, 343] width 445 height 35
click at [415, 379] on input "submit" at bounding box center [222, 380] width 445 height 35
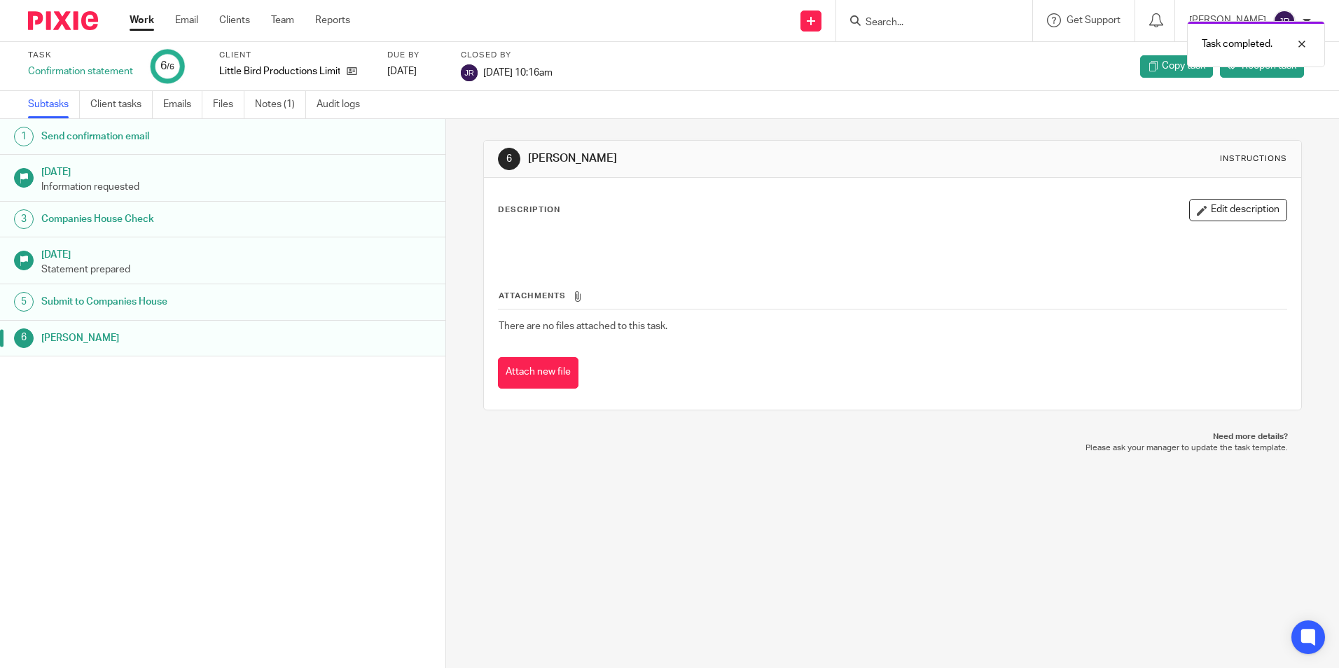
click at [148, 16] on link "Work" at bounding box center [142, 20] width 25 height 14
